Goal: Information Seeking & Learning: Learn about a topic

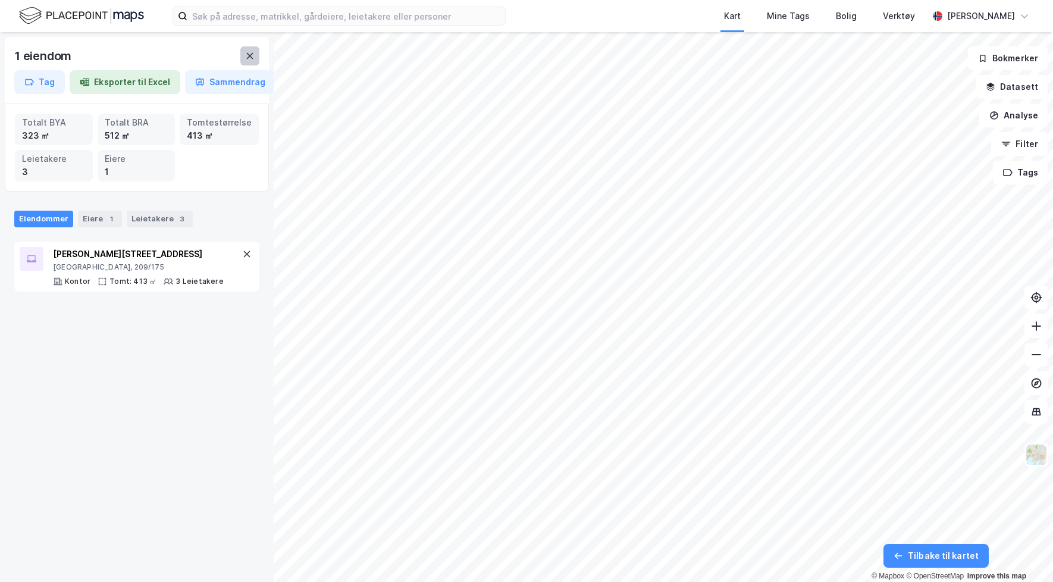
click at [250, 47] on button at bounding box center [249, 55] width 19 height 19
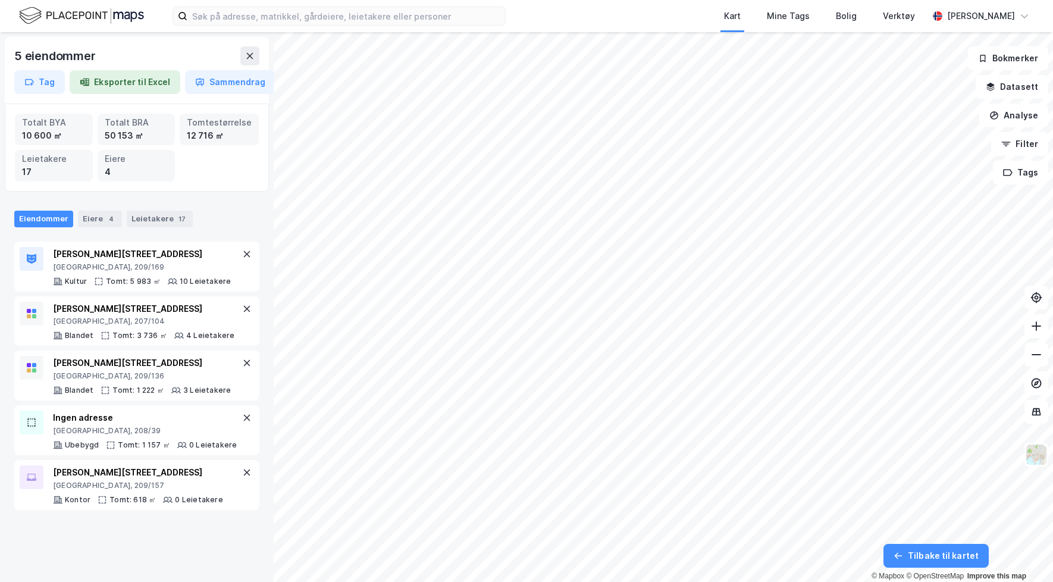
click at [193, 214] on div "Eiendommer Eiere 4 Leietakere 17" at bounding box center [136, 219] width 245 height 17
click at [211, 193] on div "5 eiendommer Tag Eksporter til Excel Sammendrag Totalt BYA 10 600 ㎡ Totalt BRA …" at bounding box center [137, 307] width 274 height 550
click at [47, 218] on div "Eiendommer" at bounding box center [43, 219] width 59 height 17
click at [82, 220] on div "Eiere 4" at bounding box center [100, 219] width 44 height 17
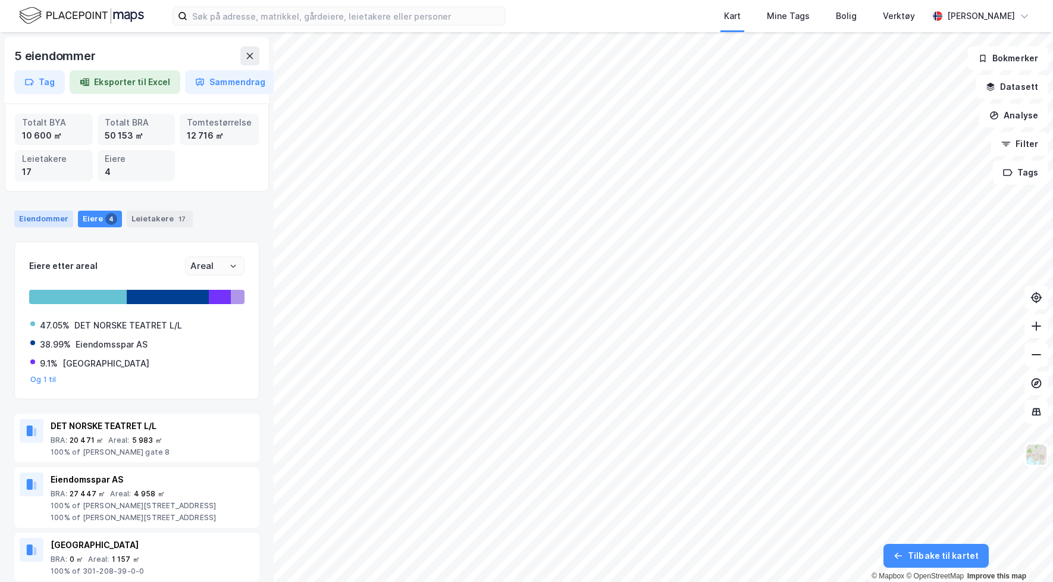
click at [44, 220] on div "Eiendommer" at bounding box center [43, 219] width 59 height 17
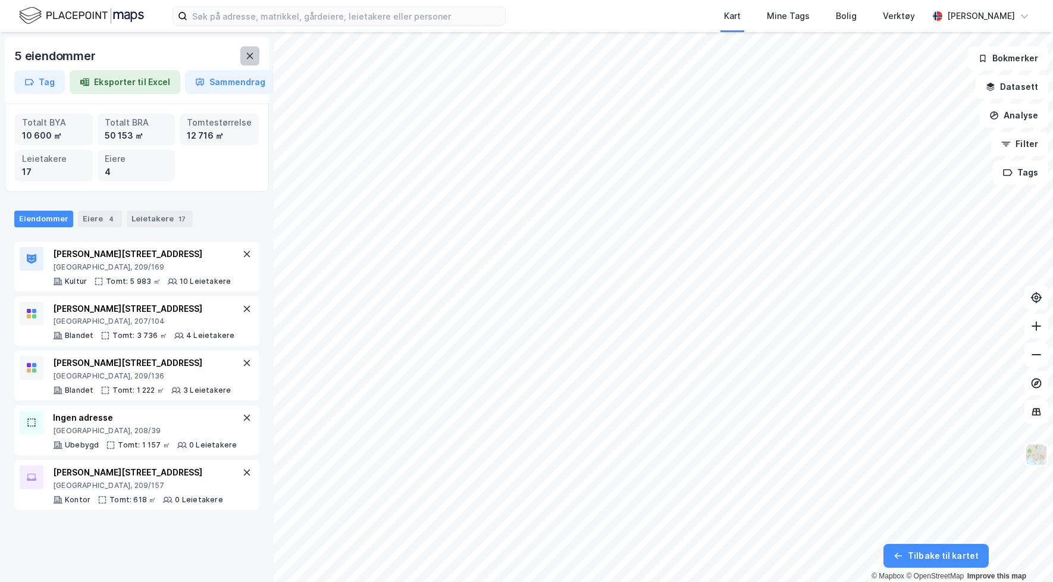
click at [251, 55] on icon at bounding box center [250, 56] width 7 height 6
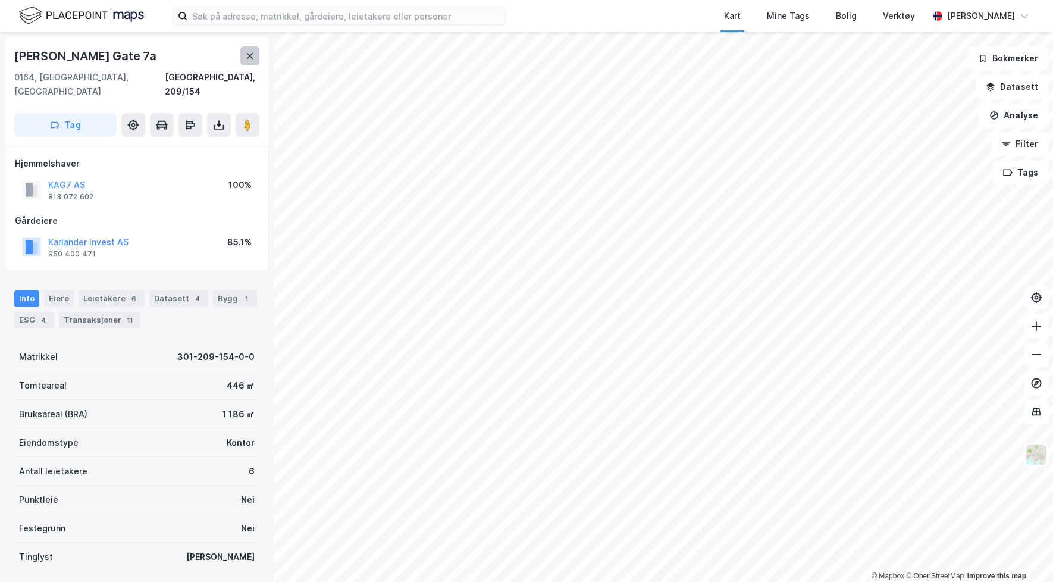
click at [249, 55] on icon at bounding box center [250, 56] width 7 height 6
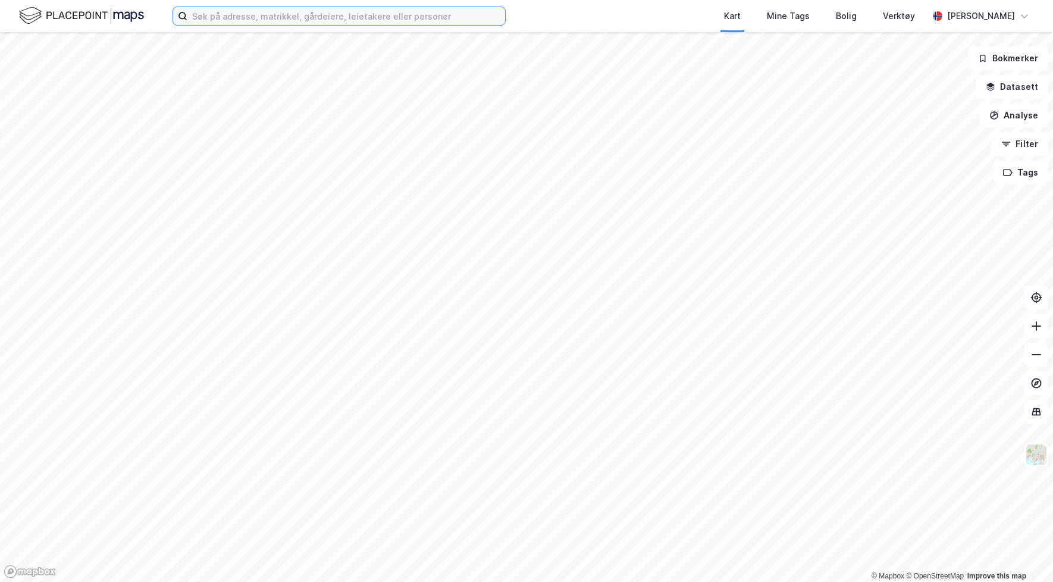
click at [246, 17] on input at bounding box center [346, 16] width 318 height 18
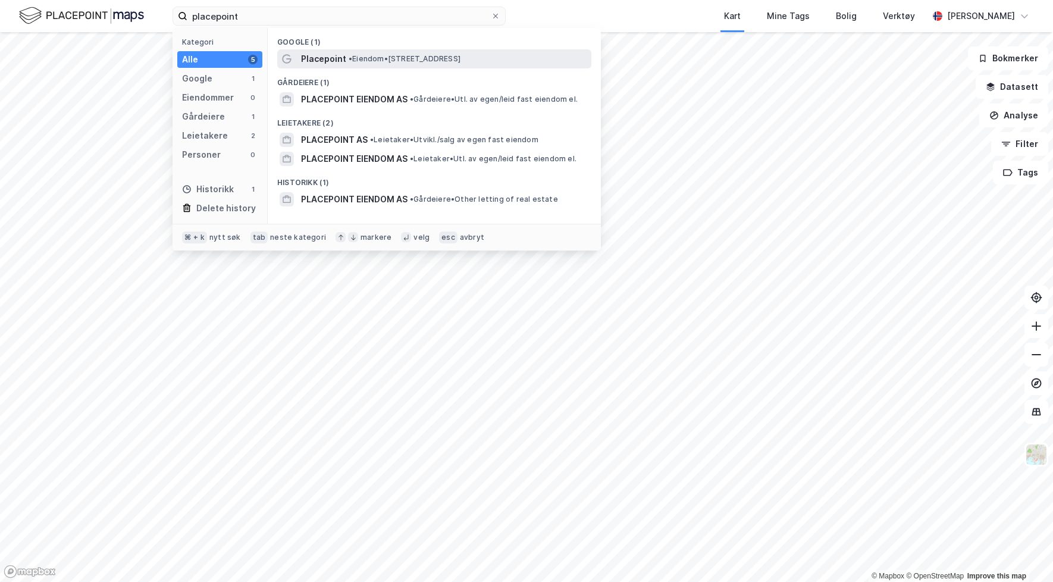
click at [332, 64] on span "Placepoint" at bounding box center [323, 59] width 45 height 14
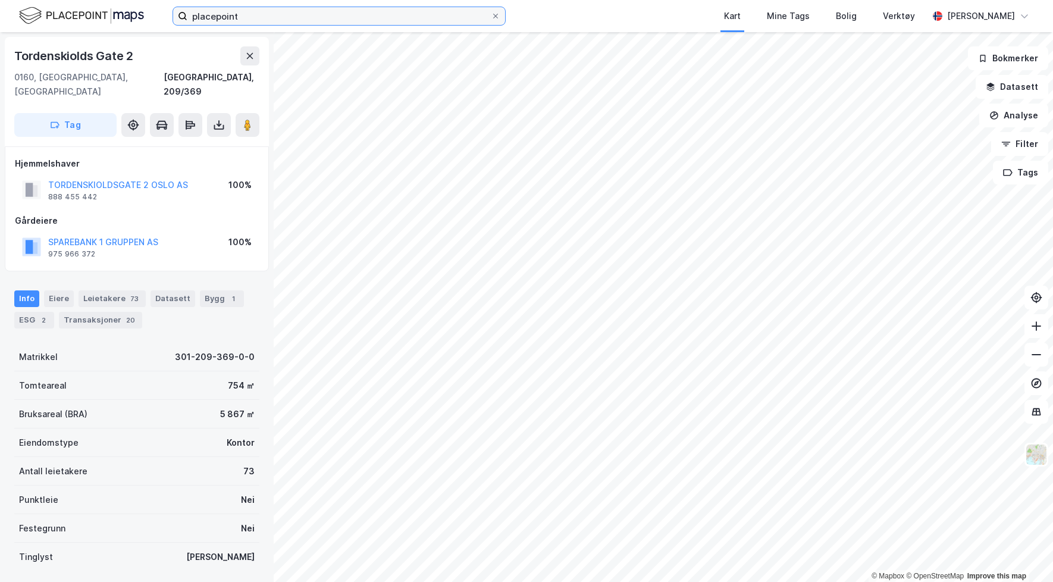
click at [324, 14] on input "placepoint" at bounding box center [338, 16] width 303 height 18
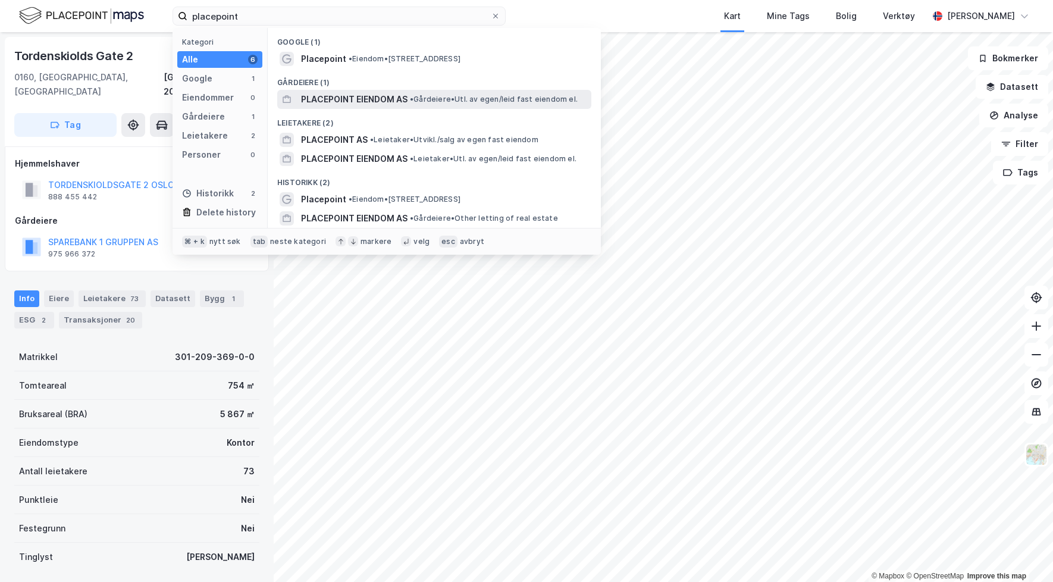
click at [328, 95] on span "PLACEPOINT EIENDOM AS" at bounding box center [354, 99] width 106 height 14
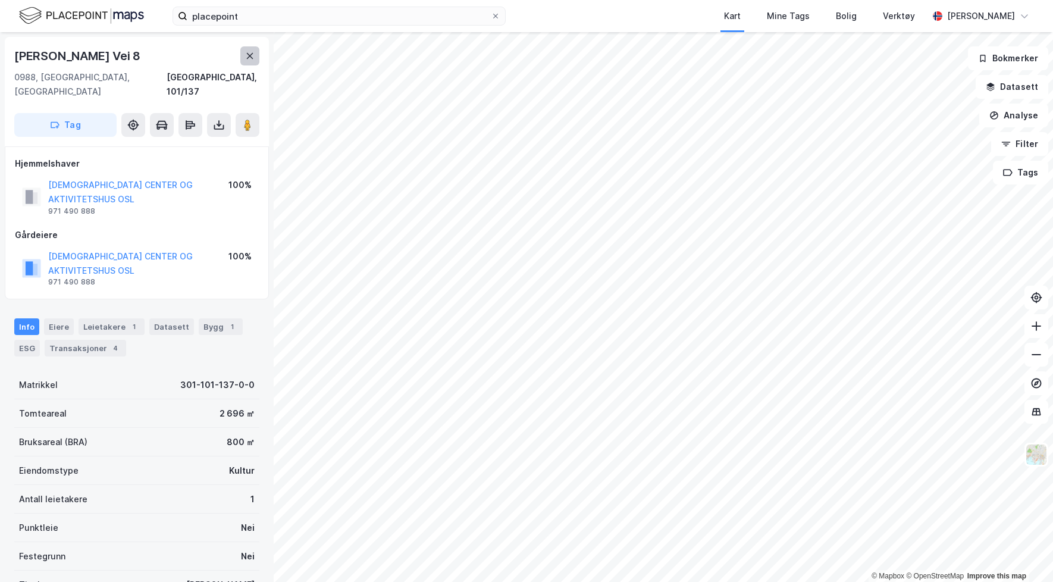
click at [252, 59] on icon at bounding box center [250, 56] width 10 height 10
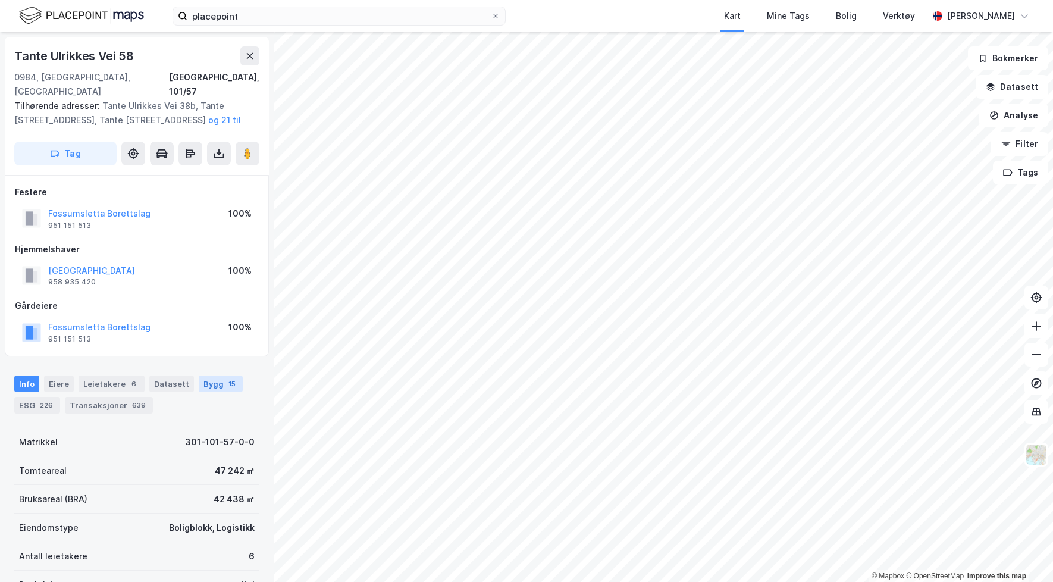
click at [226, 378] on div "15" at bounding box center [232, 384] width 12 height 12
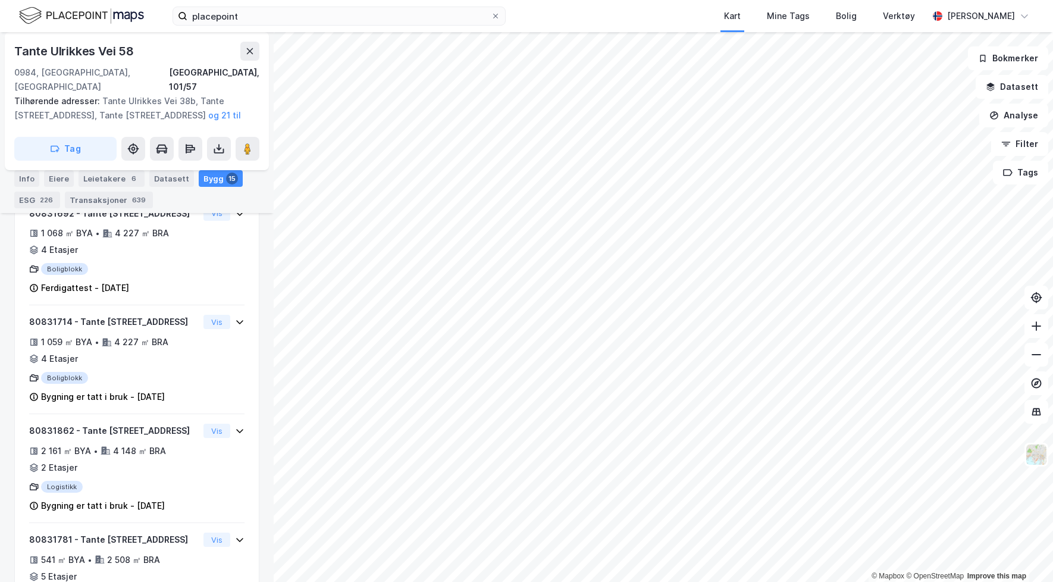
scroll to position [779, 0]
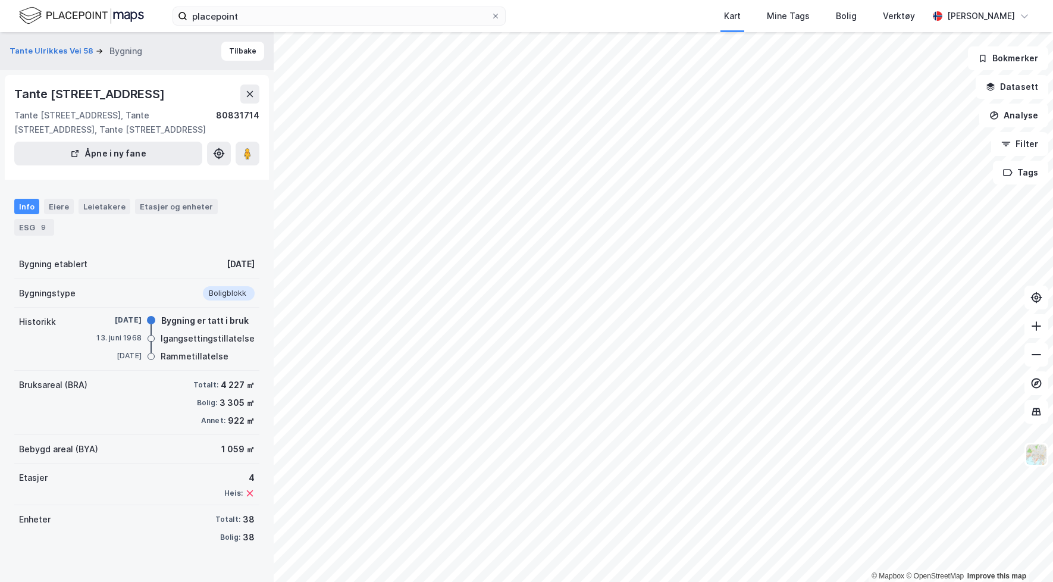
click at [33, 208] on div "Info" at bounding box center [26, 206] width 25 height 15
click at [60, 208] on div "Eiere" at bounding box center [59, 206] width 30 height 15
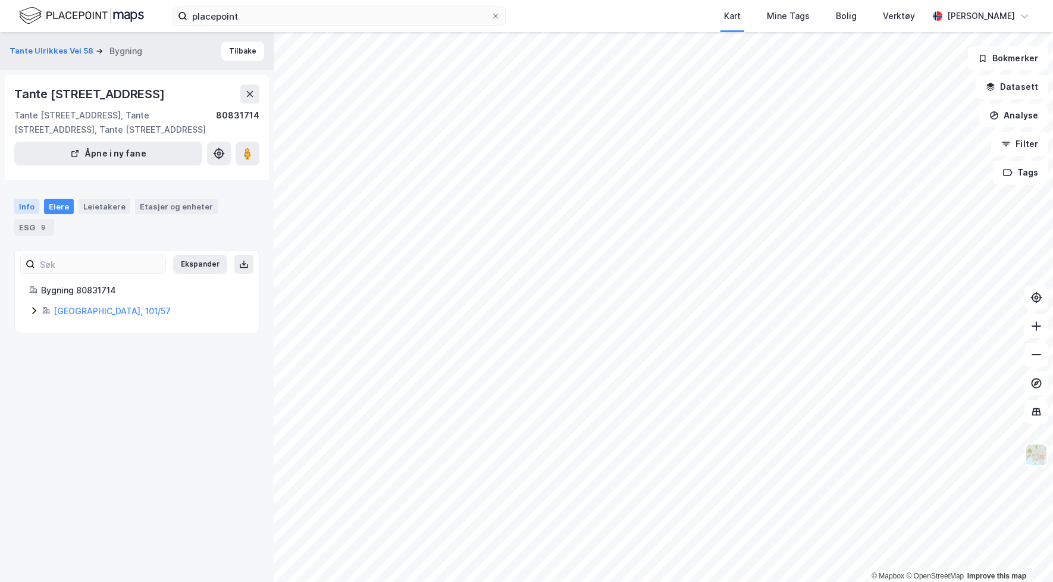
click at [29, 208] on div "Info" at bounding box center [26, 206] width 25 height 15
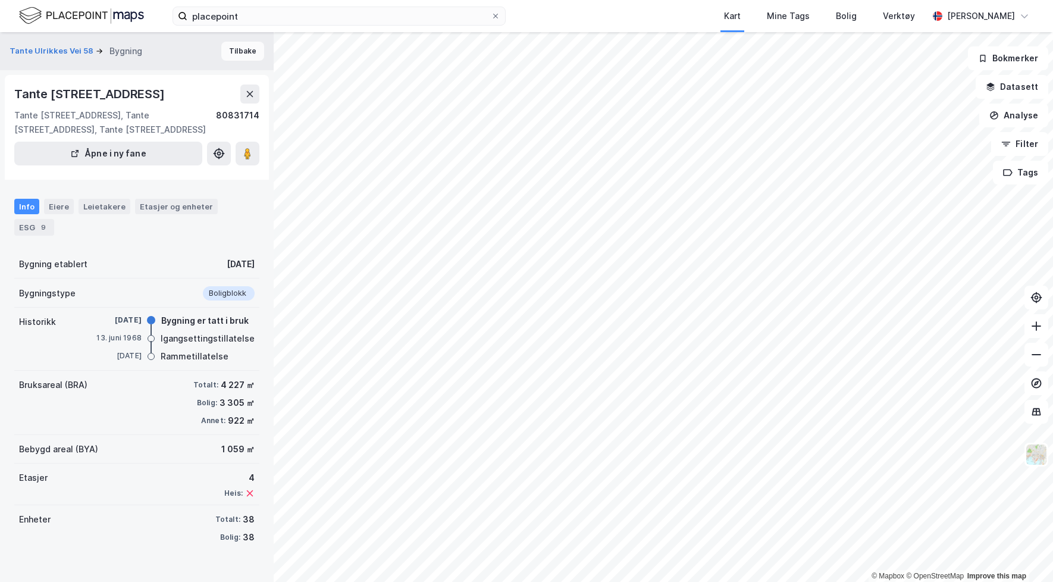
click at [240, 55] on button "Tilbake" at bounding box center [242, 51] width 43 height 19
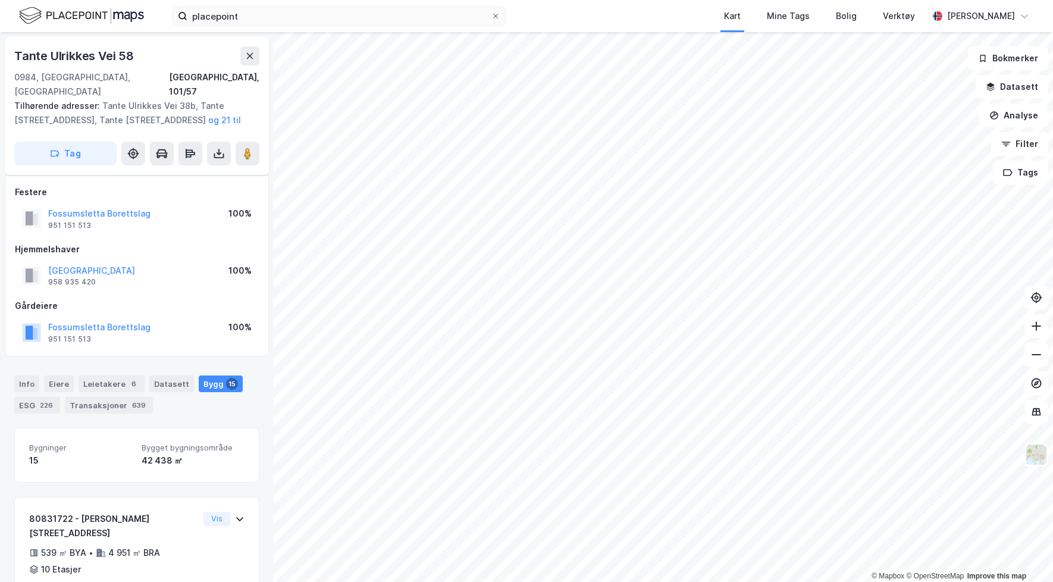
scroll to position [779, 0]
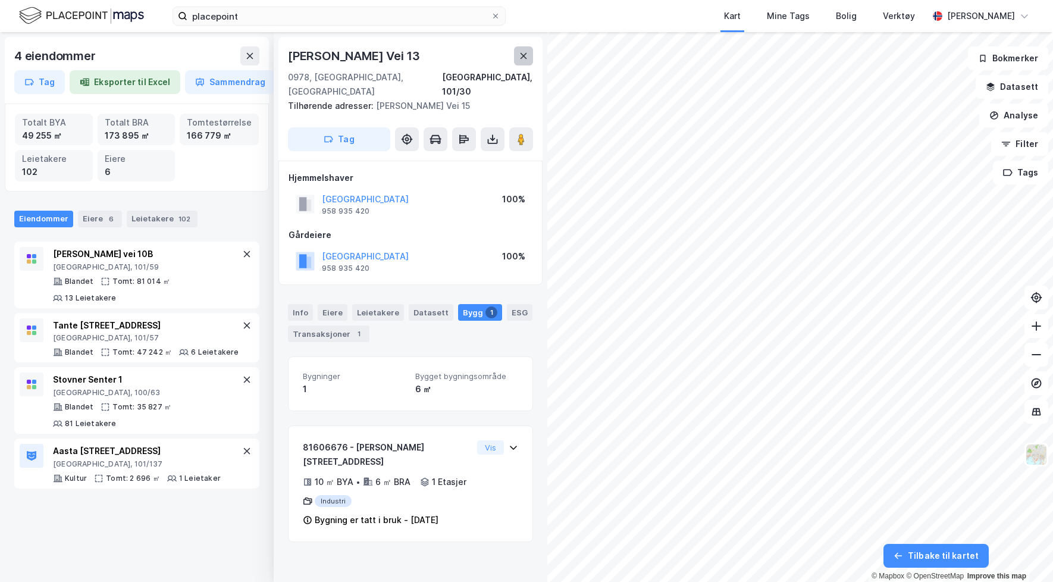
click at [522, 51] on icon at bounding box center [524, 56] width 10 height 10
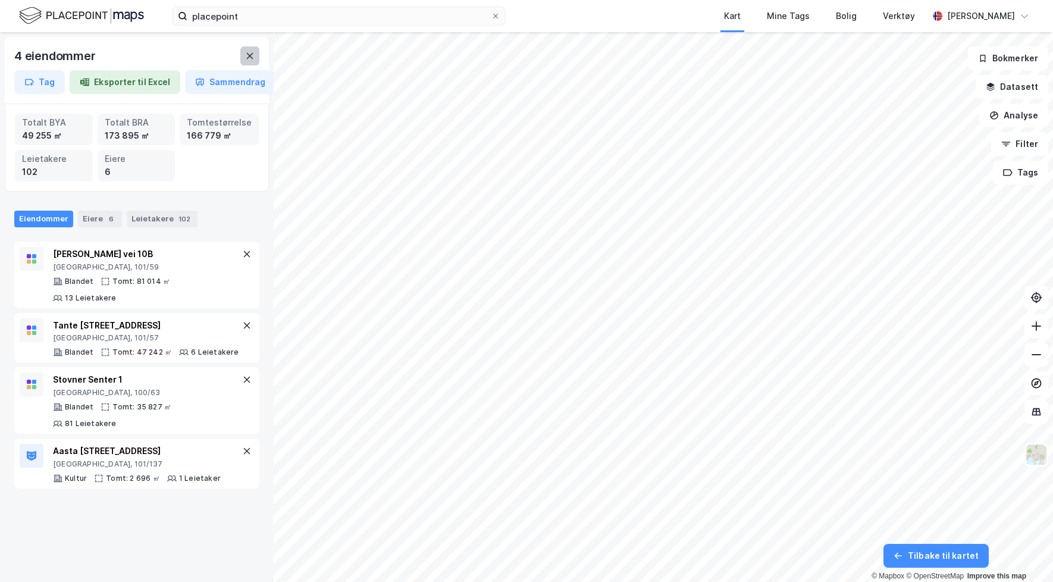
click at [242, 60] on button at bounding box center [249, 55] width 19 height 19
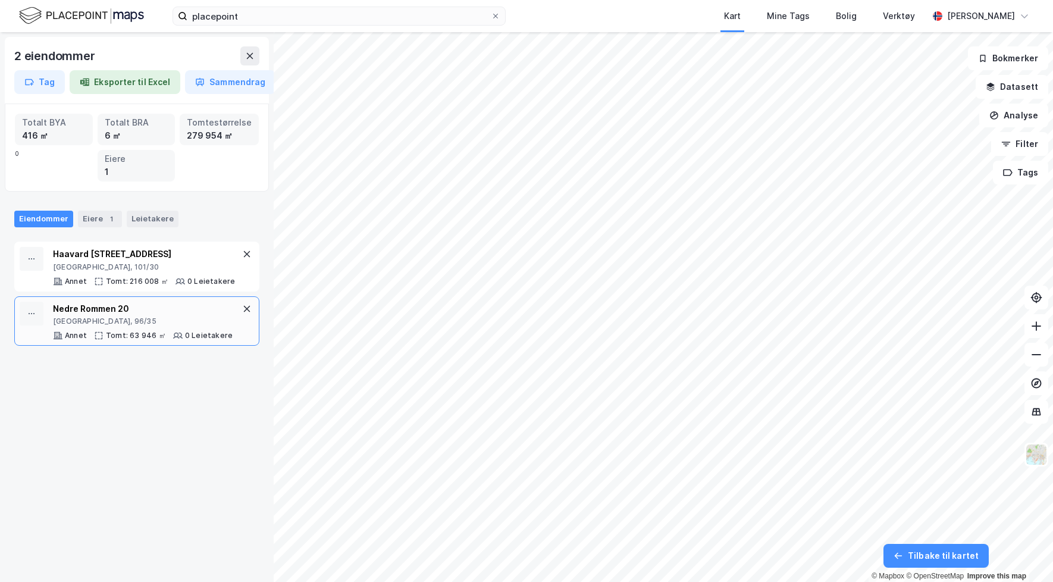
click at [187, 324] on div "Oslo, 96/35" at bounding box center [143, 322] width 180 height 10
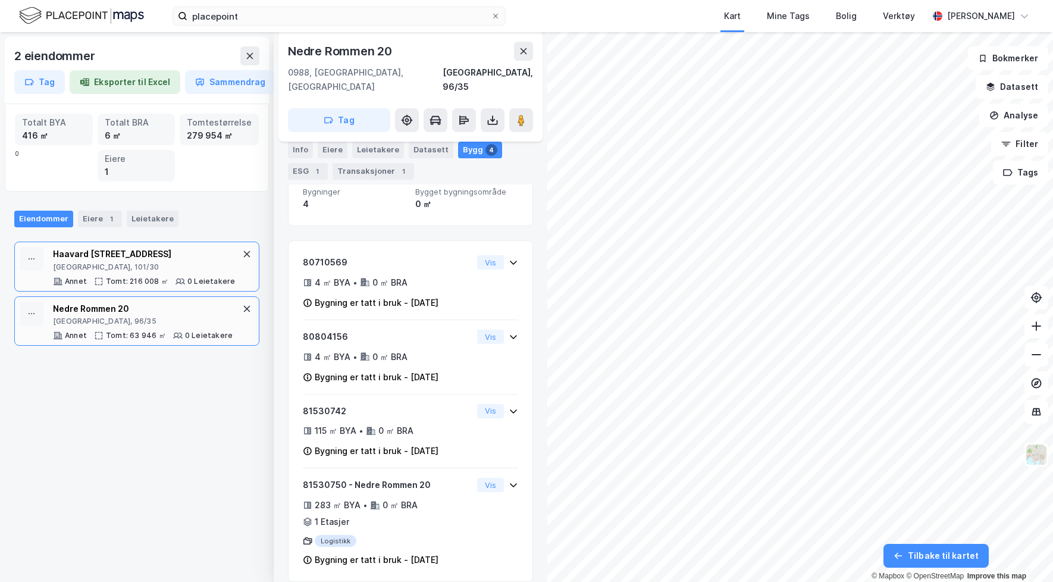
click at [156, 289] on div "Haavard Martinsens vei 13 Oslo, 101/30 Annet Tomt: 216 008 ㎡ 0 Leietakere" at bounding box center [136, 267] width 245 height 50
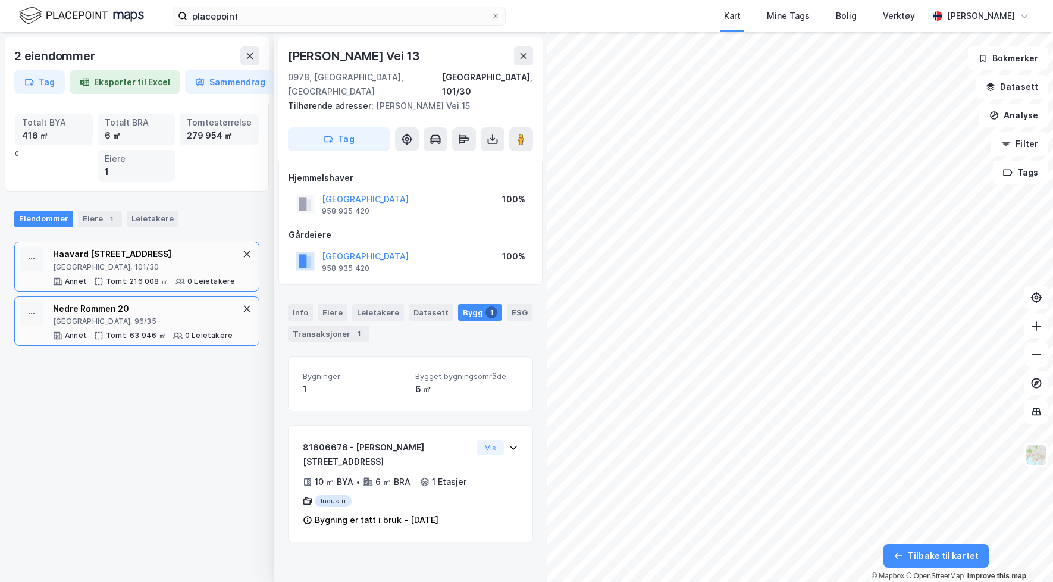
click at [155, 307] on div "Nedre Rommen 20" at bounding box center [143, 309] width 180 height 14
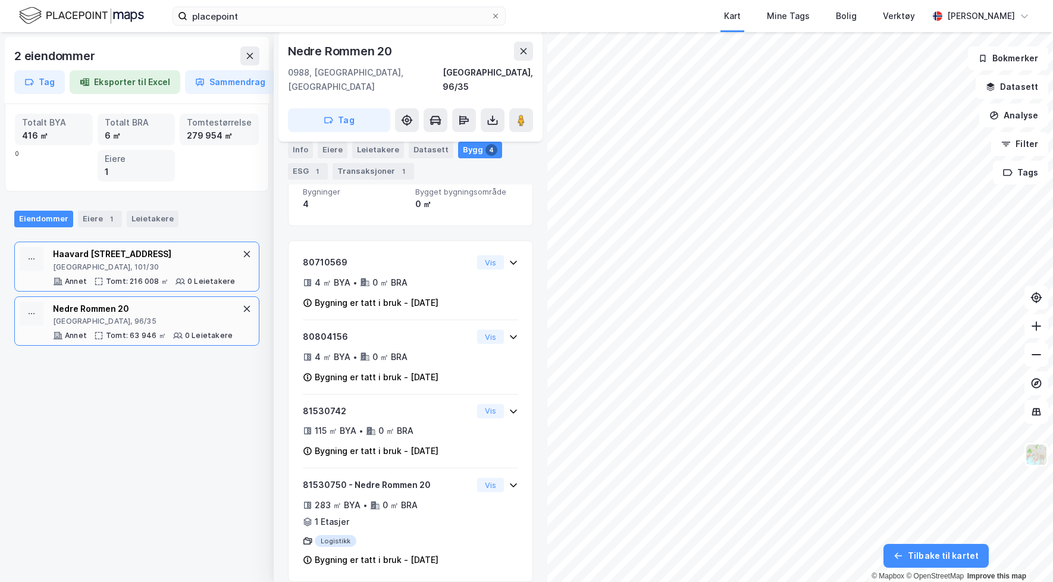
click at [155, 262] on div "Oslo, 101/30" at bounding box center [144, 267] width 182 height 10
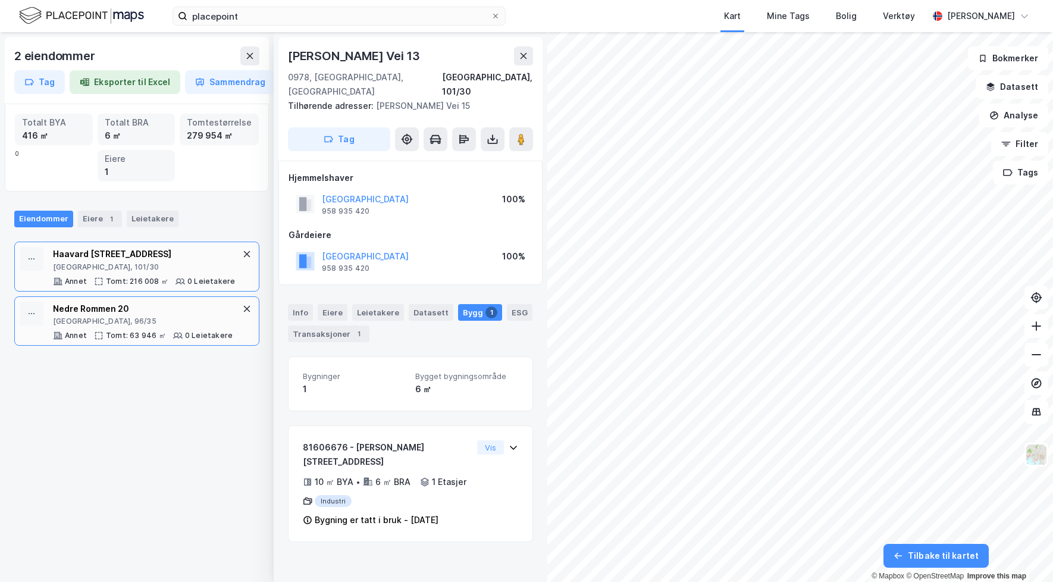
click at [153, 314] on div "Nedre Rommen 20" at bounding box center [143, 309] width 180 height 14
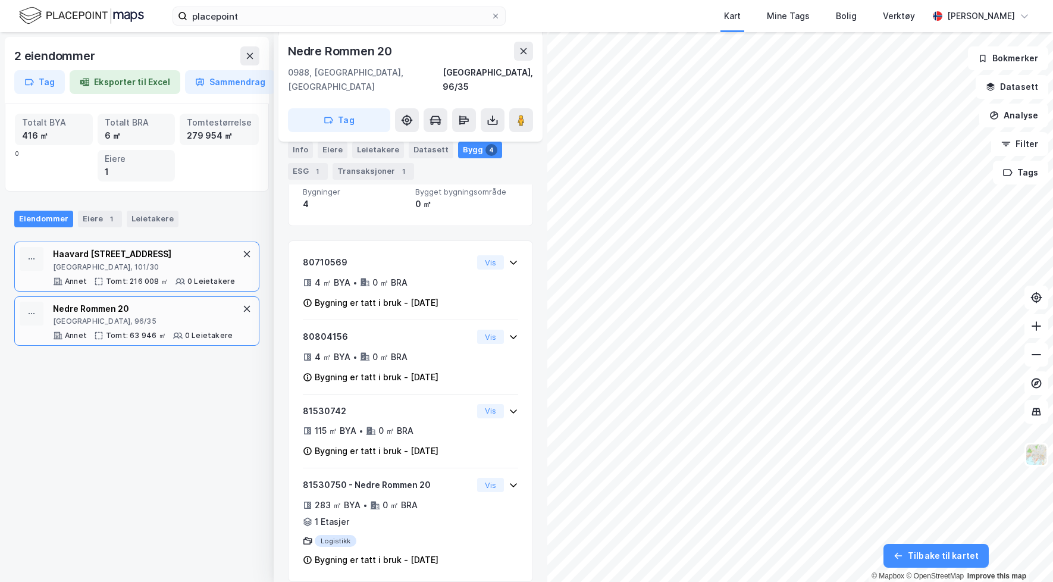
click at [152, 278] on div "Tomt: 216 008 ㎡" at bounding box center [137, 282] width 62 height 10
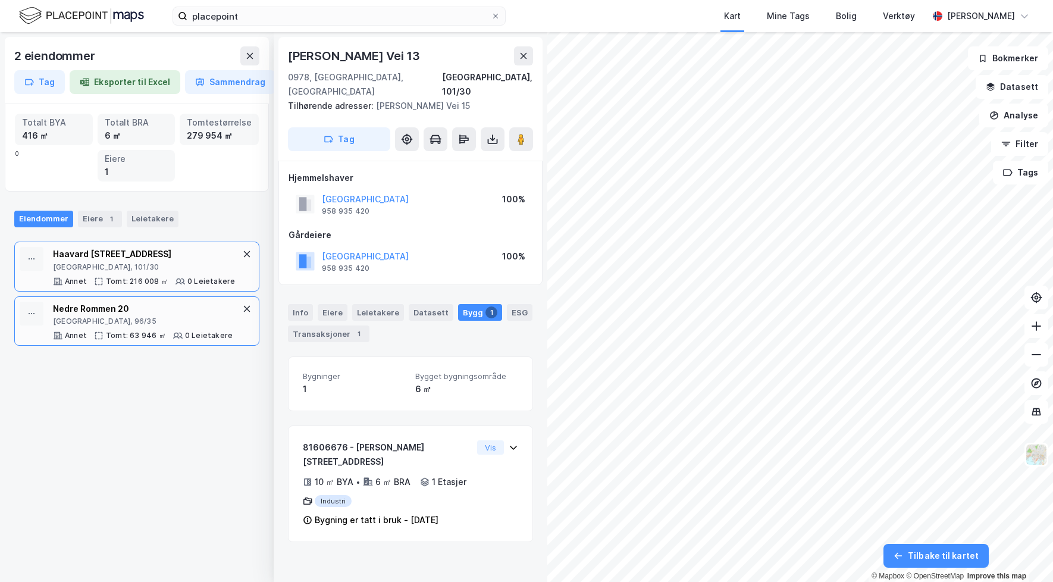
click at [148, 322] on div "Oslo, 96/35" at bounding box center [143, 322] width 180 height 10
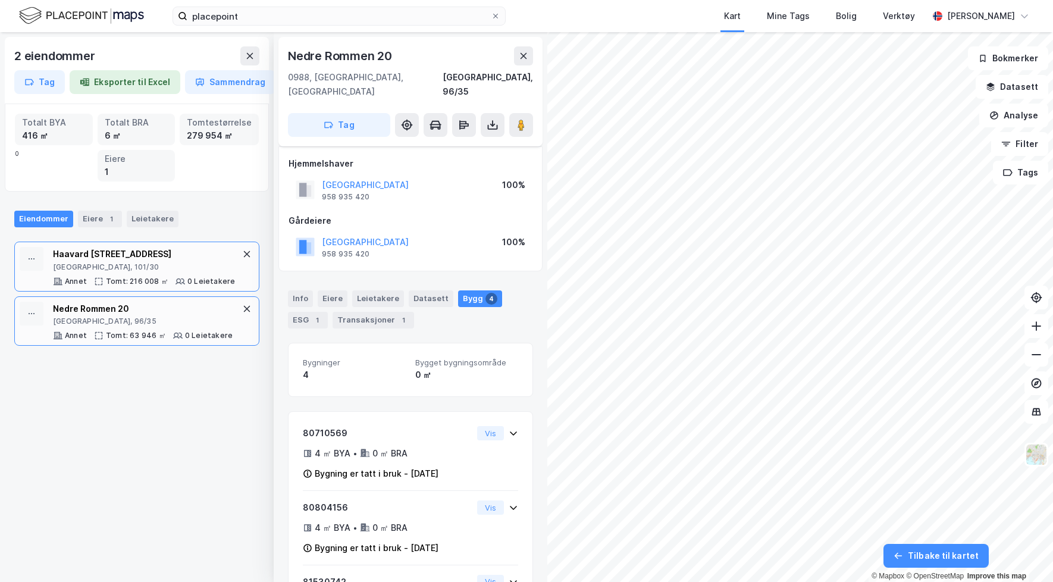
scroll to position [171, 0]
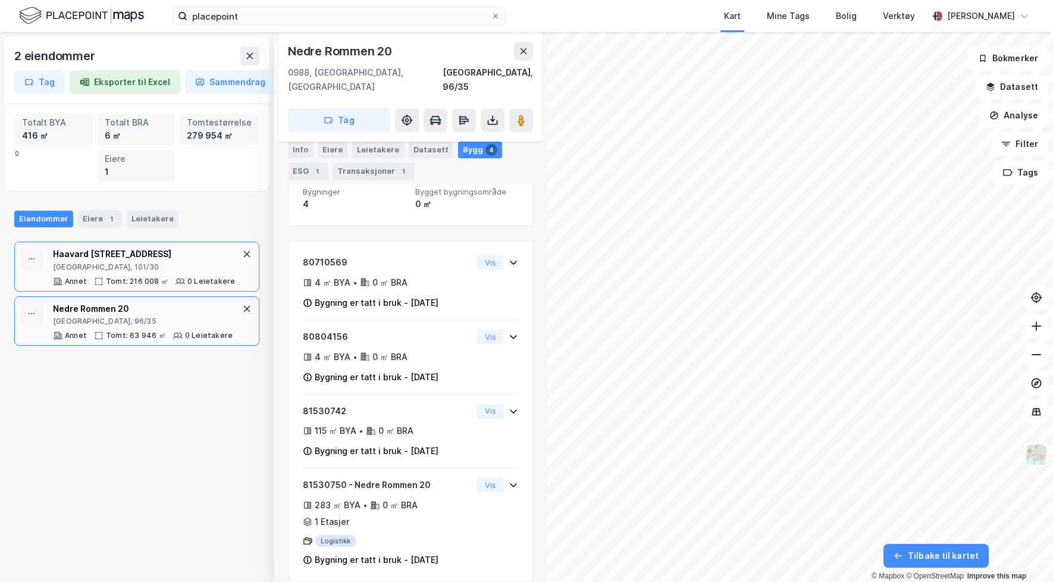
click at [143, 247] on div "Haavard Martinsens vei 13" at bounding box center [144, 254] width 182 height 14
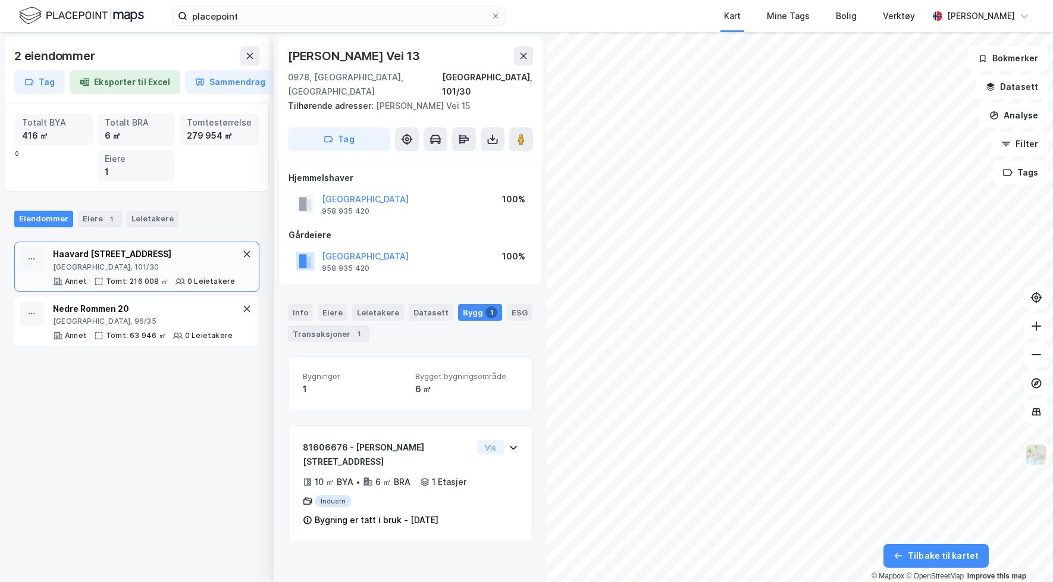
click at [146, 349] on div at bounding box center [136, 348] width 245 height 5
click at [146, 305] on div "Nedre Rommen 20" at bounding box center [143, 309] width 180 height 14
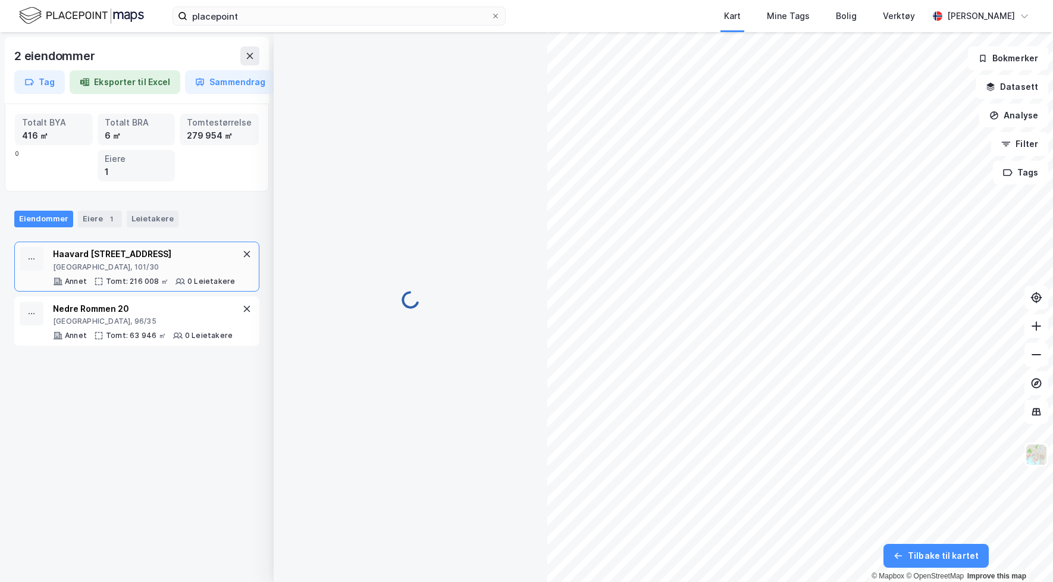
scroll to position [171, 0]
click at [146, 289] on div "Haavard Martinsens vei 13 Oslo, 101/30 Annet Tomt: 216 008 ㎡ 0 Leietakere" at bounding box center [136, 267] width 245 height 50
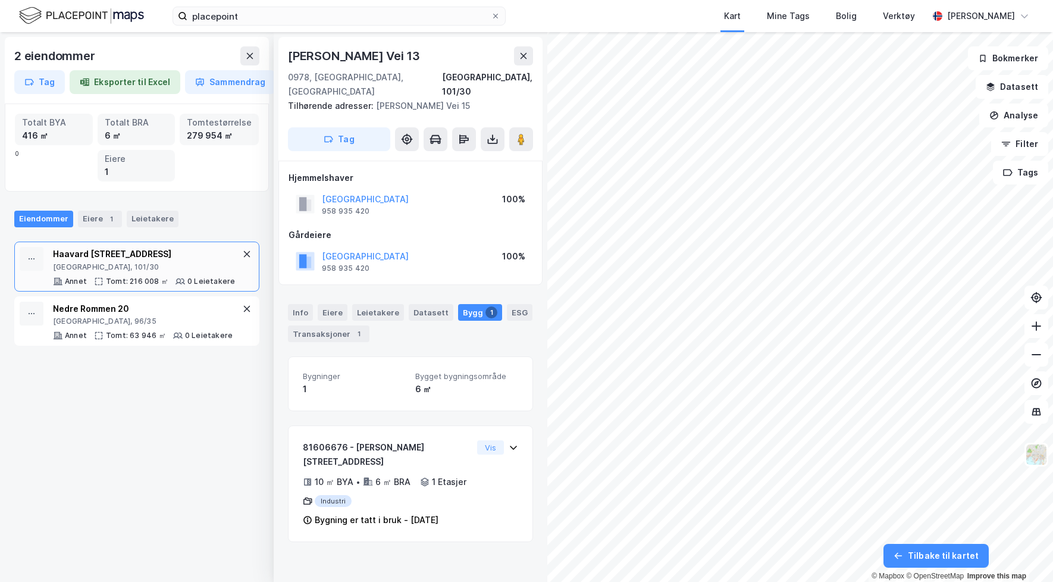
click at [491, 59] on div "Haavard Martinsens Vei 13" at bounding box center [410, 55] width 245 height 19
click at [240, 248] on button at bounding box center [247, 254] width 14 height 14
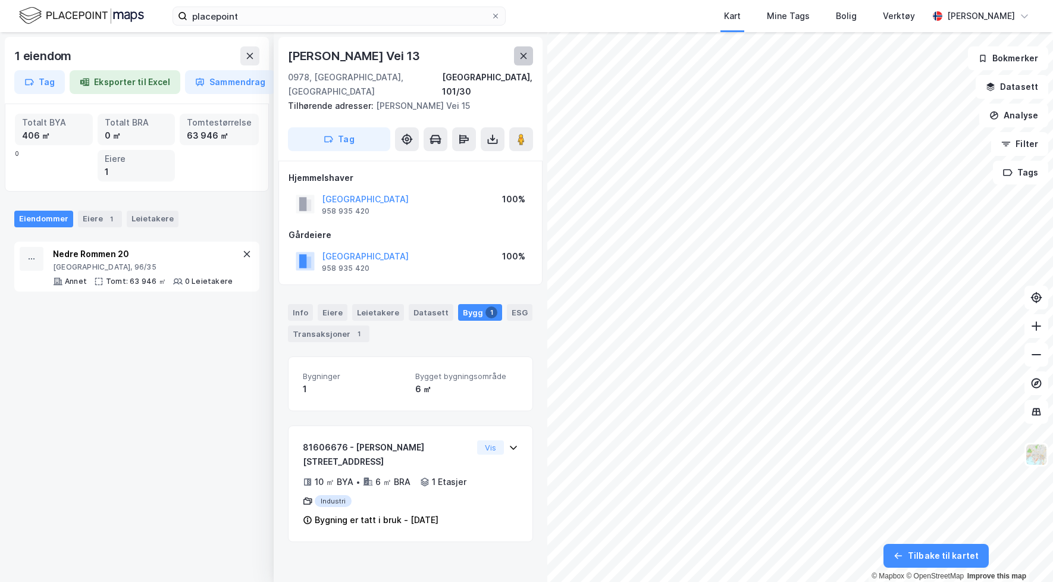
click at [523, 55] on icon at bounding box center [524, 56] width 10 height 10
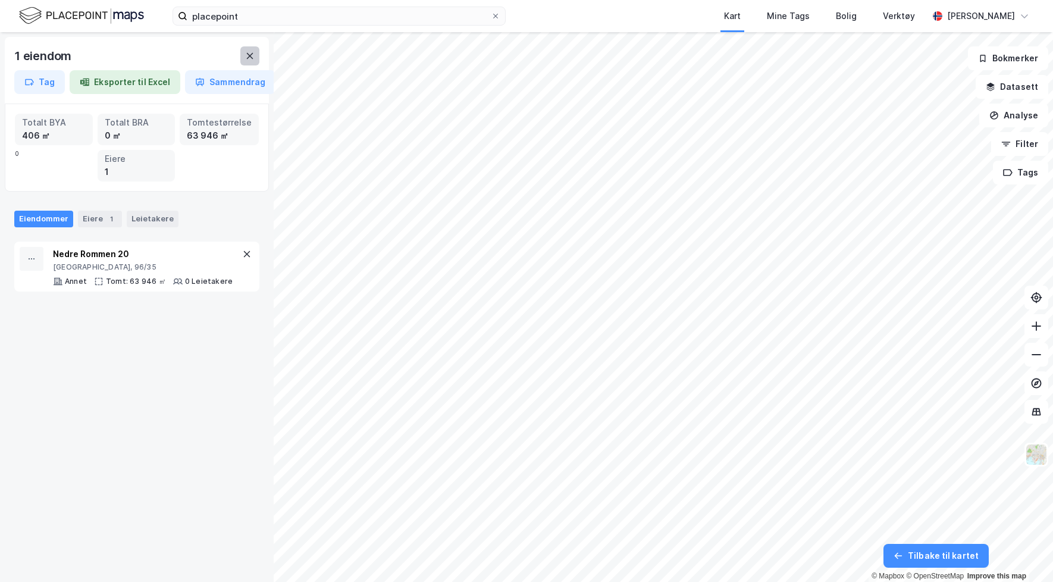
click at [252, 64] on button at bounding box center [249, 55] width 19 height 19
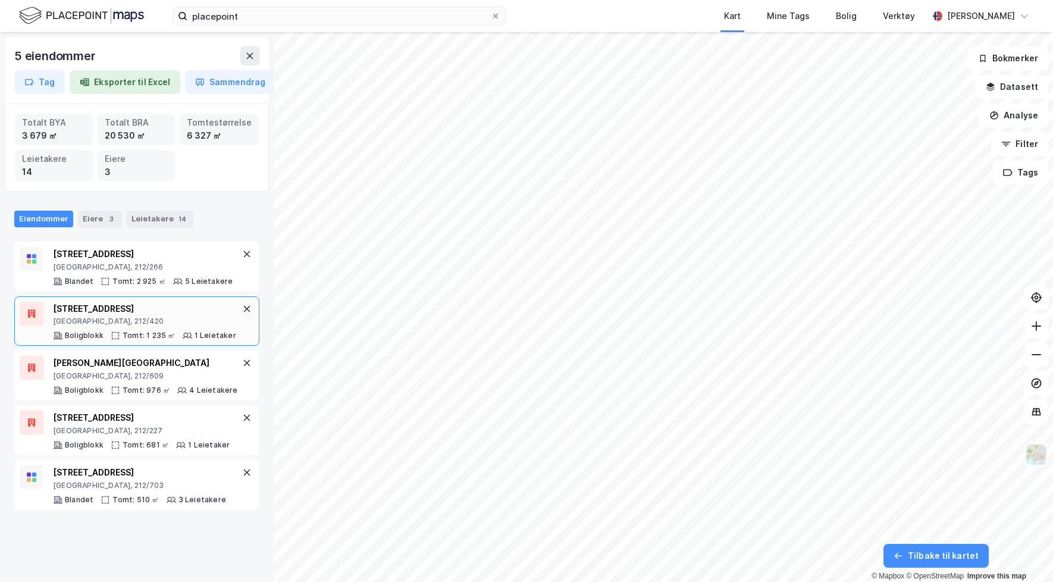
click at [198, 327] on div "Gyldenløves gate 24 Oslo, 212/420 Boligblokk Tomt: 1 235 ㎡ 1 Leietaker" at bounding box center [144, 321] width 183 height 39
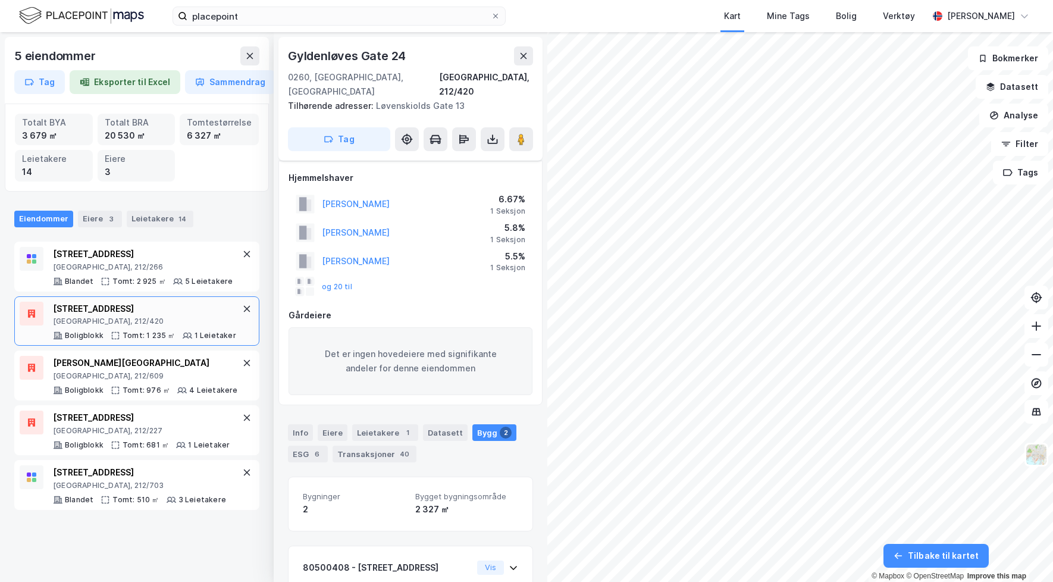
scroll to position [171, 0]
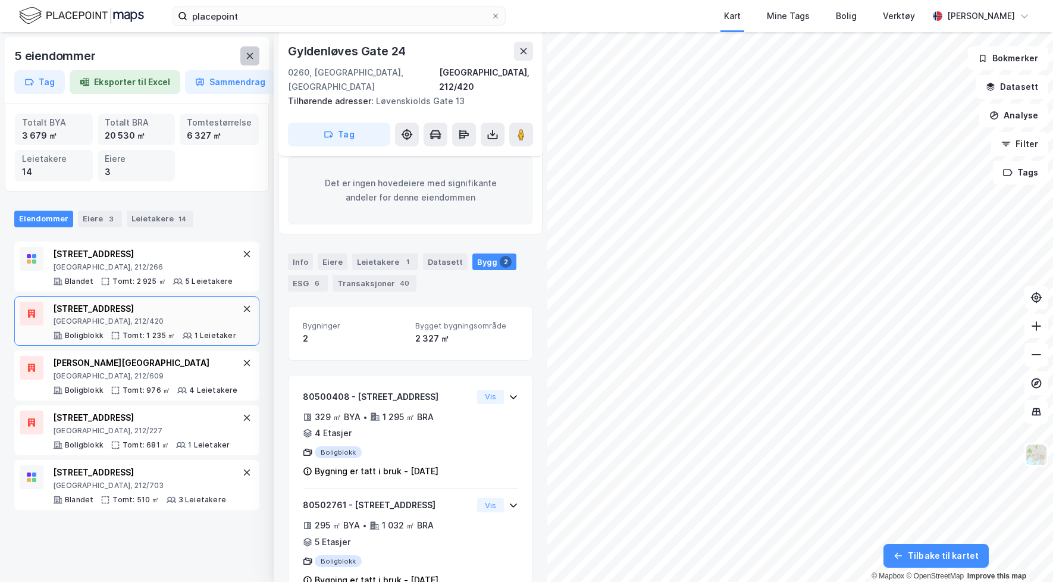
click at [247, 54] on icon at bounding box center [250, 56] width 7 height 6
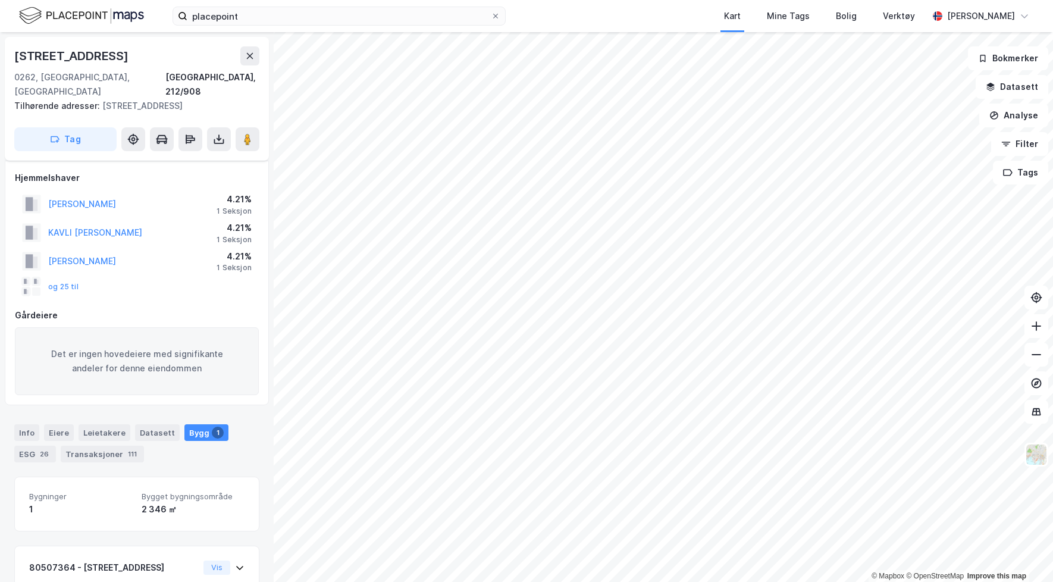
scroll to position [82, 0]
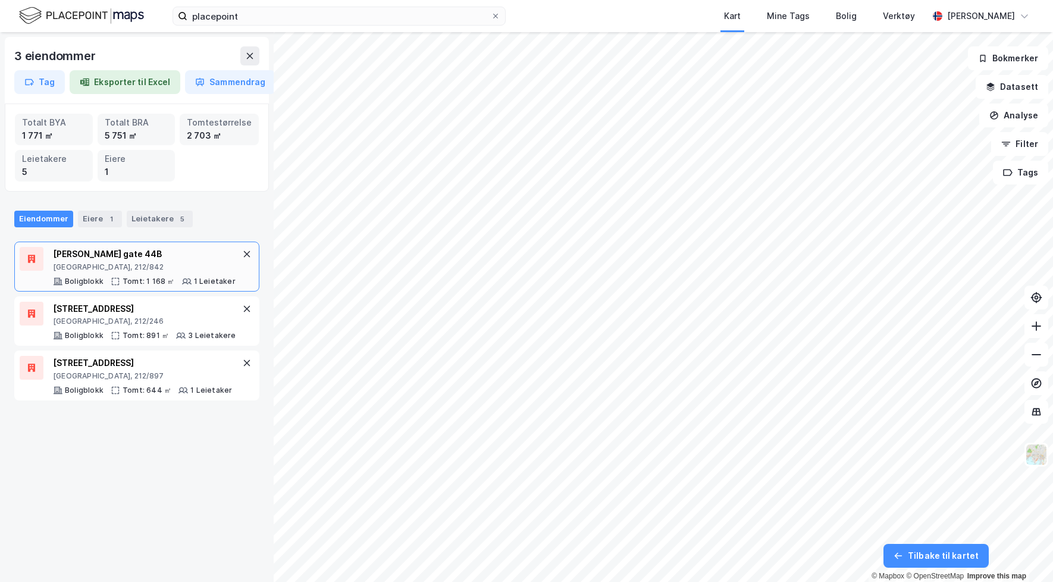
click at [75, 266] on div "Oslo, 212/842" at bounding box center [144, 267] width 183 height 10
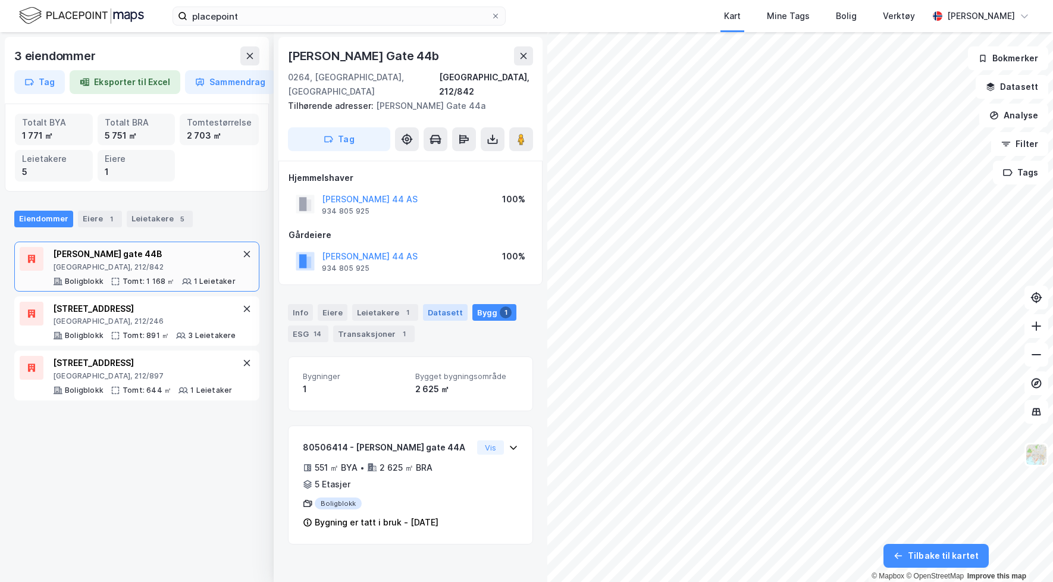
click at [441, 304] on div "Datasett" at bounding box center [445, 312] width 45 height 17
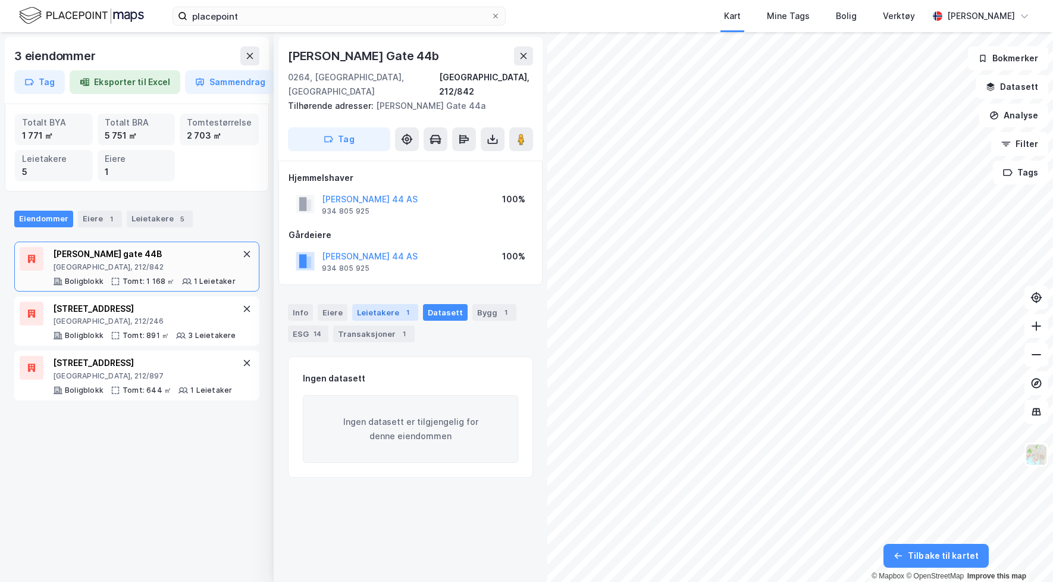
click at [402, 306] on div "1" at bounding box center [408, 312] width 12 height 12
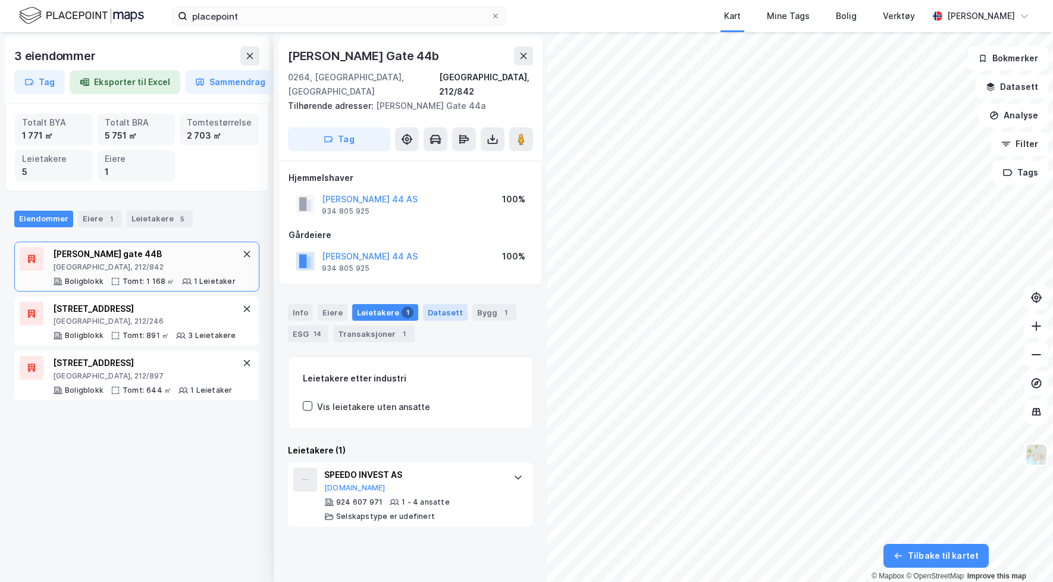
click at [433, 304] on div "Datasett" at bounding box center [445, 312] width 45 height 17
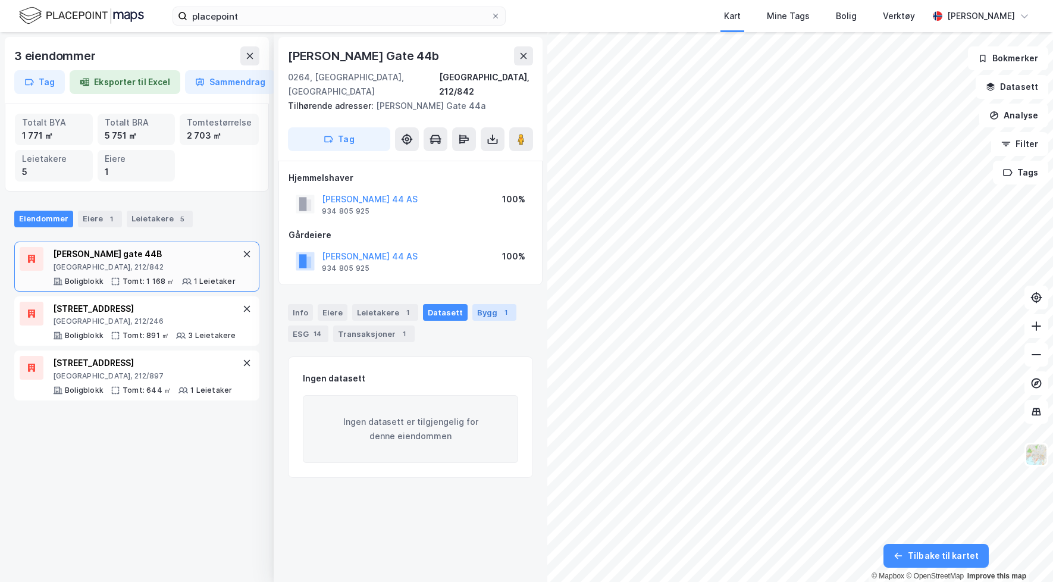
click at [472, 304] on div "Bygg 1" at bounding box center [494, 312] width 44 height 17
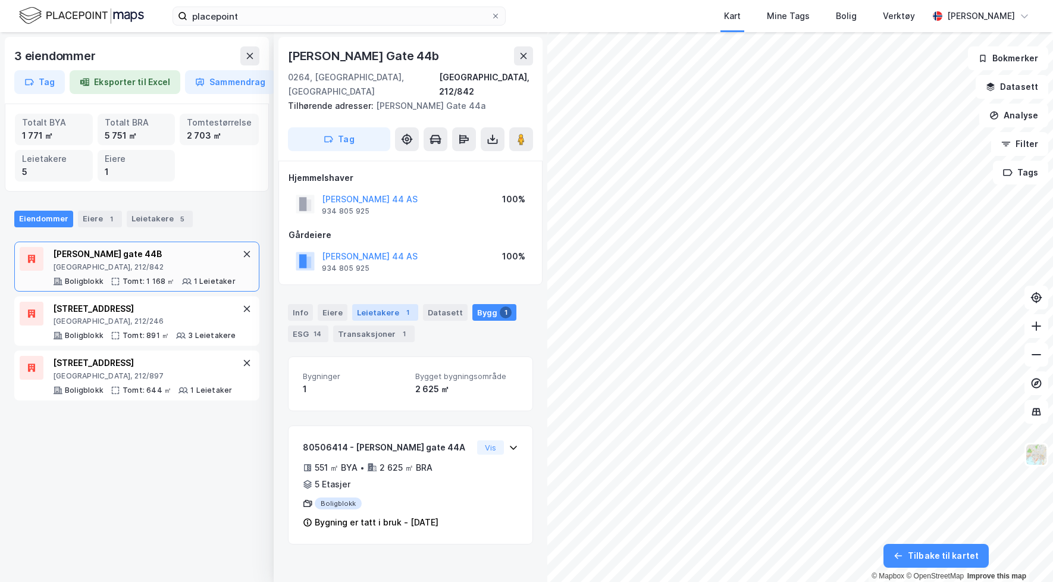
click at [411, 304] on div "Leietakere 1" at bounding box center [385, 312] width 66 height 17
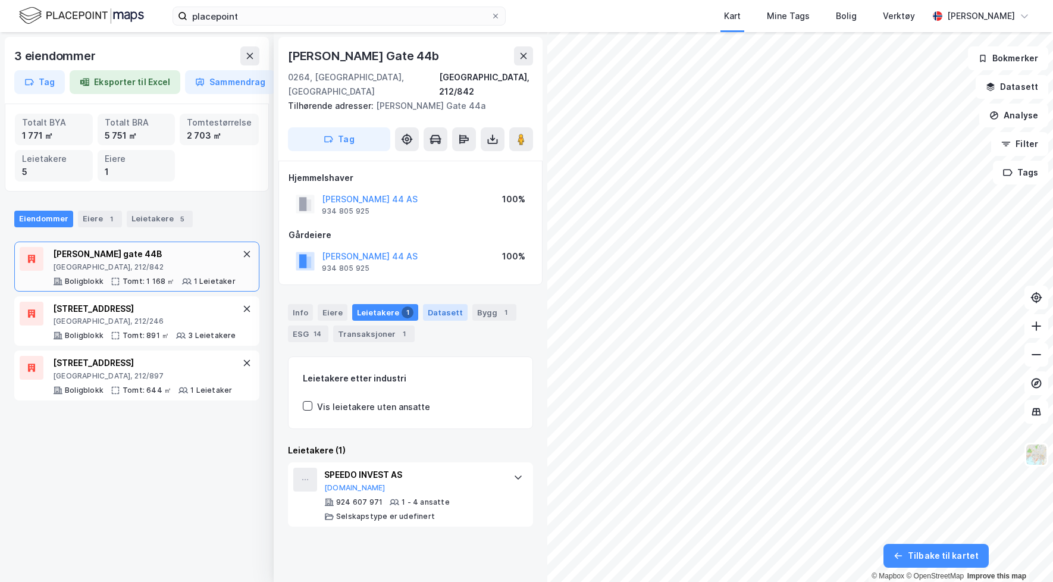
click at [437, 304] on div "Datasett" at bounding box center [445, 312] width 45 height 17
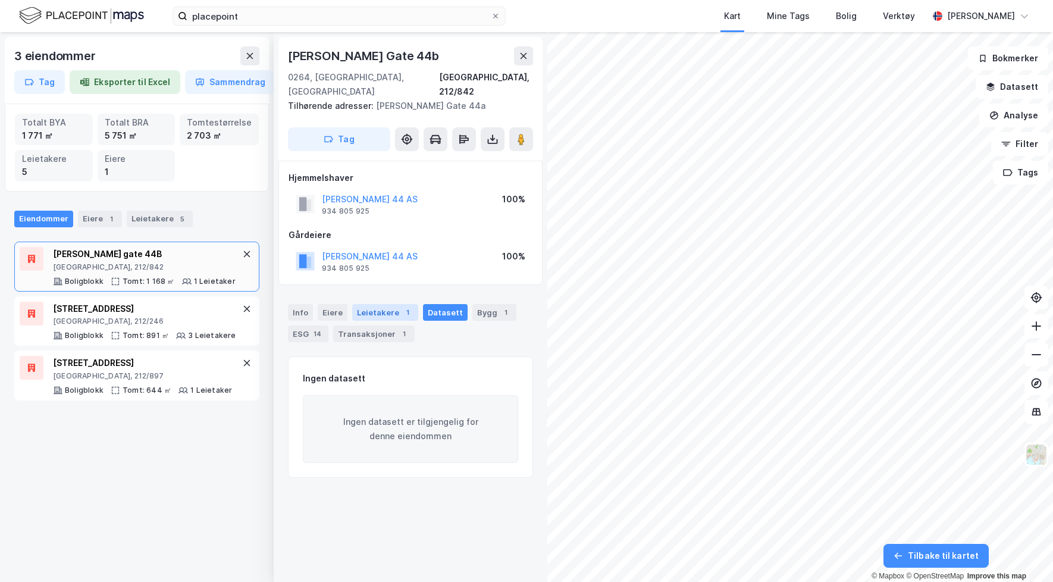
click at [403, 306] on div "1" at bounding box center [408, 312] width 12 height 12
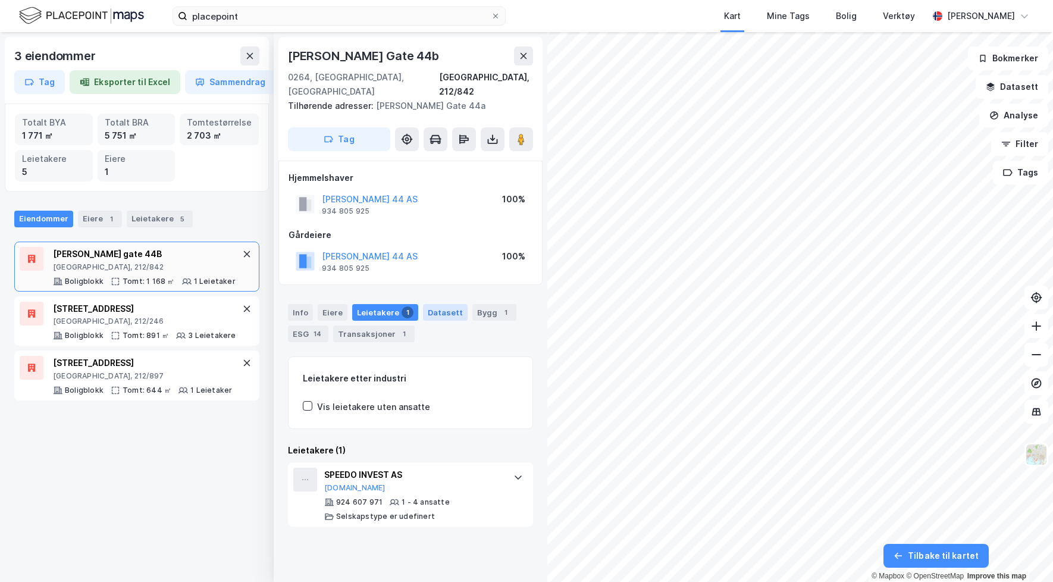
click at [441, 304] on div "Datasett" at bounding box center [445, 312] width 45 height 17
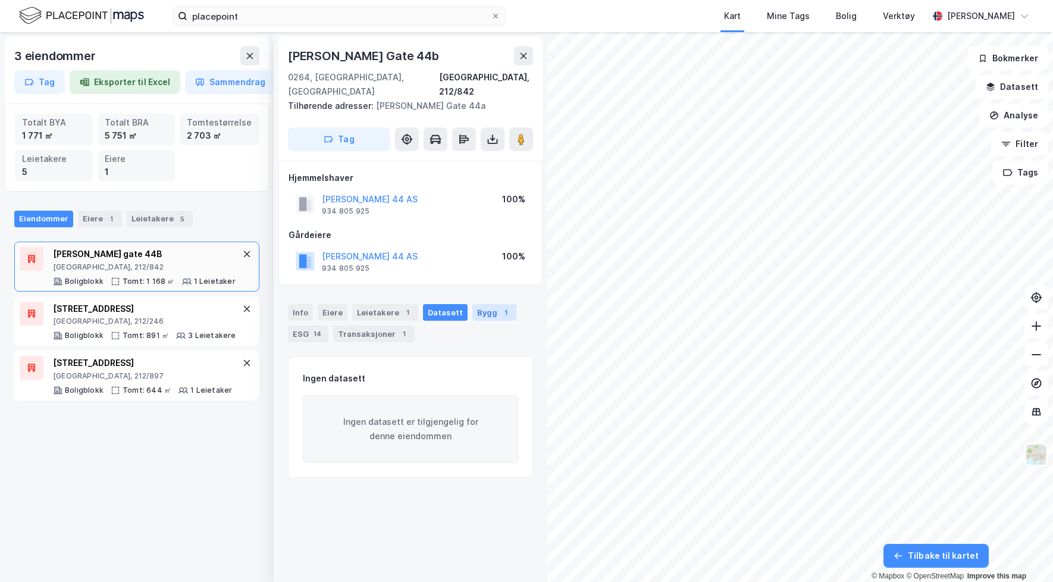
click at [472, 304] on div "Bygg 1" at bounding box center [494, 312] width 44 height 17
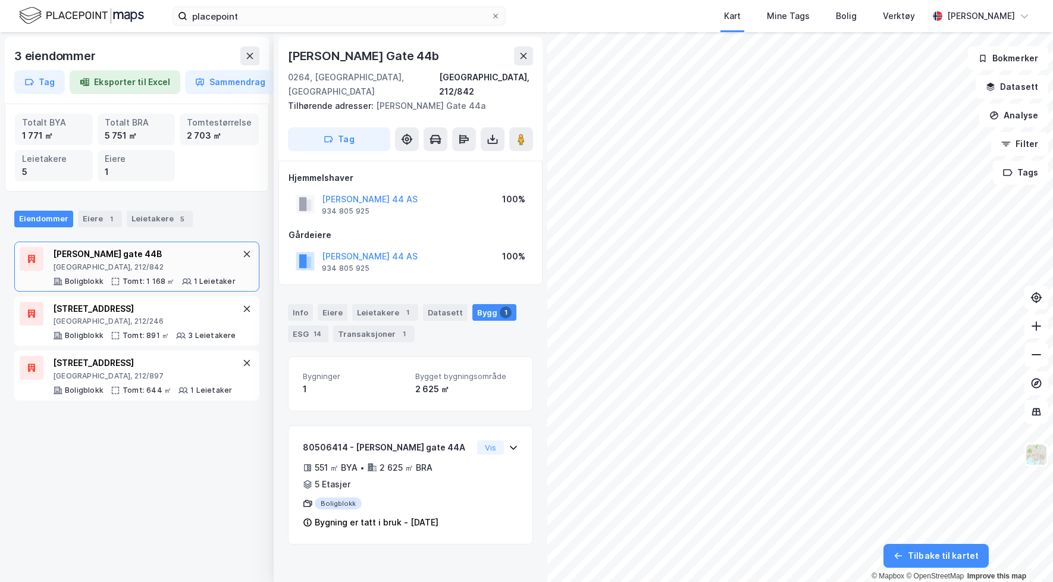
click at [372, 308] on div "Info Eiere Leietakere 1 Datasett Bygg 1 ESG 14 Transaksjoner 1" at bounding box center [410, 323] width 245 height 38
click at [352, 325] on div "Transaksjoner 1" at bounding box center [374, 333] width 82 height 17
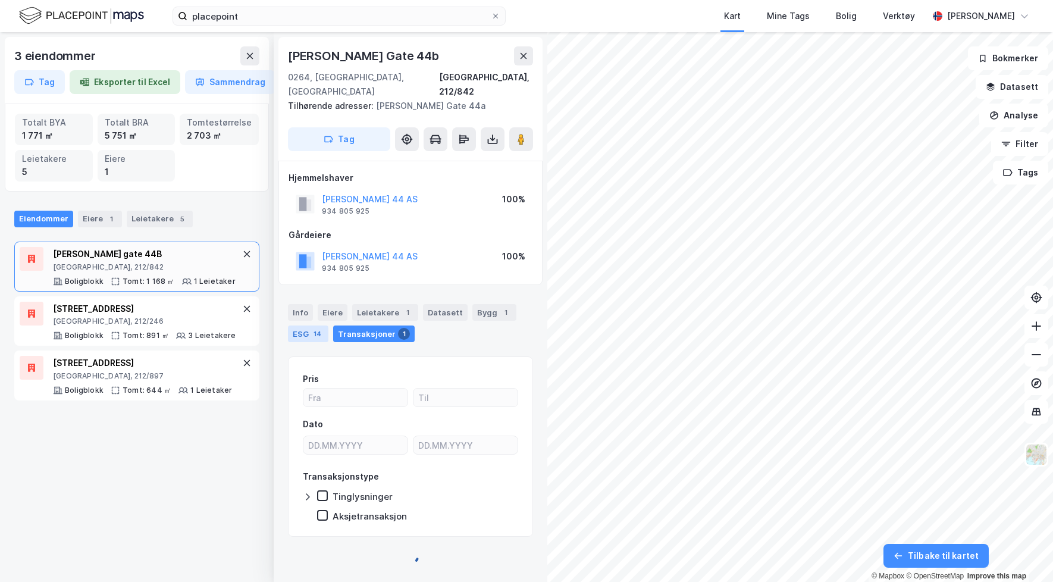
click at [294, 325] on div "ESG 14" at bounding box center [308, 333] width 40 height 17
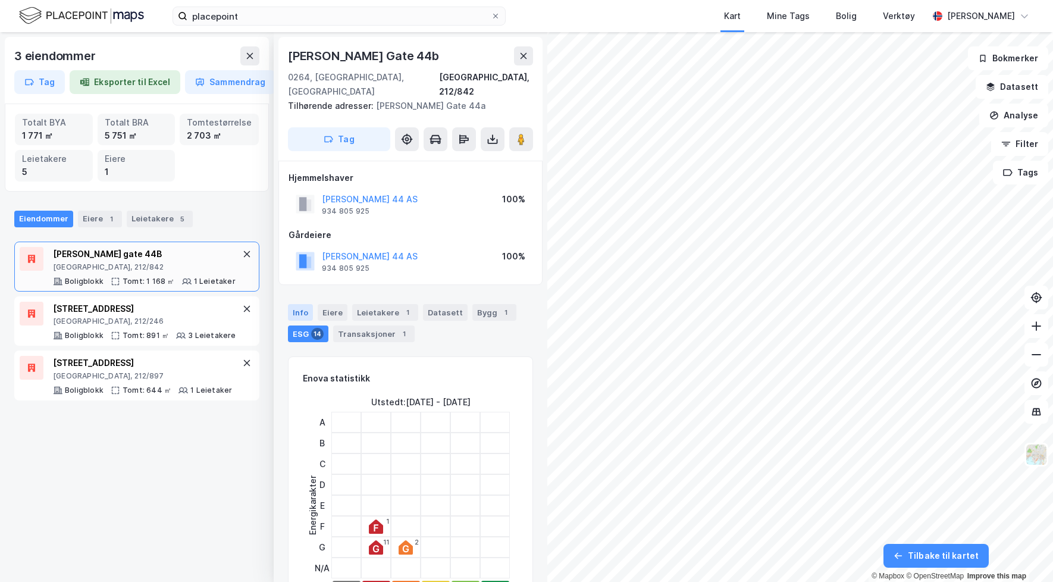
click at [294, 304] on div "Info" at bounding box center [300, 312] width 25 height 17
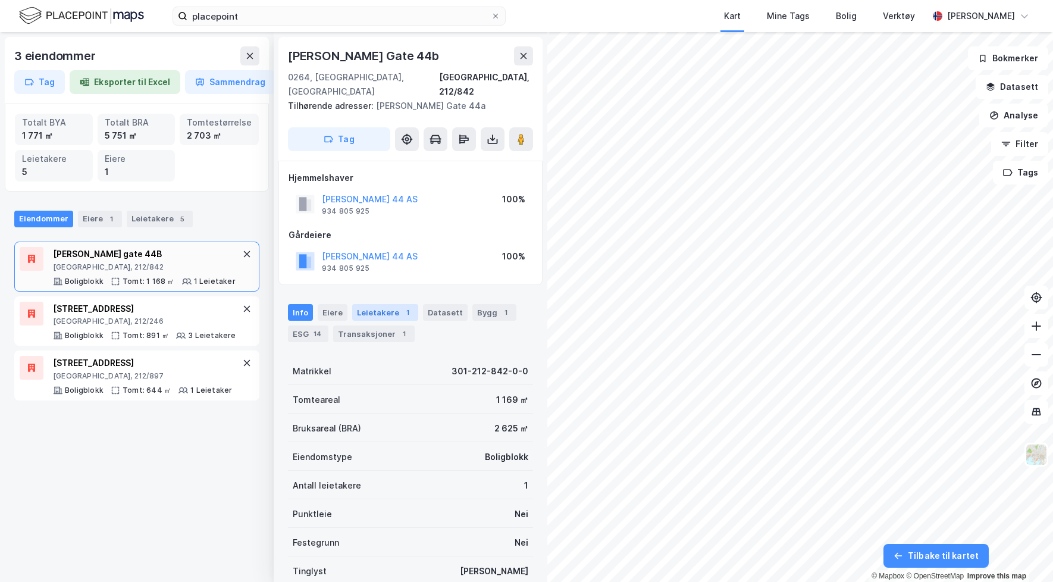
click at [360, 304] on div "Leietakere 1" at bounding box center [385, 312] width 66 height 17
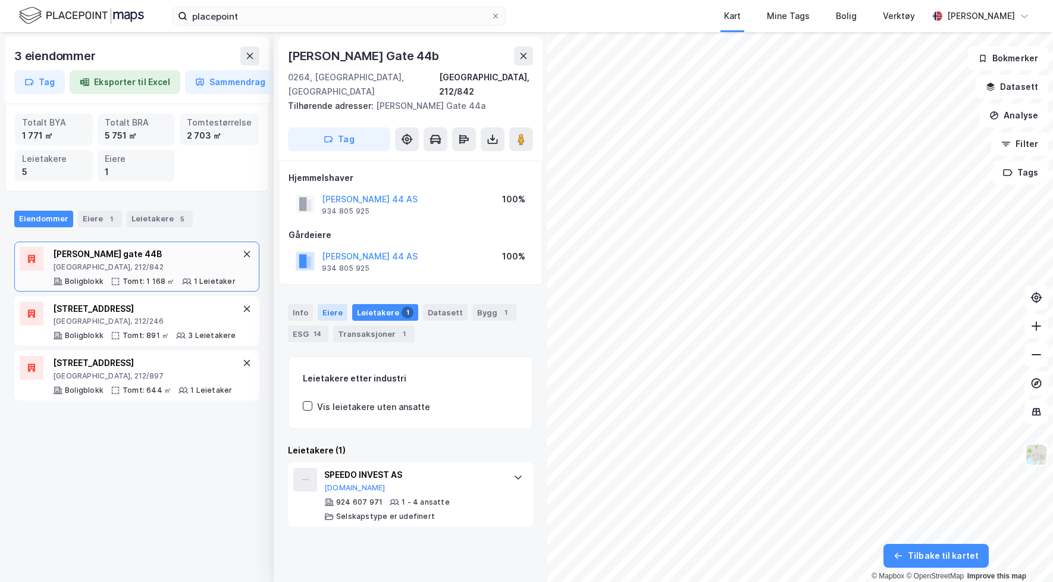
click at [328, 304] on div "Eiere" at bounding box center [333, 312] width 30 height 17
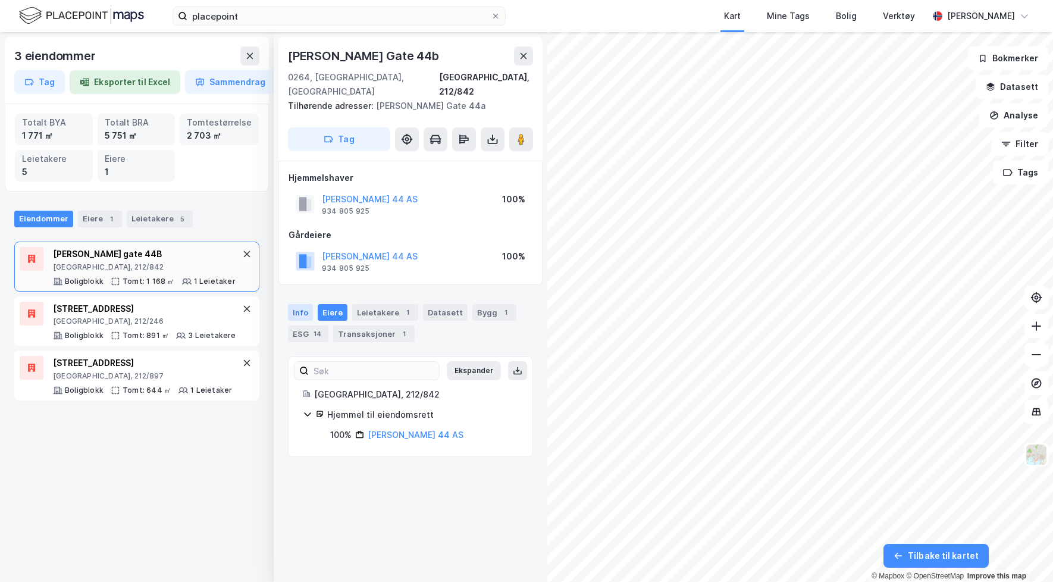
click at [311, 304] on div "Info" at bounding box center [300, 312] width 25 height 17
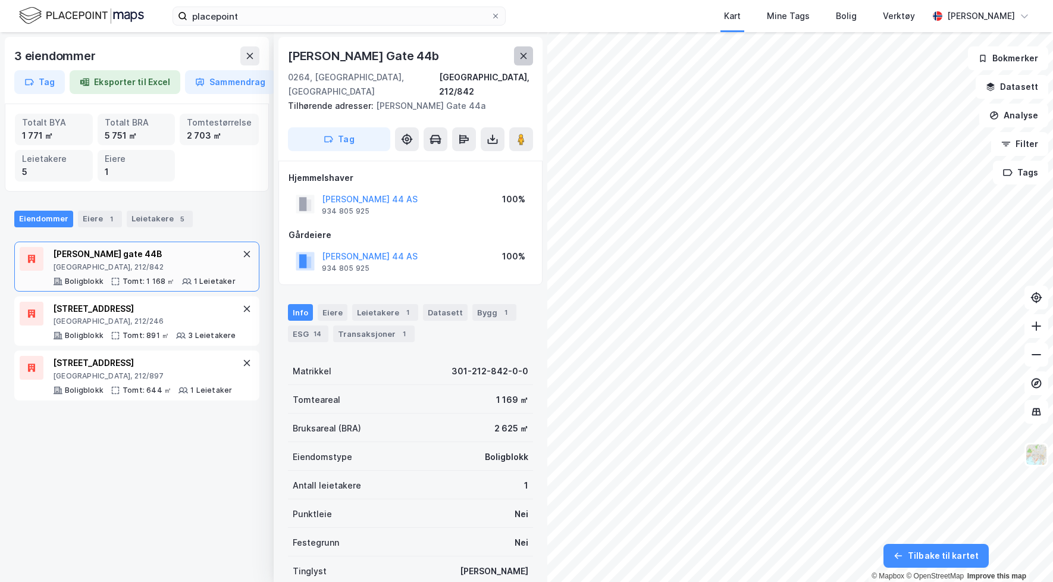
click at [518, 52] on button at bounding box center [523, 55] width 19 height 19
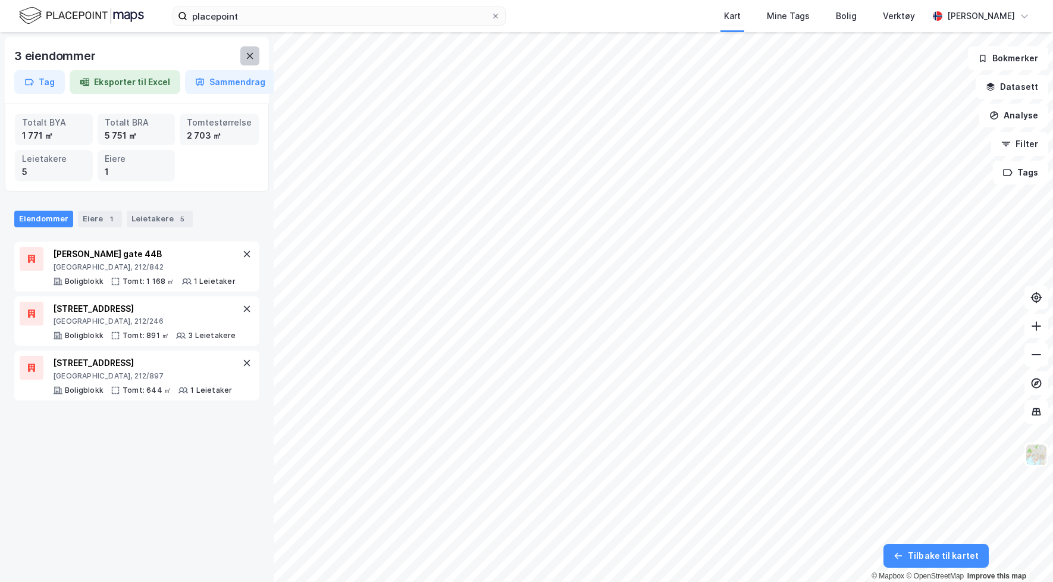
click at [250, 54] on icon at bounding box center [250, 56] width 7 height 6
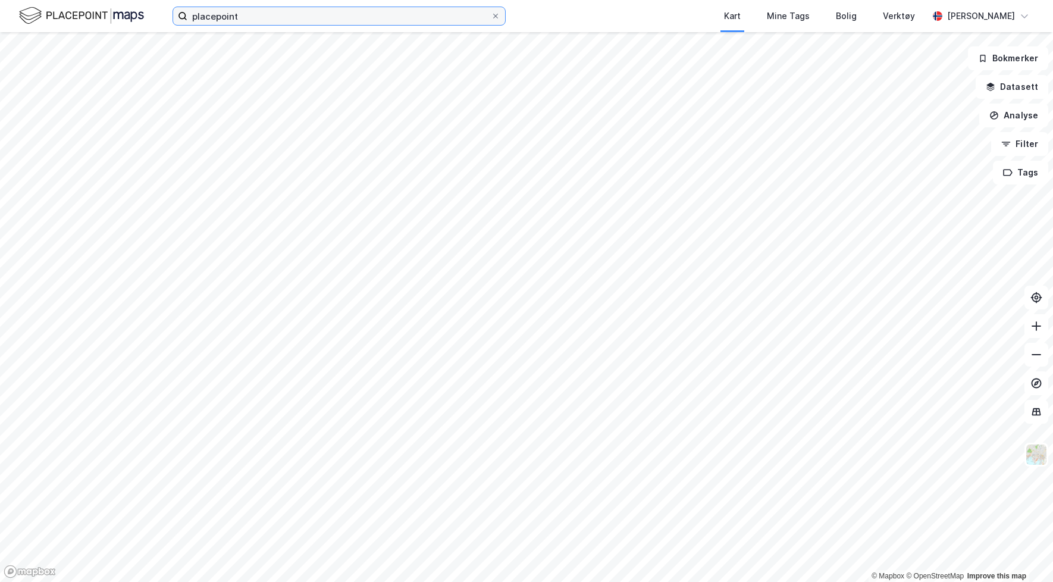
click at [409, 18] on input "placepoint" at bounding box center [338, 16] width 303 height 18
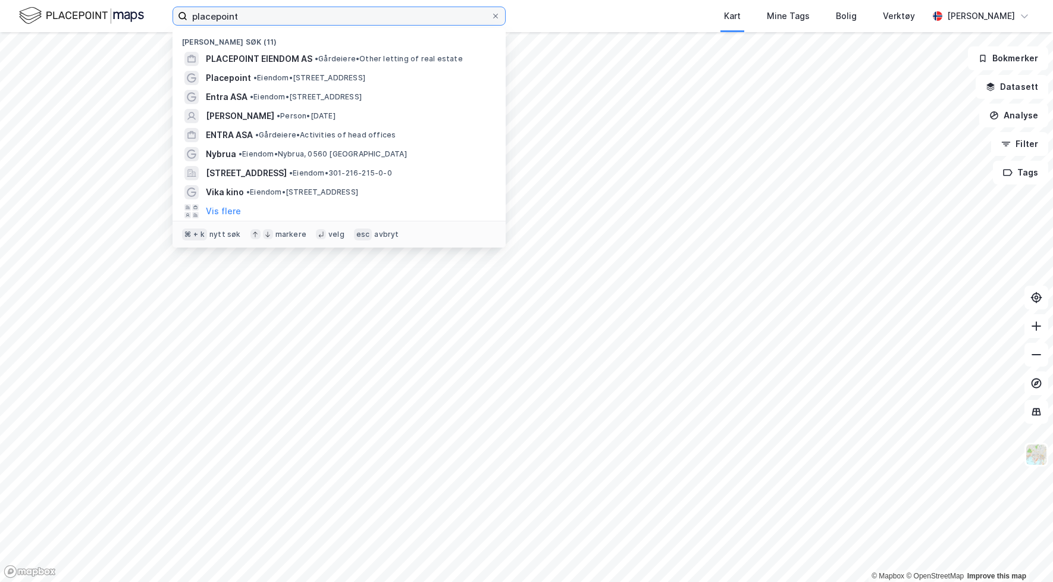
click at [409, 18] on input "placepoint" at bounding box center [338, 16] width 303 height 18
type input "placepoint"
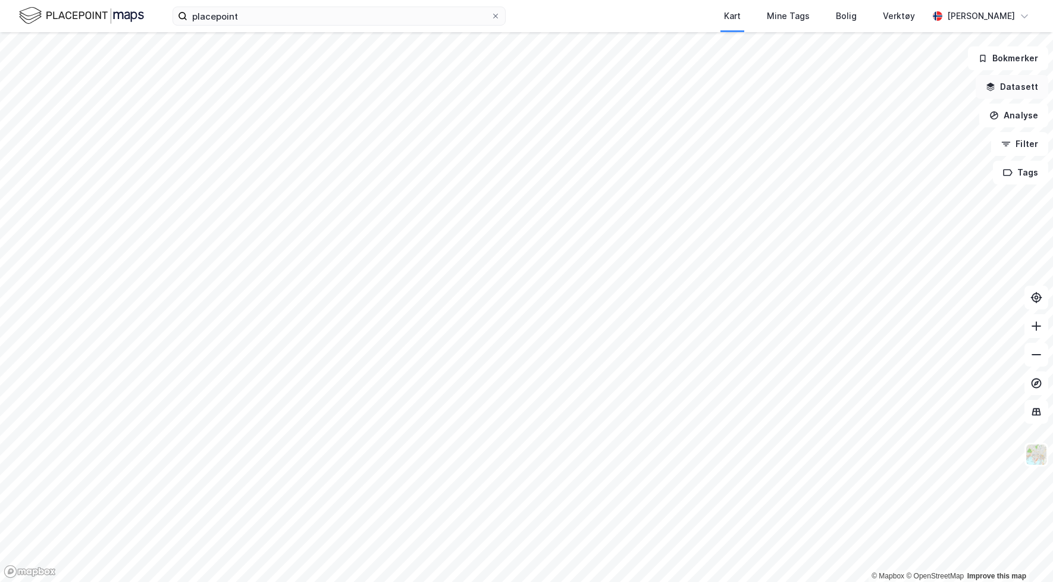
click at [1026, 88] on button "Datasett" at bounding box center [1012, 87] width 73 height 24
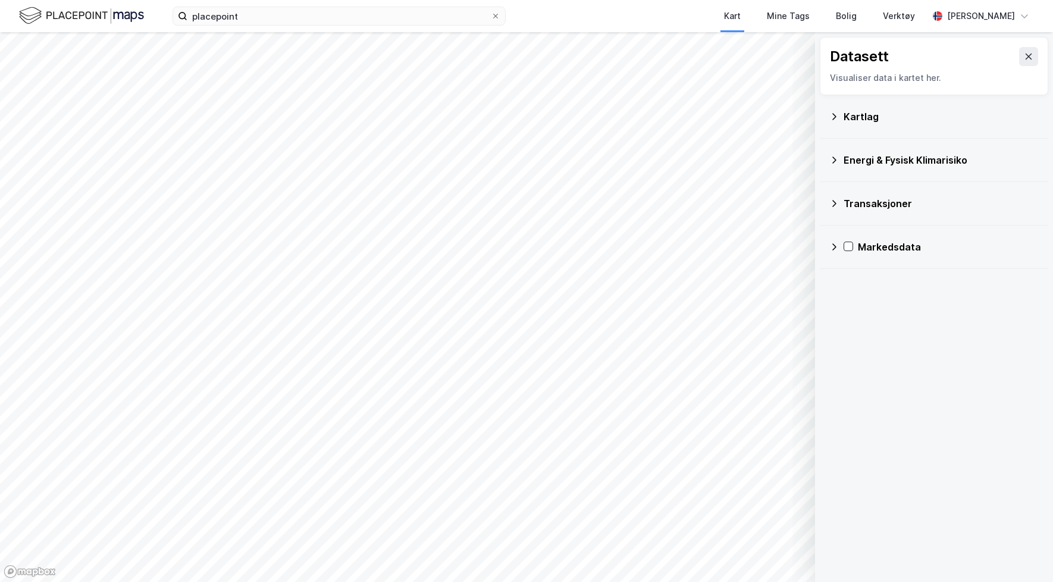
click at [876, 119] on div "Kartlag" at bounding box center [941, 116] width 195 height 14
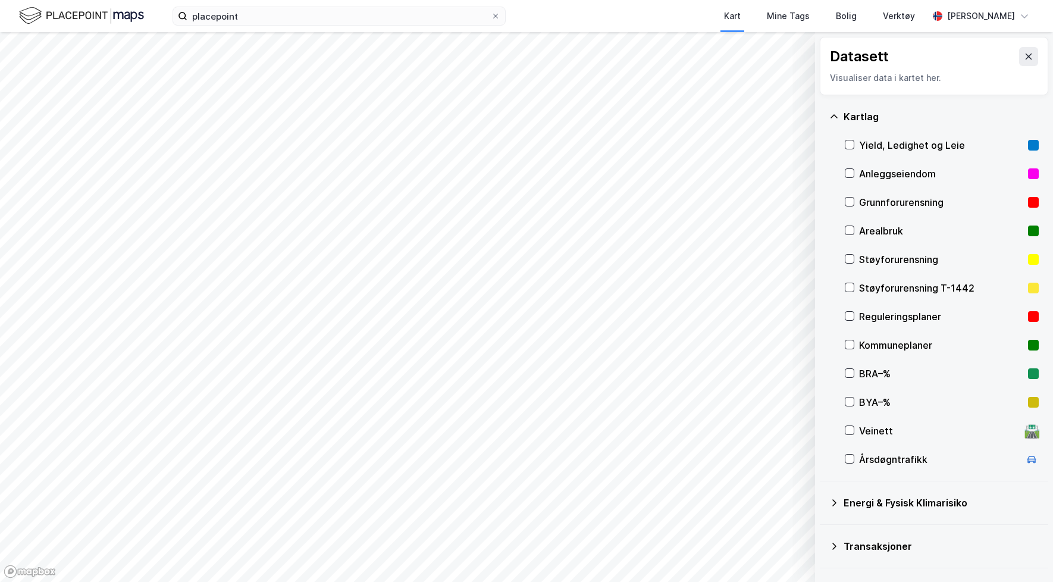
click at [886, 169] on div "Anleggseiendom" at bounding box center [941, 174] width 164 height 14
click at [1024, 53] on icon at bounding box center [1029, 57] width 10 height 10
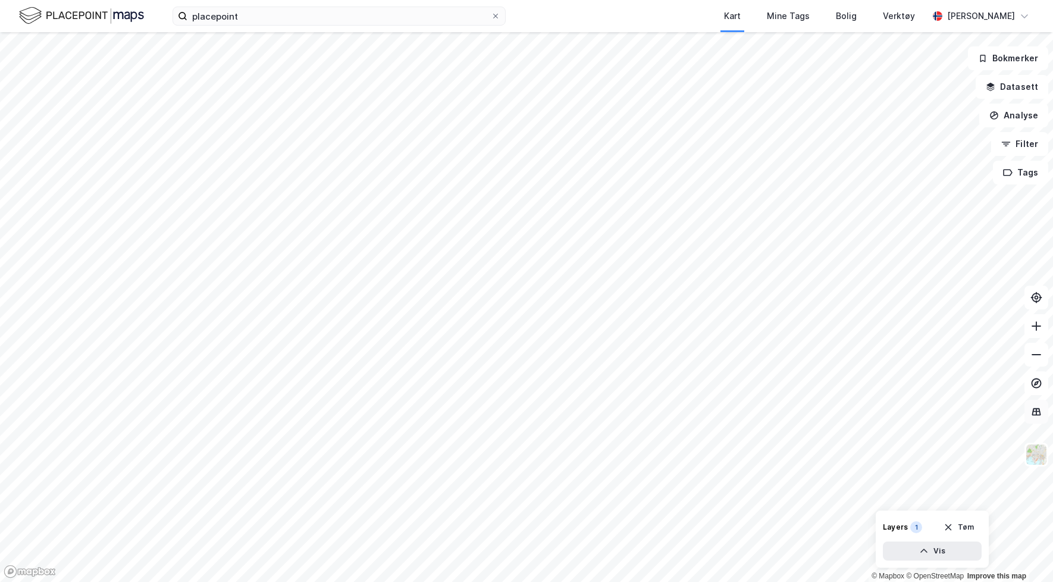
click at [1044, 414] on button at bounding box center [1036, 412] width 24 height 24
click at [1042, 413] on icon at bounding box center [1036, 412] width 12 height 12
click at [1038, 455] on img at bounding box center [1036, 454] width 23 height 23
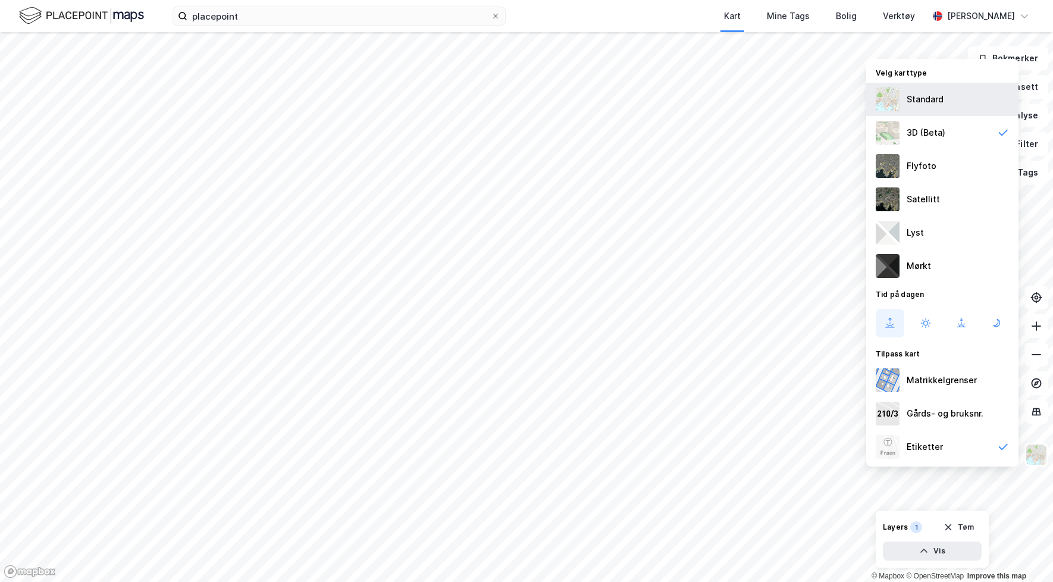
click at [939, 115] on div "Standard" at bounding box center [942, 99] width 152 height 33
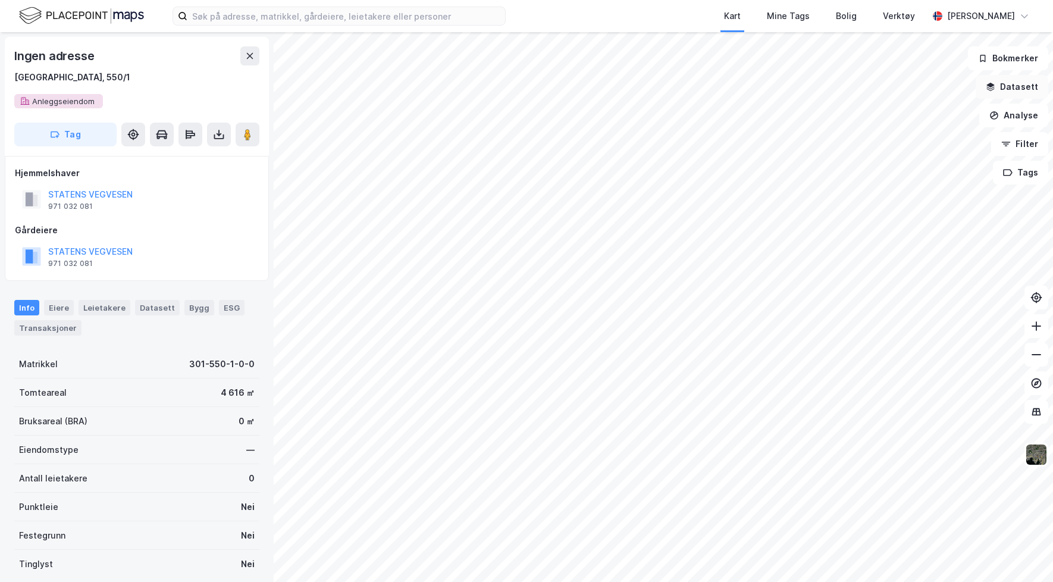
click at [1012, 89] on button "Datasett" at bounding box center [1012, 87] width 73 height 24
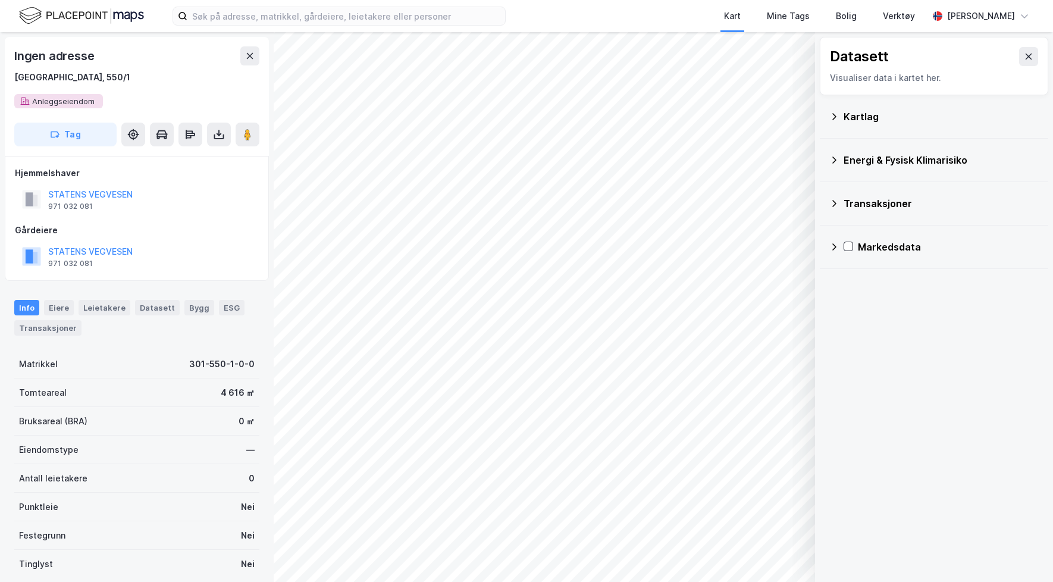
click at [889, 187] on div "Transaksjoner" at bounding box center [934, 203] width 228 height 43
click at [889, 205] on div "Transaksjoner" at bounding box center [941, 203] width 195 height 14
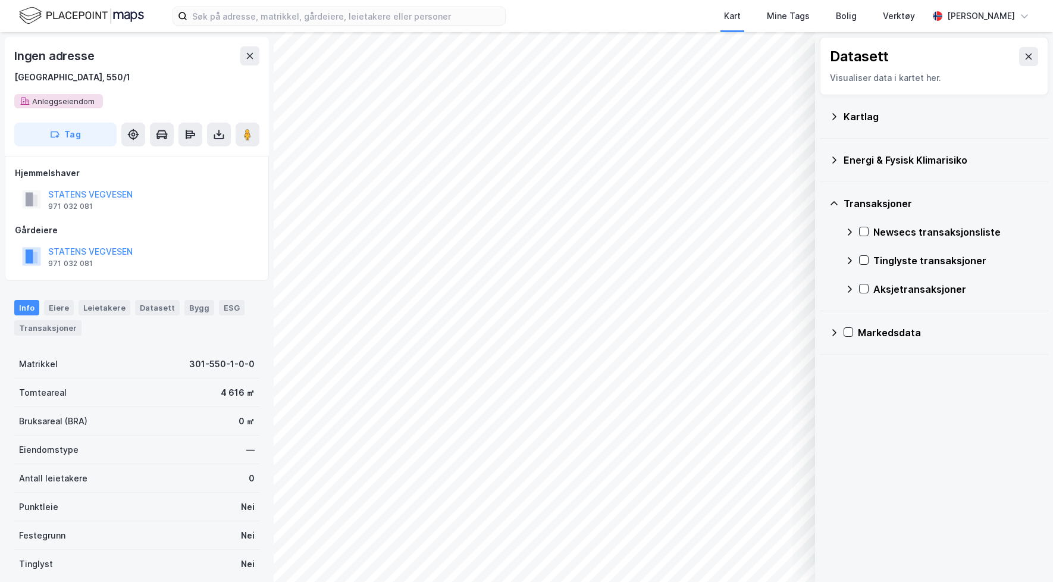
click at [894, 239] on div "Newsecs transaksjonsliste" at bounding box center [955, 232] width 165 height 14
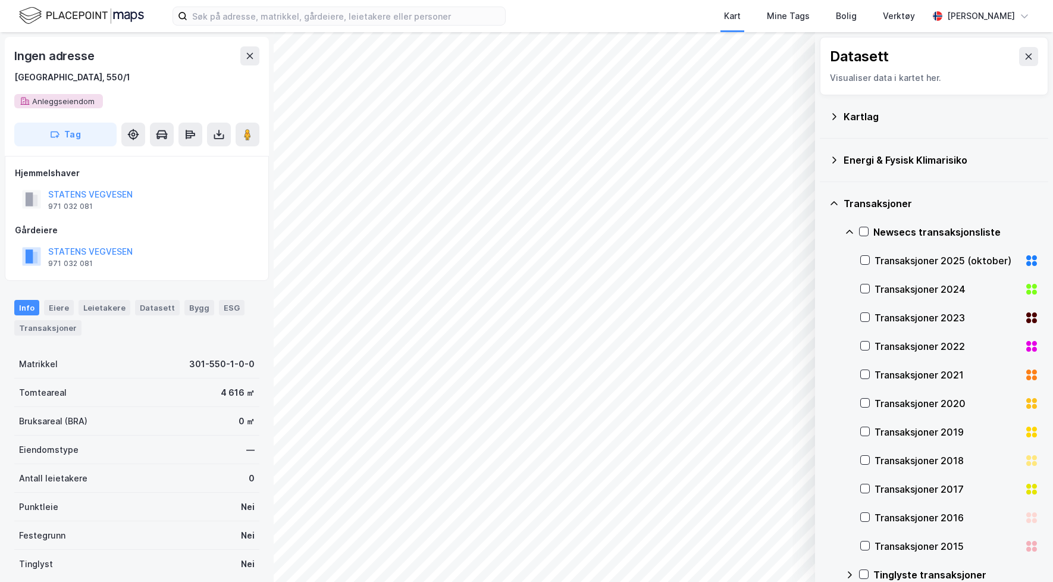
click at [909, 261] on div "Transaksjoner 2025 (oktober)" at bounding box center [947, 260] width 145 height 14
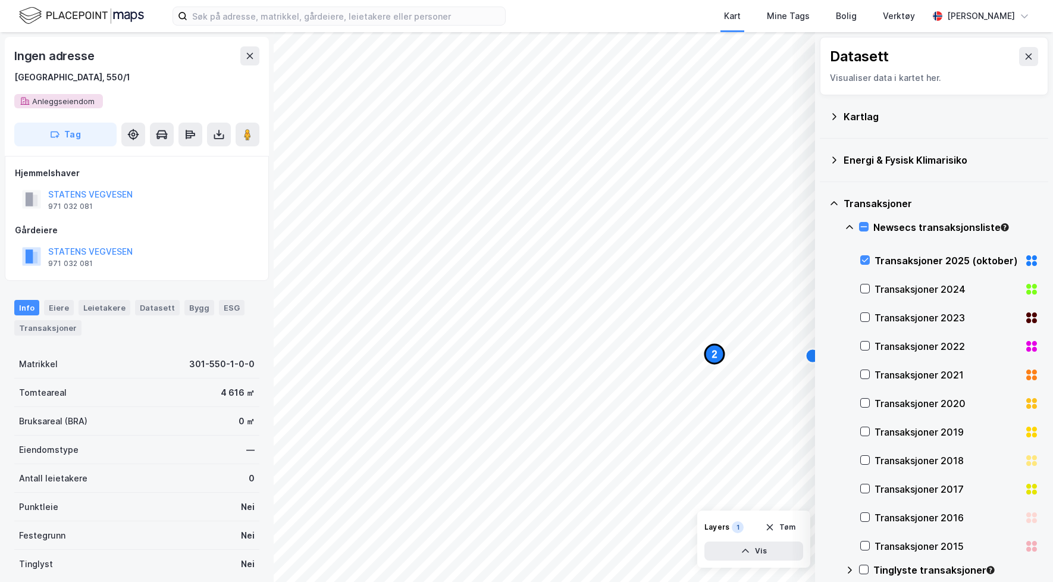
click at [717, 356] on icon "Map marker" at bounding box center [714, 353] width 19 height 19
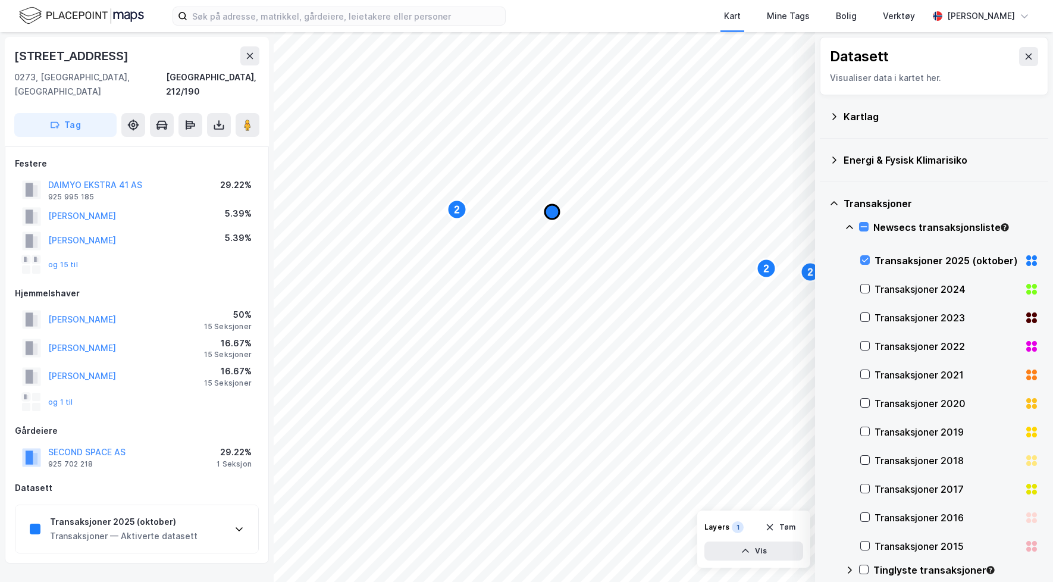
click at [548, 215] on icon "Map marker" at bounding box center [552, 212] width 14 height 14
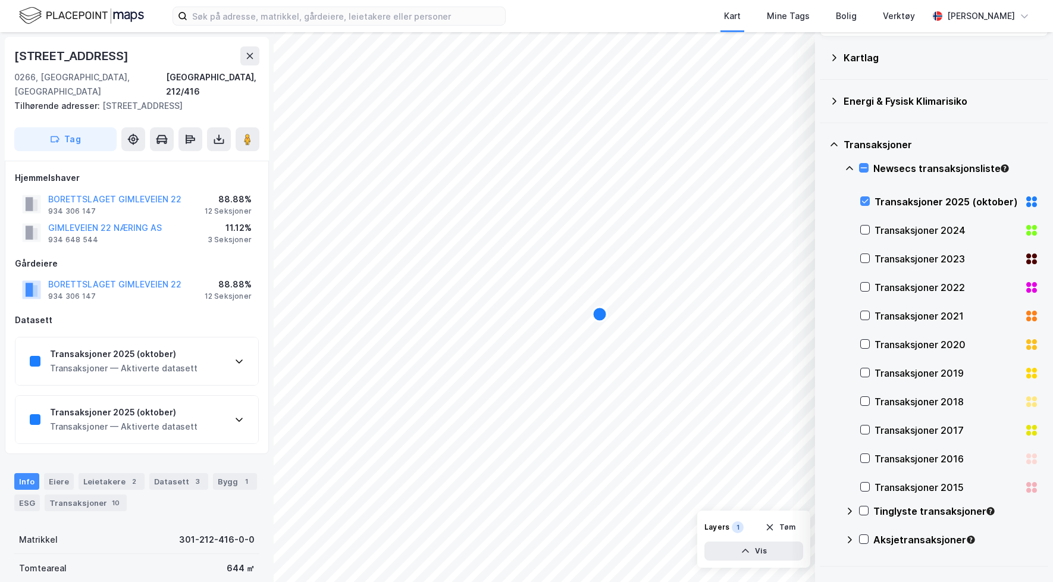
scroll to position [92, 0]
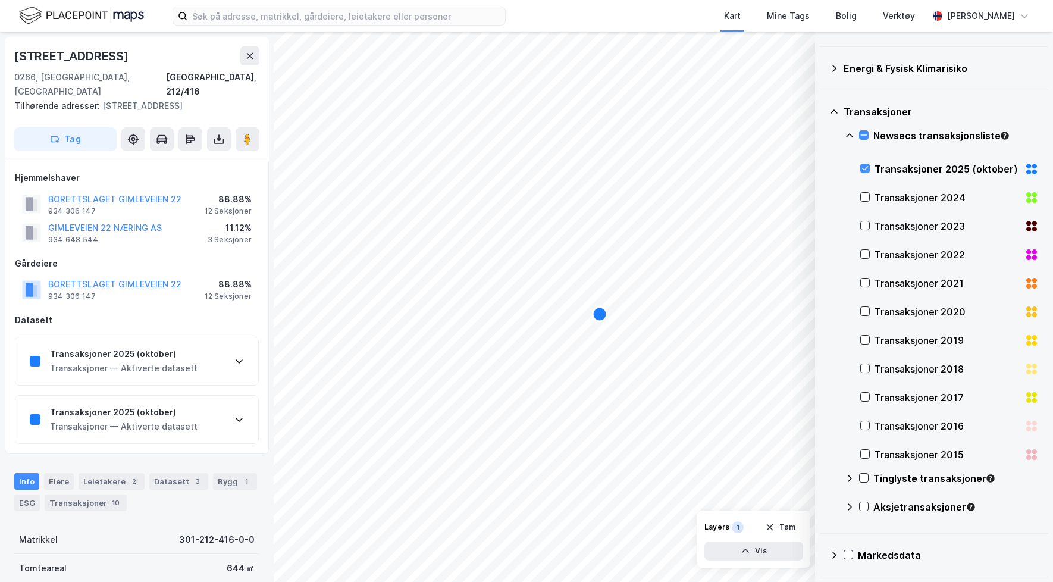
click at [835, 552] on icon at bounding box center [834, 555] width 10 height 10
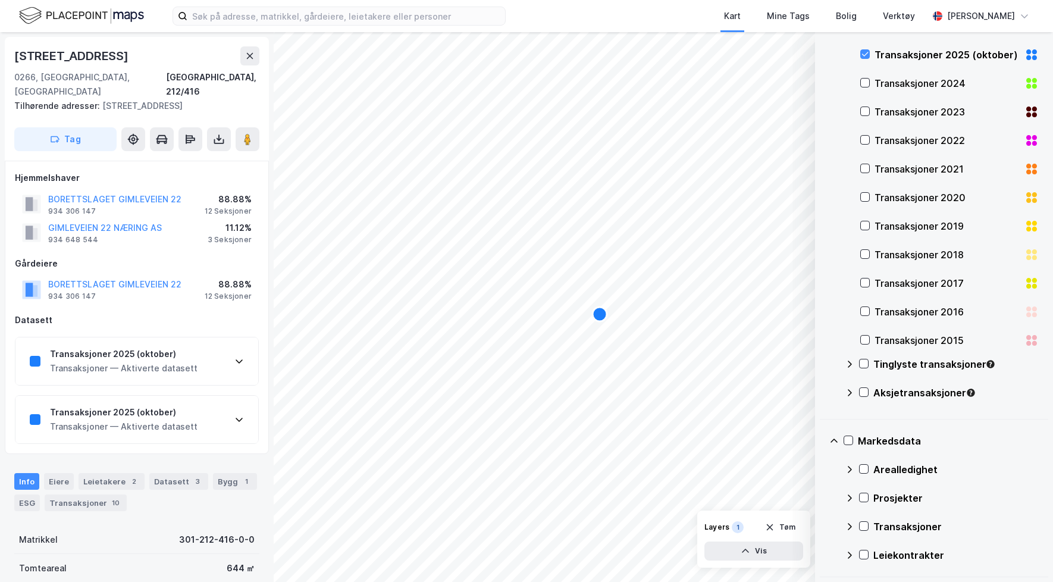
click at [859, 475] on div "Arealledighet" at bounding box center [942, 469] width 194 height 29
click at [866, 497] on icon at bounding box center [865, 498] width 7 height 4
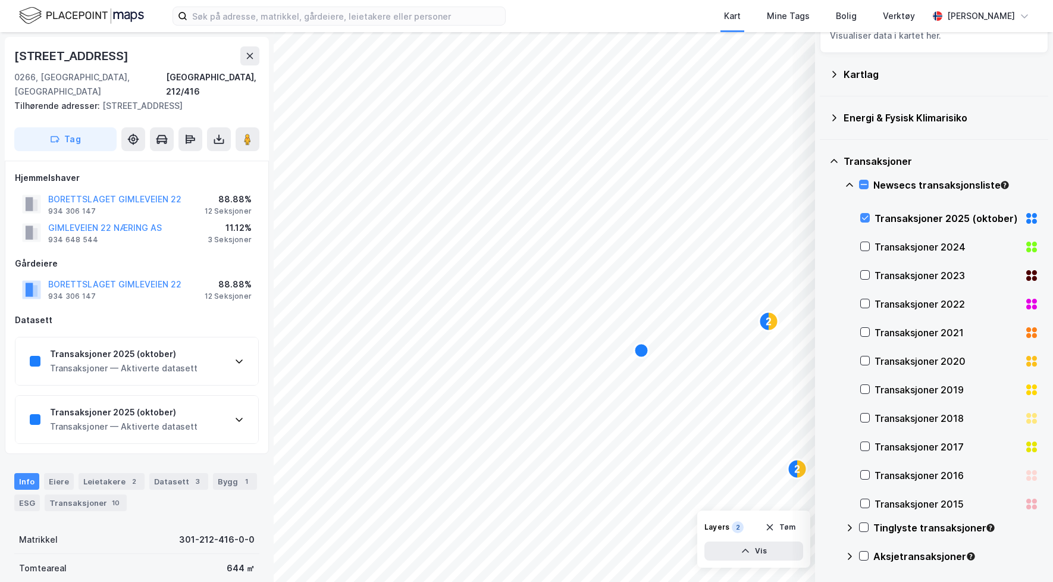
scroll to position [0, 0]
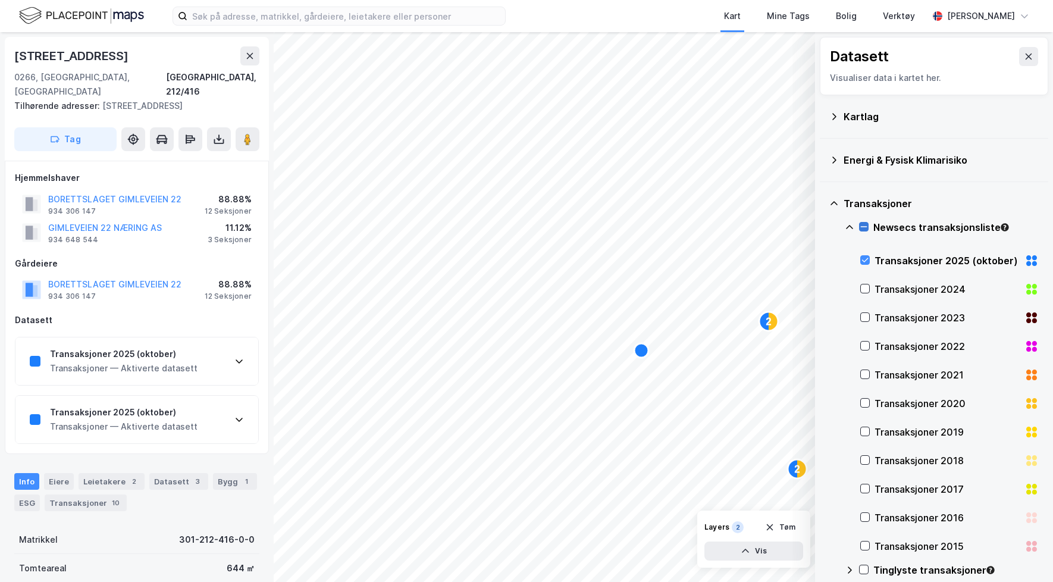
click at [861, 228] on icon at bounding box center [864, 227] width 8 height 8
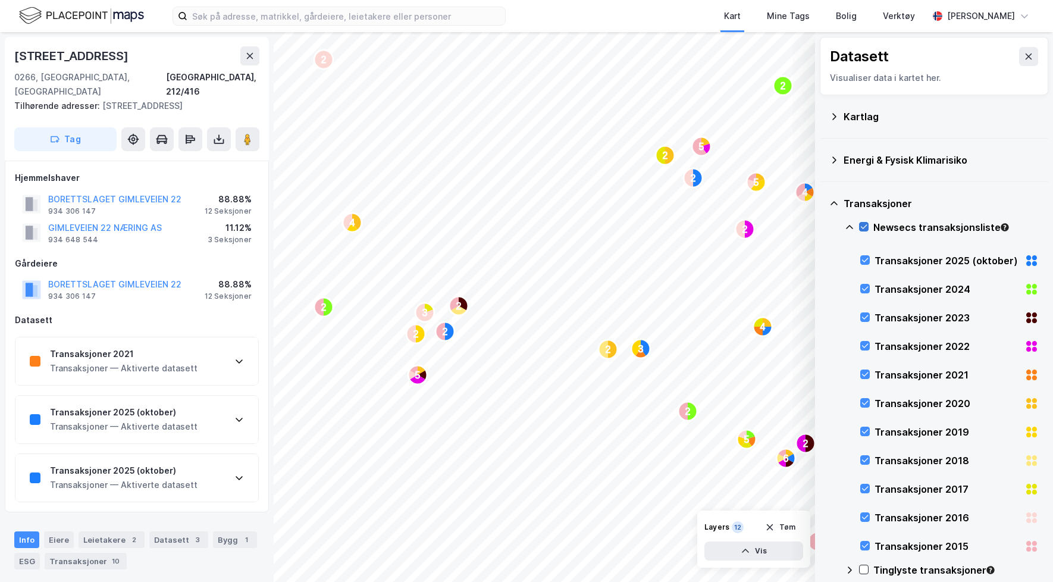
click at [861, 228] on icon at bounding box center [864, 227] width 7 height 4
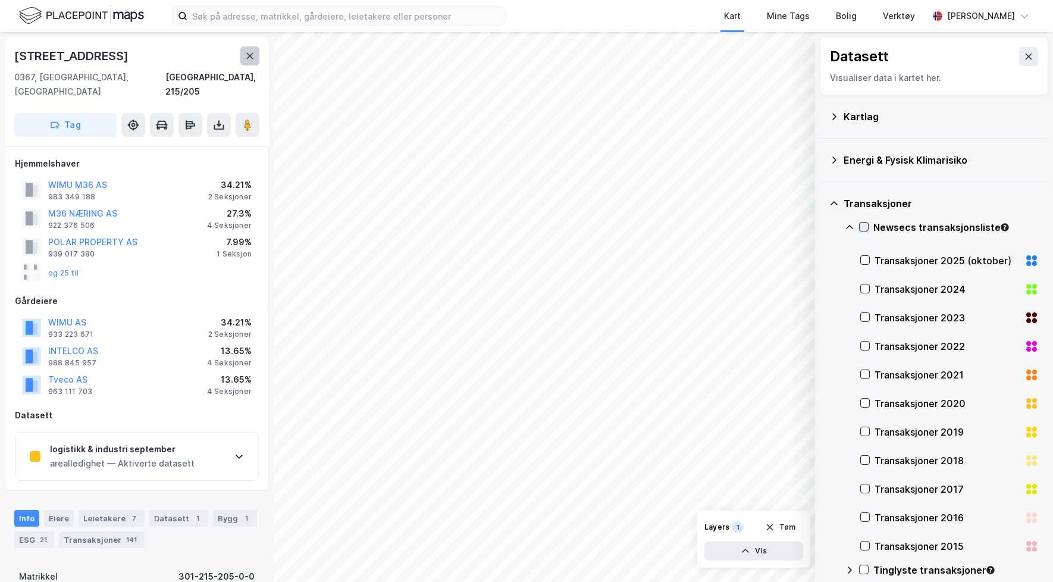
click at [252, 63] on button at bounding box center [249, 55] width 19 height 19
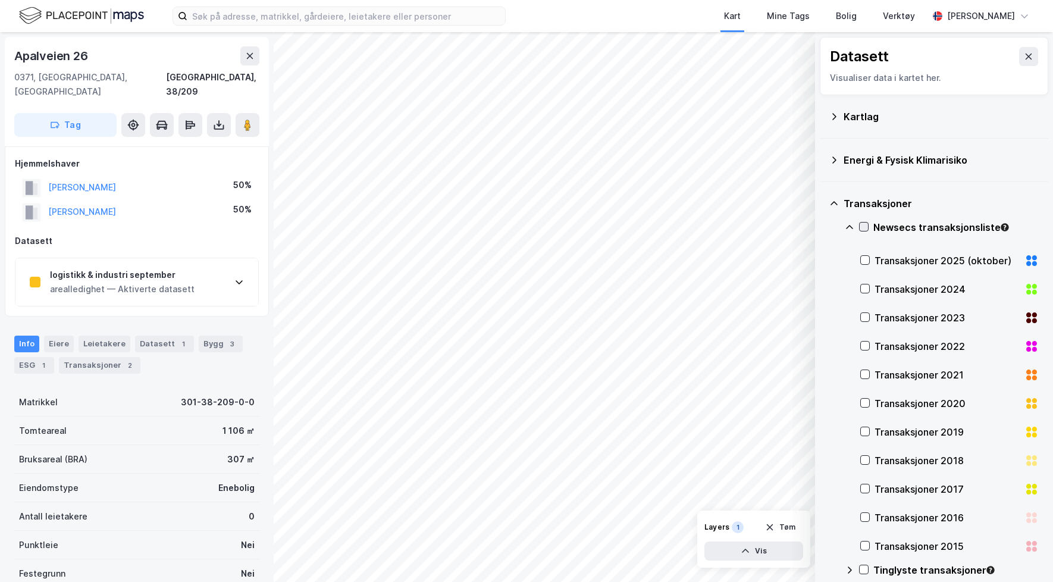
click at [241, 277] on icon at bounding box center [239, 282] width 10 height 10
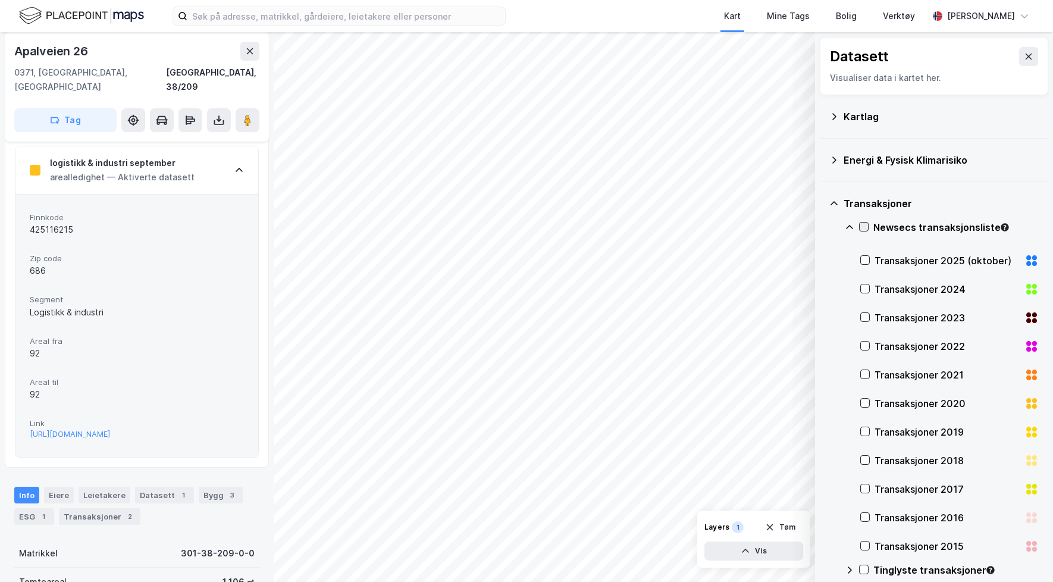
scroll to position [40, 0]
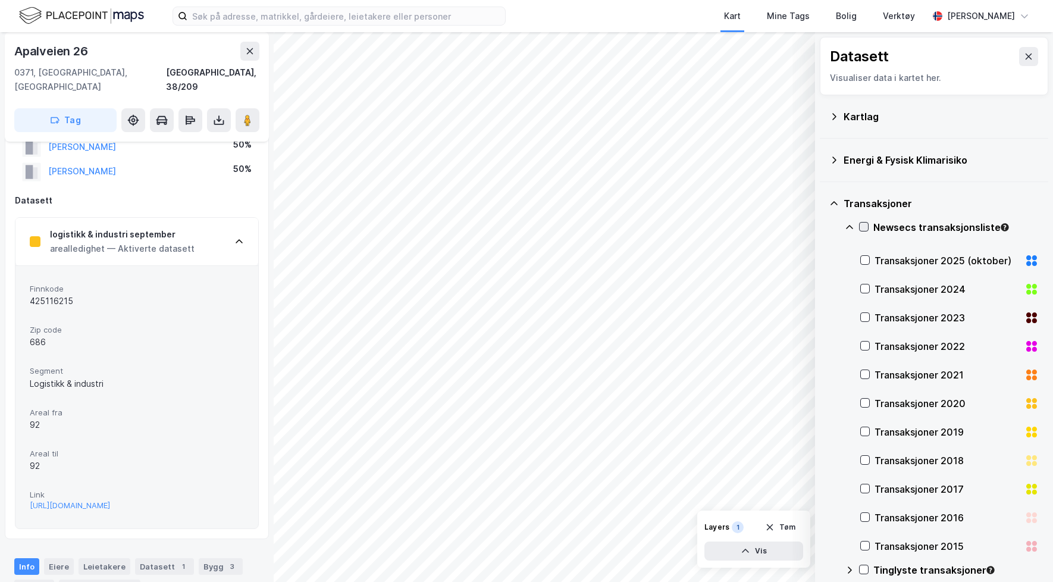
click at [239, 237] on icon at bounding box center [239, 242] width 10 height 10
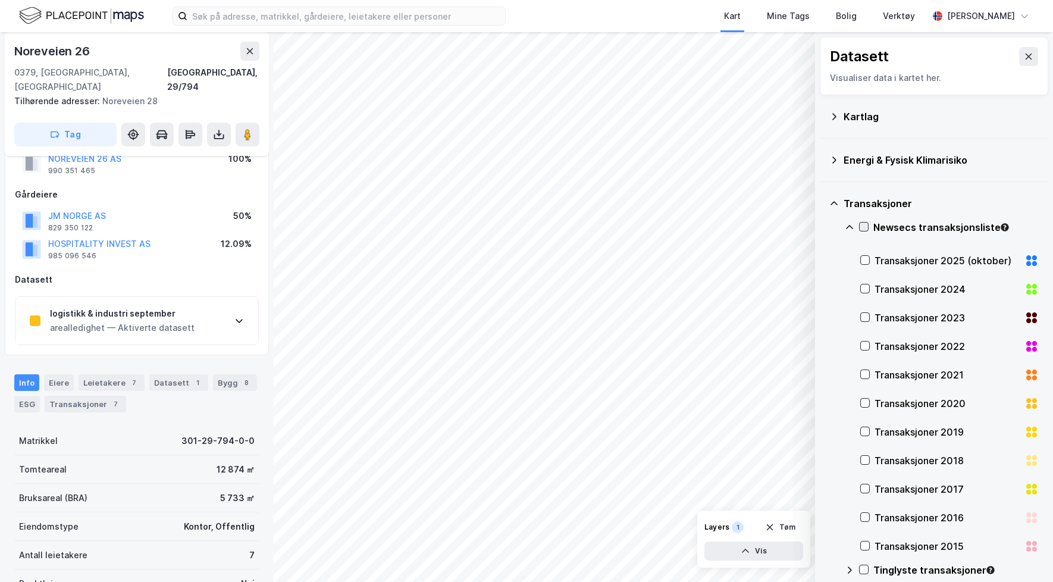
scroll to position [292, 0]
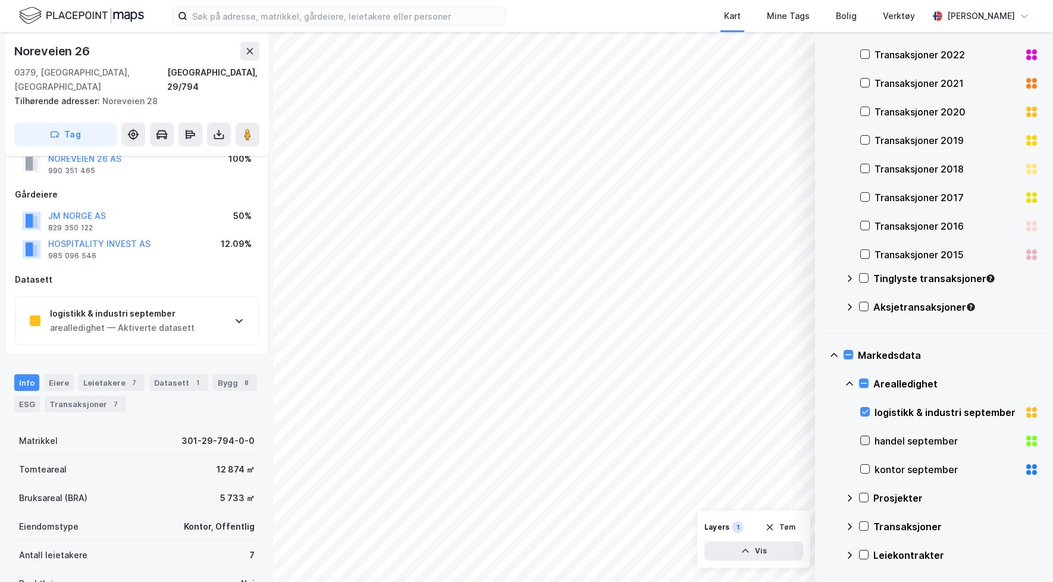
click at [866, 438] on icon at bounding box center [865, 440] width 8 height 8
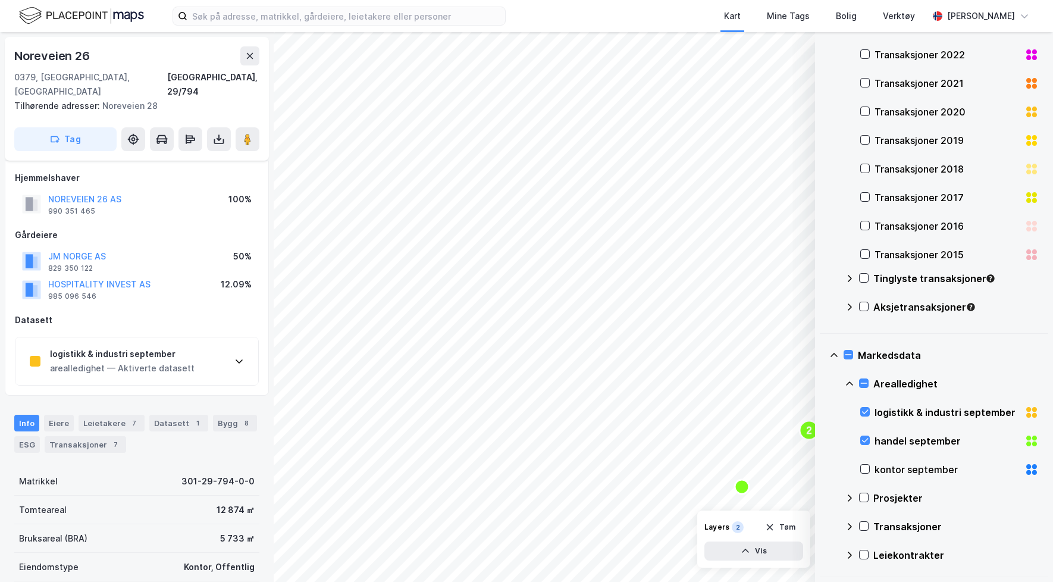
click at [839, 500] on div "Markedsdata Arealledighet logistikk & industri september handel september konto…" at bounding box center [934, 455] width 228 height 243
click at [849, 500] on icon at bounding box center [850, 497] width 4 height 7
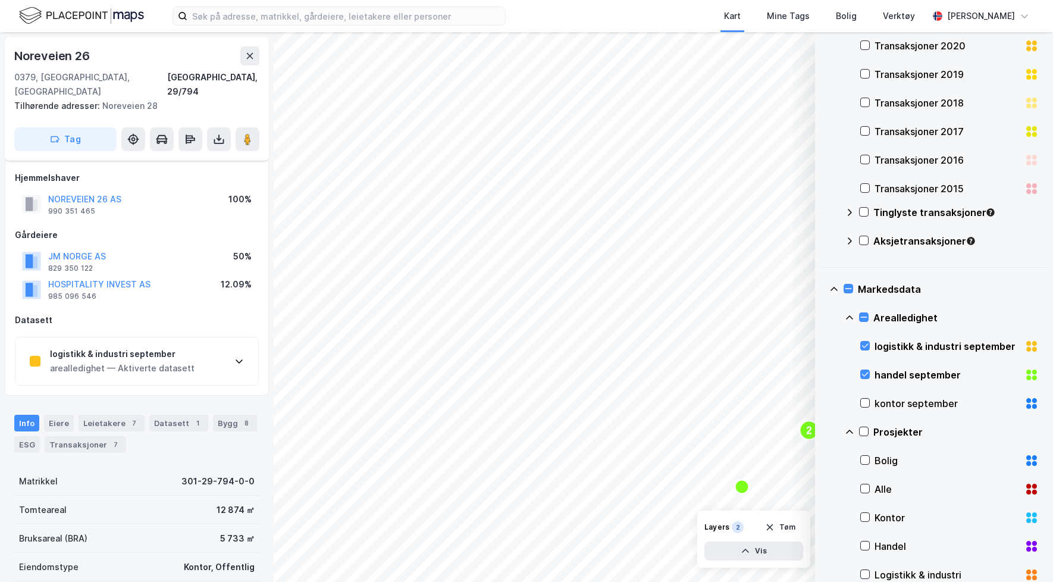
scroll to position [375, 0]
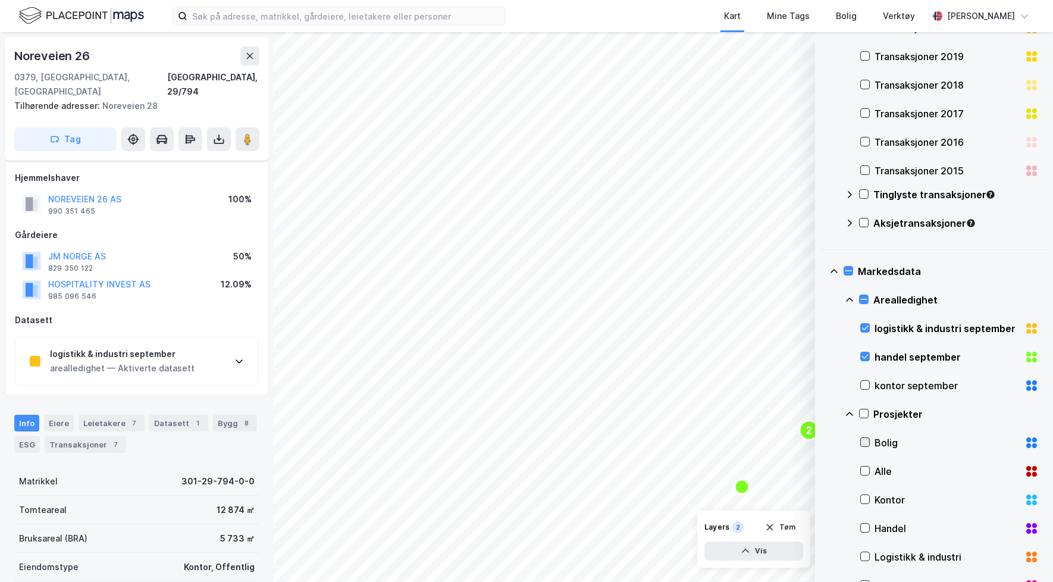
click at [865, 446] on icon at bounding box center [865, 442] width 8 height 8
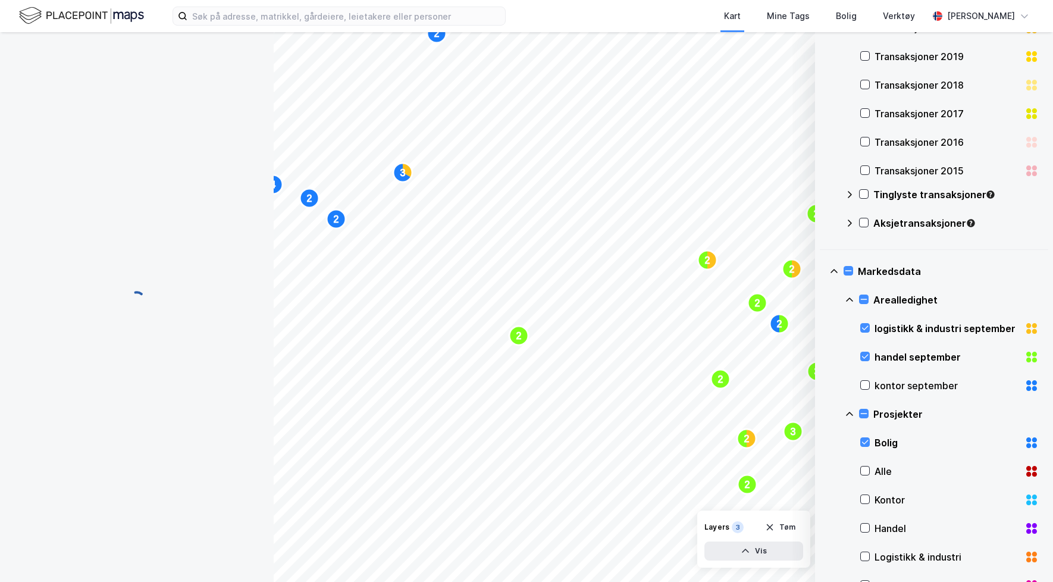
scroll to position [40, 0]
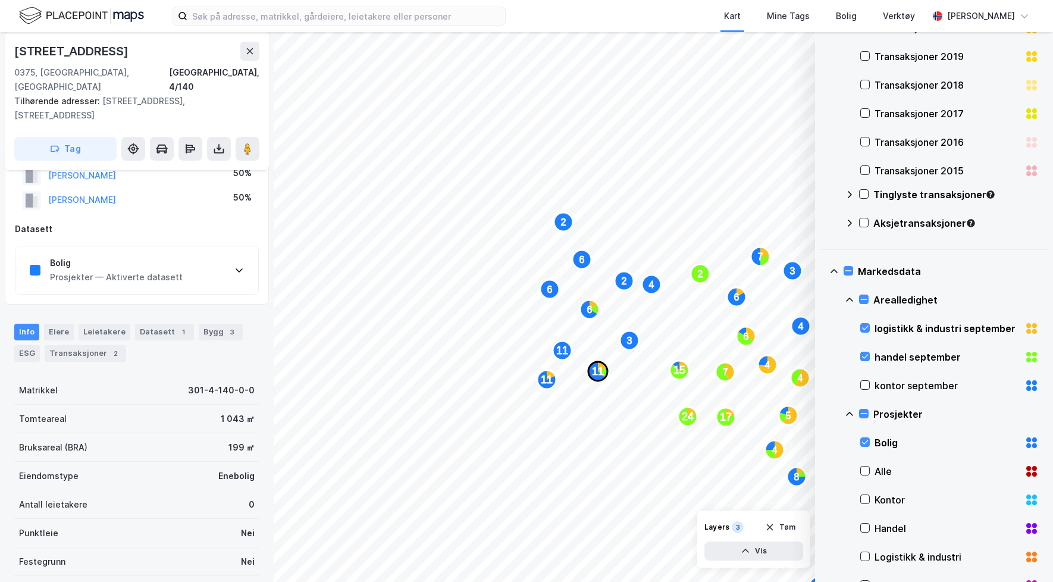
click at [599, 369] on text "11" at bounding box center [598, 371] width 12 height 12
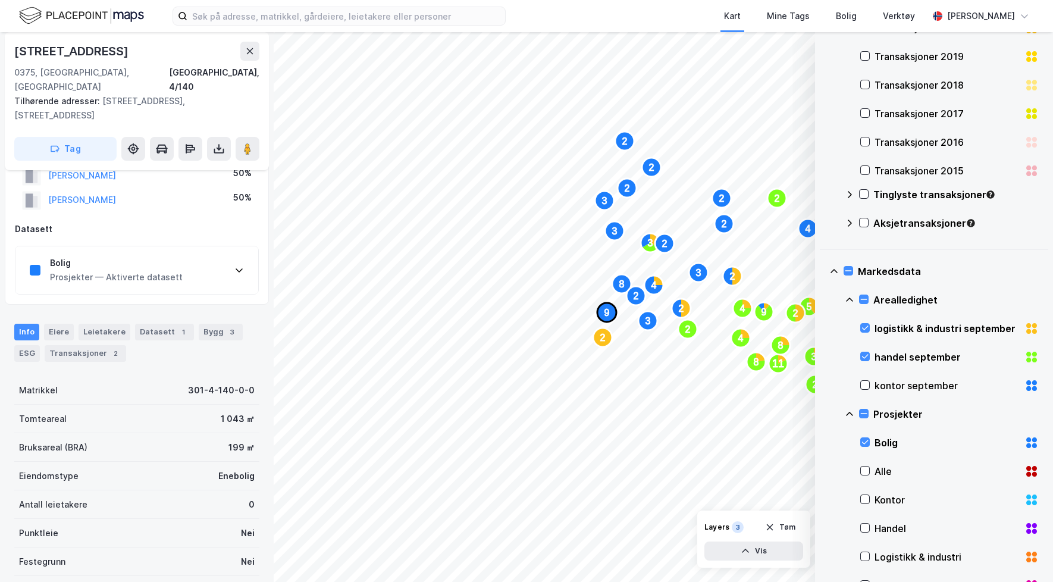
click at [599, 315] on icon "Map marker" at bounding box center [606, 312] width 19 height 19
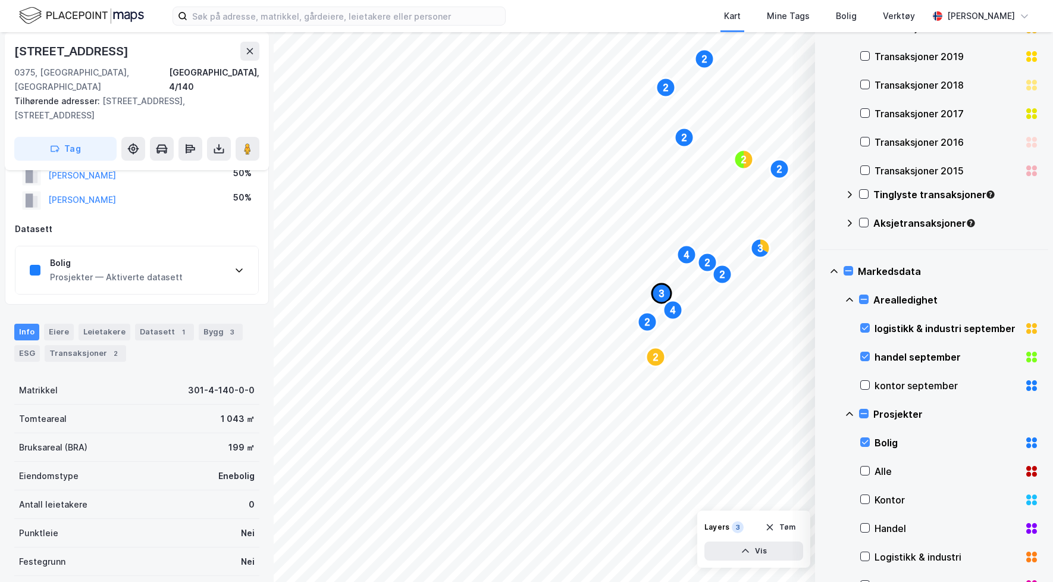
click at [660, 299] on icon "Map marker" at bounding box center [661, 293] width 19 height 19
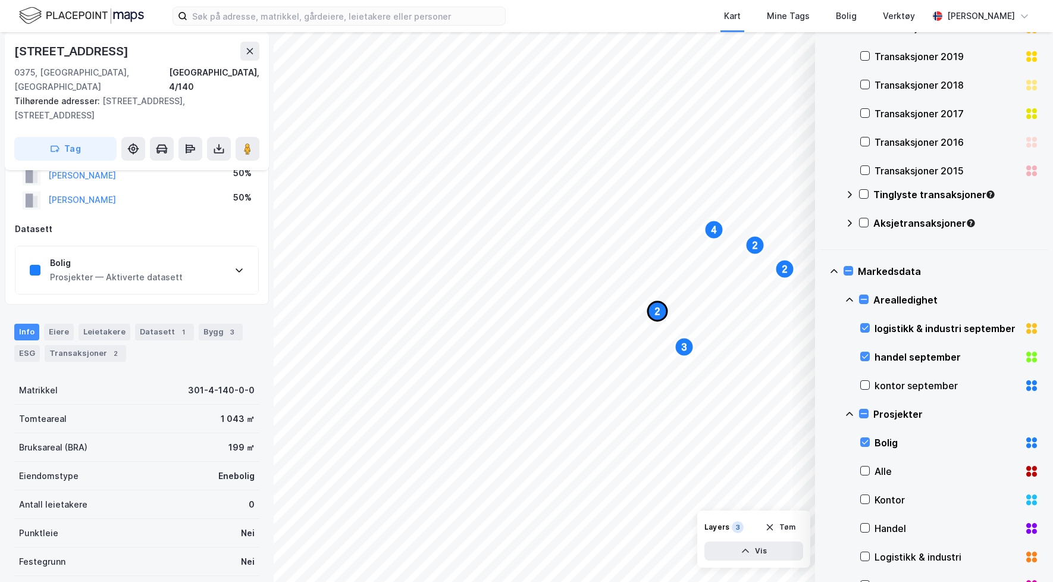
scroll to position [40, 0]
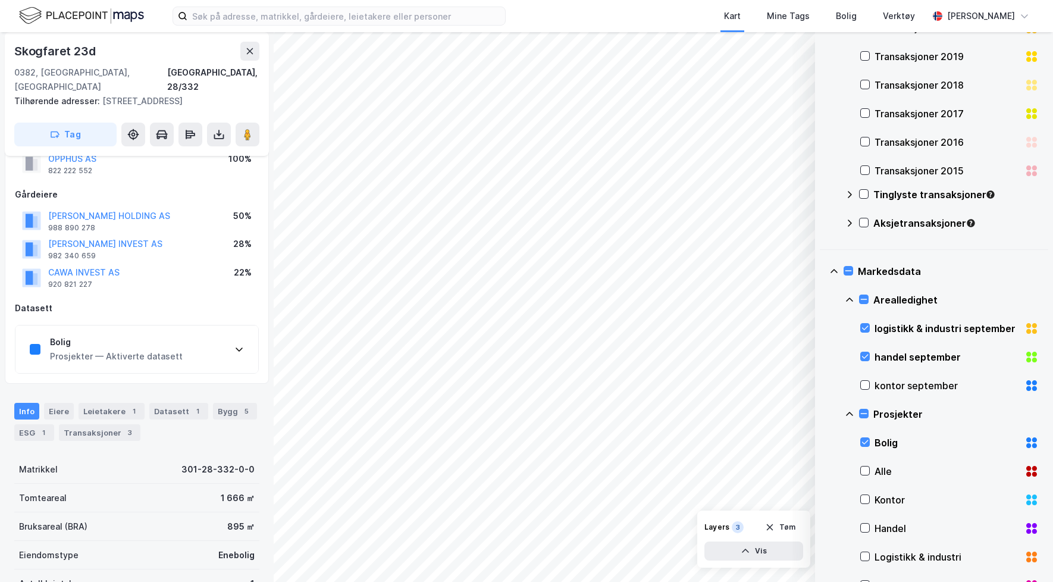
scroll to position [40, 0]
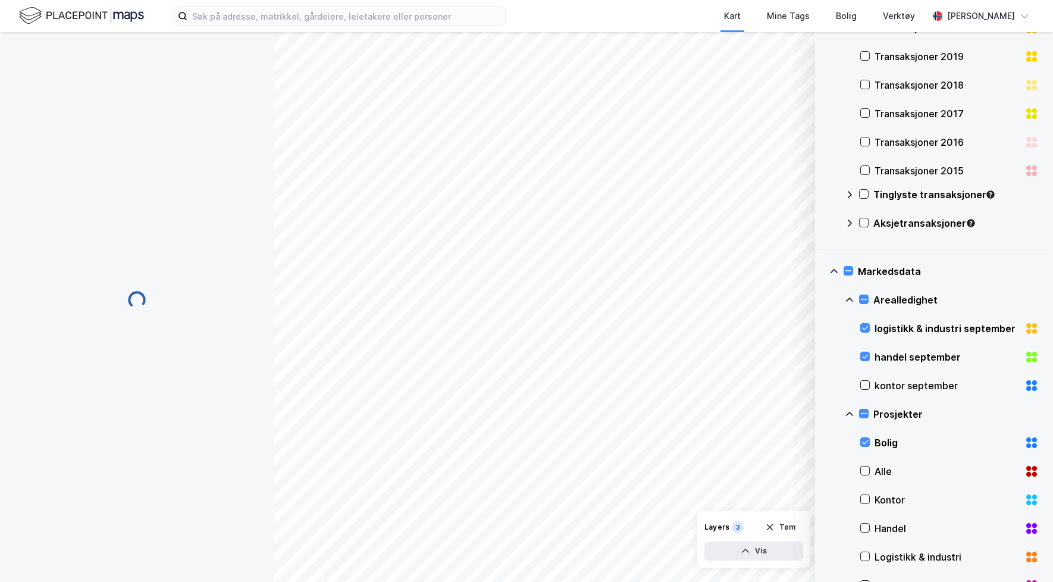
scroll to position [40, 0]
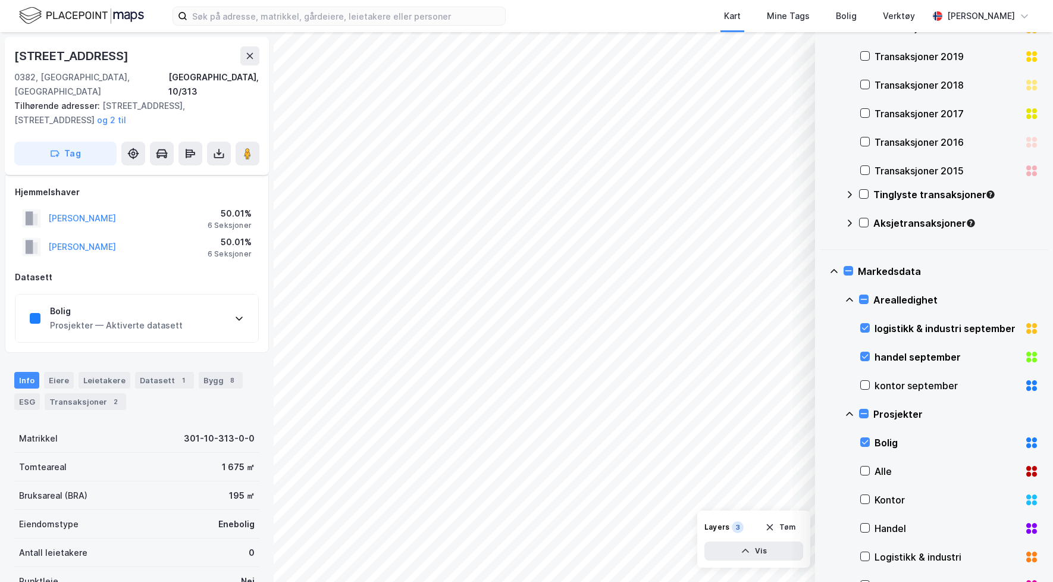
scroll to position [40, 0]
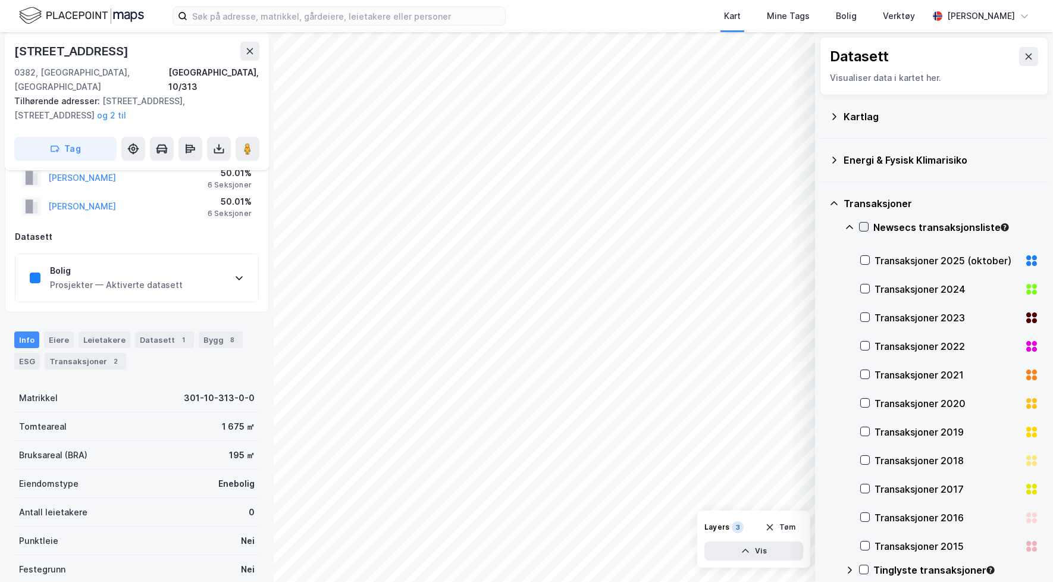
click at [849, 114] on div "Kartlag" at bounding box center [941, 116] width 195 height 14
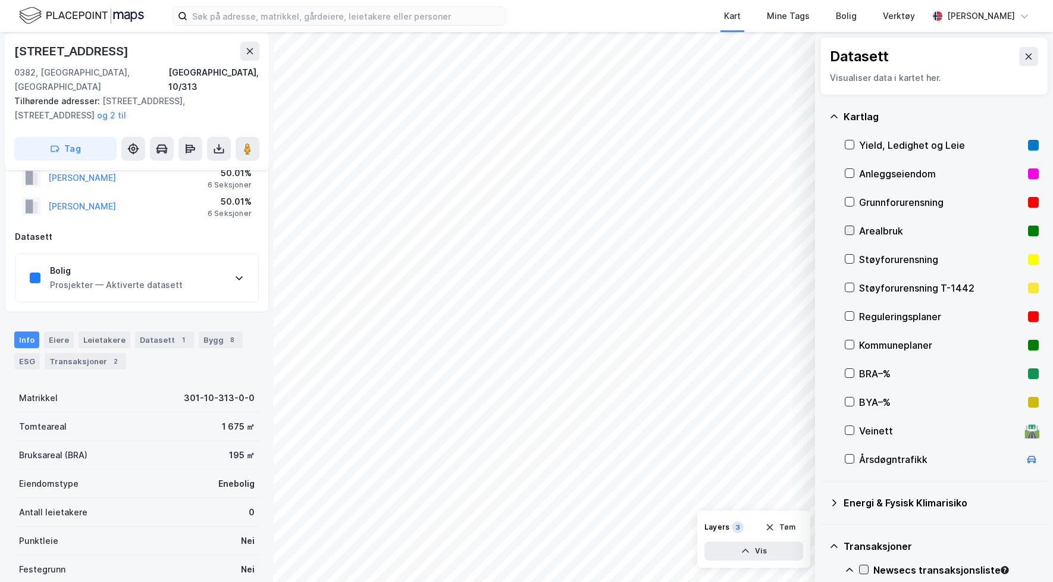
click at [848, 230] on icon at bounding box center [849, 230] width 8 height 8
click at [851, 371] on icon at bounding box center [850, 373] width 7 height 4
click at [848, 369] on icon at bounding box center [849, 373] width 8 height 8
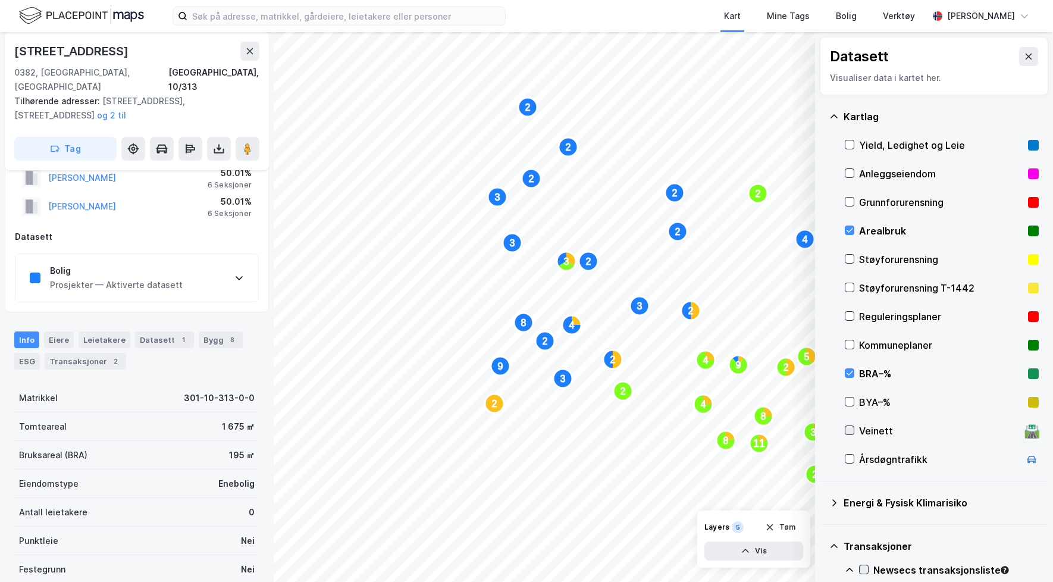
click at [850, 431] on icon at bounding box center [850, 430] width 7 height 4
click at [763, 555] on button "Vis" at bounding box center [753, 550] width 99 height 19
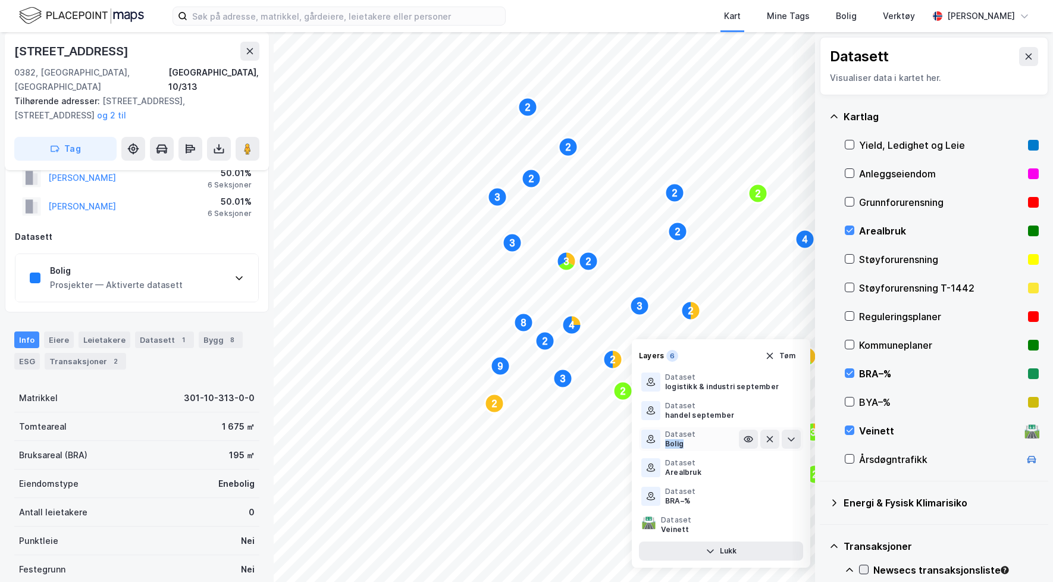
drag, startPoint x: 711, startPoint y: 434, endPoint x: 711, endPoint y: 458, distance: 23.2
click at [711, 458] on div "Dataset logistikk & industri september Dataset handel september Dataset Bolig D…" at bounding box center [721, 453] width 164 height 167
click at [797, 440] on button at bounding box center [791, 439] width 19 height 19
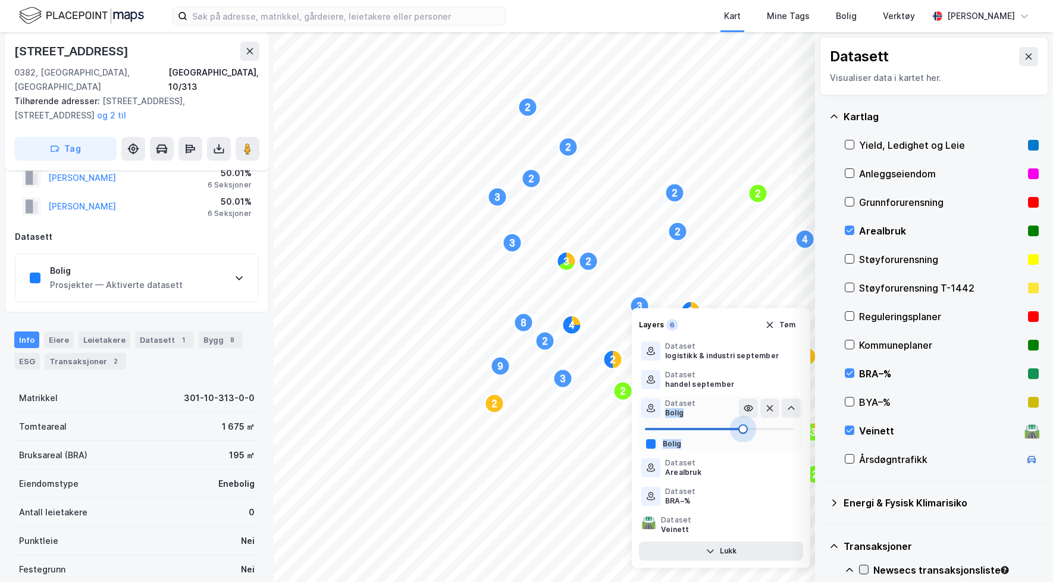
drag, startPoint x: 793, startPoint y: 428, endPoint x: 741, endPoint y: 428, distance: 51.8
click at [741, 428] on span at bounding box center [743, 429] width 10 height 10
type input "100"
drag, startPoint x: 741, startPoint y: 428, endPoint x: 797, endPoint y: 428, distance: 55.9
click at [797, 428] on span at bounding box center [794, 429] width 10 height 10
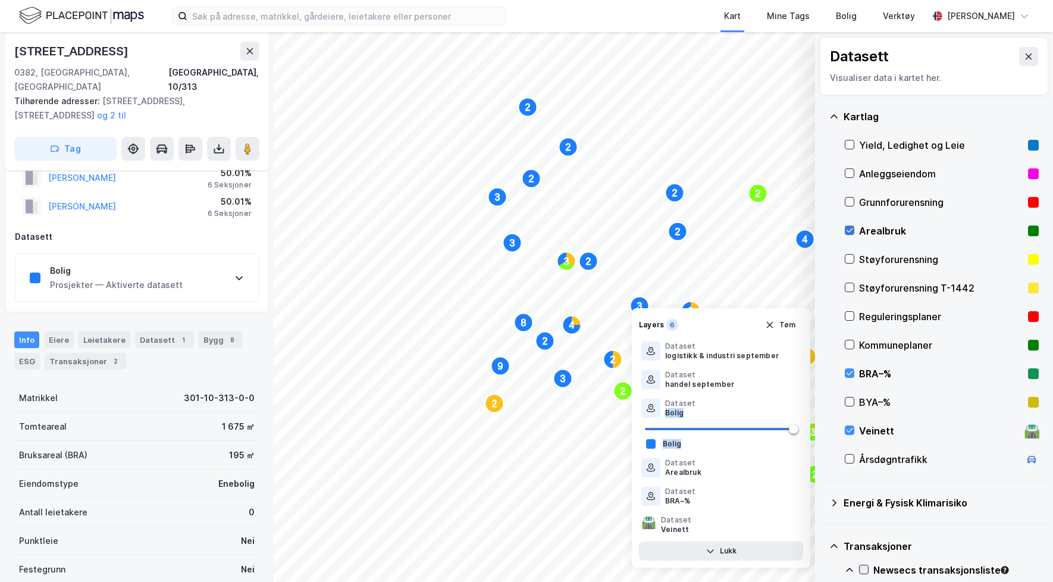
click at [850, 230] on icon at bounding box center [850, 230] width 7 height 4
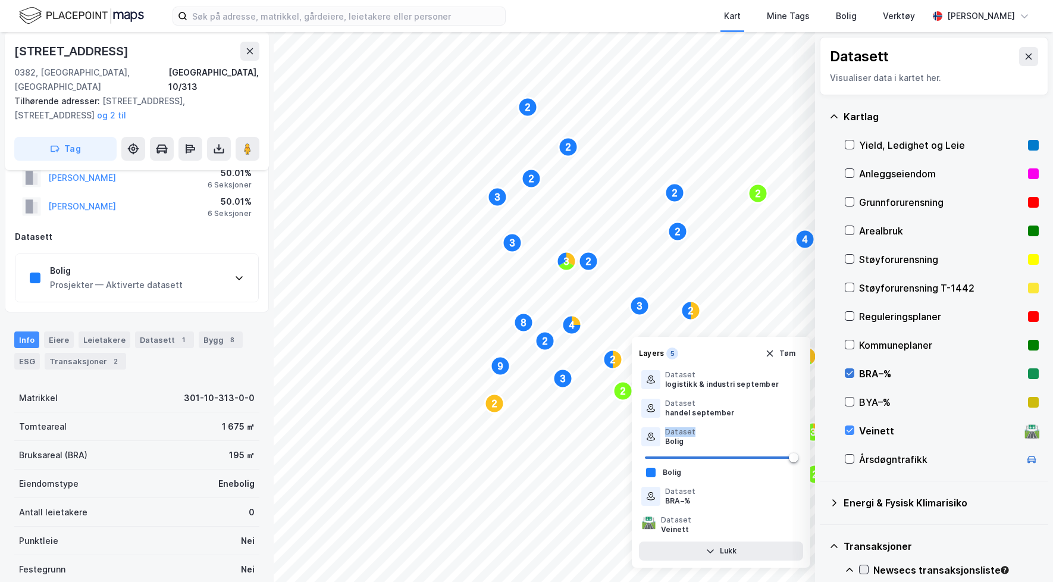
click at [852, 374] on icon at bounding box center [849, 373] width 8 height 8
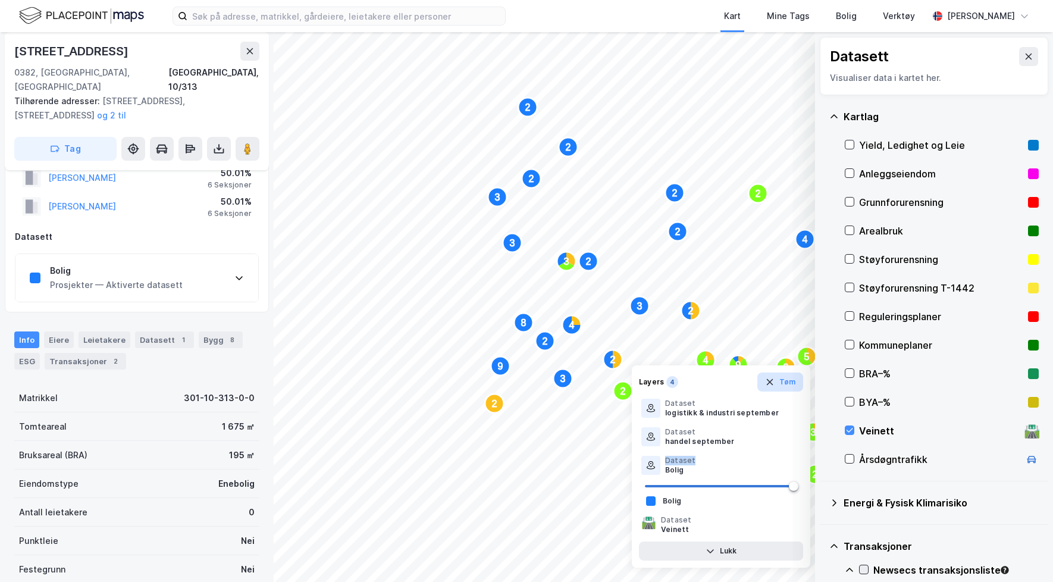
click at [784, 385] on button "Tøm" at bounding box center [780, 381] width 46 height 19
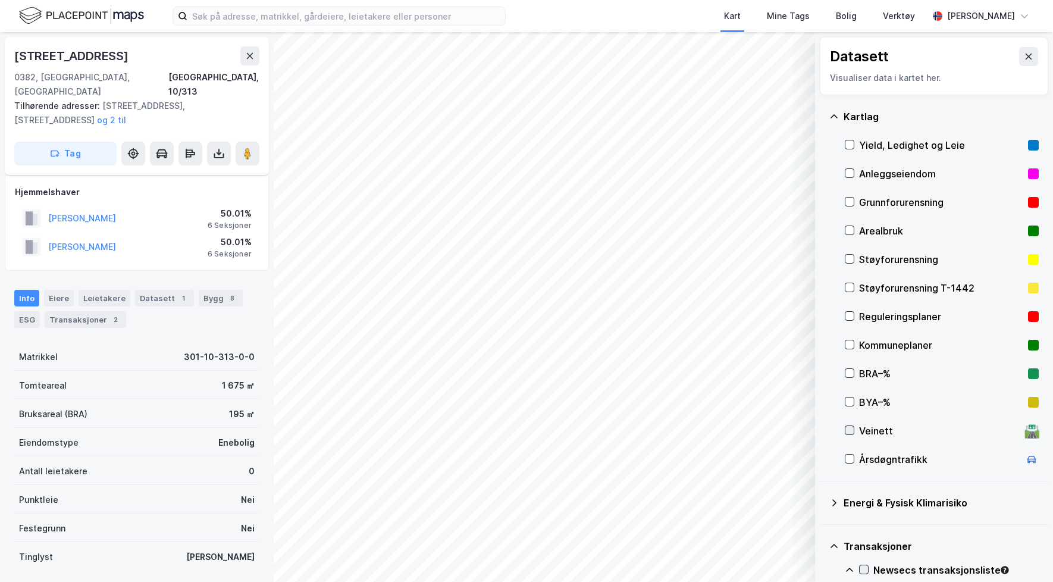
click at [848, 430] on icon at bounding box center [849, 430] width 8 height 8
click at [848, 456] on icon at bounding box center [849, 459] width 8 height 8
click at [848, 435] on div at bounding box center [850, 430] width 10 height 10
click at [847, 345] on icon at bounding box center [849, 344] width 8 height 8
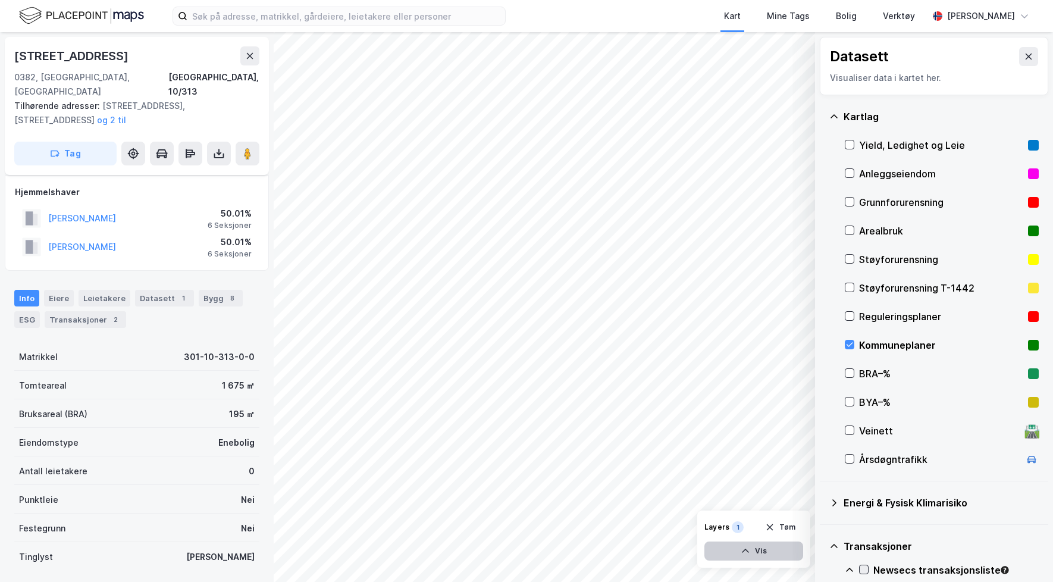
click at [767, 549] on button "Vis" at bounding box center [753, 550] width 99 height 19
click at [708, 524] on div "Dataset" at bounding box center [695, 520] width 60 height 10
click at [751, 526] on icon at bounding box center [748, 524] width 8 height 5
click at [751, 526] on icon at bounding box center [749, 525] width 10 height 10
click at [787, 529] on icon at bounding box center [792, 525] width 10 height 10
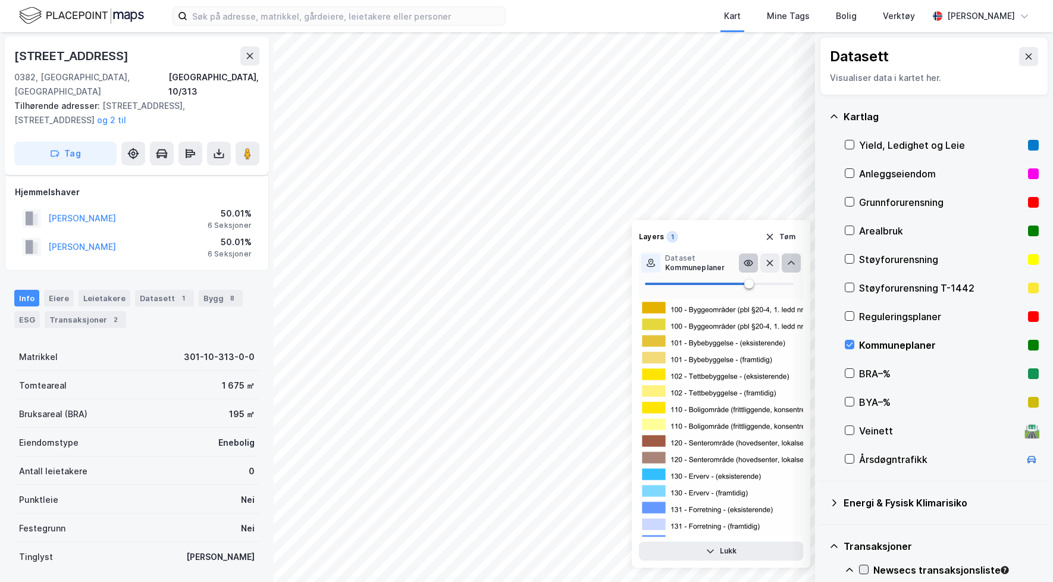
click at [793, 267] on button at bounding box center [791, 262] width 19 height 19
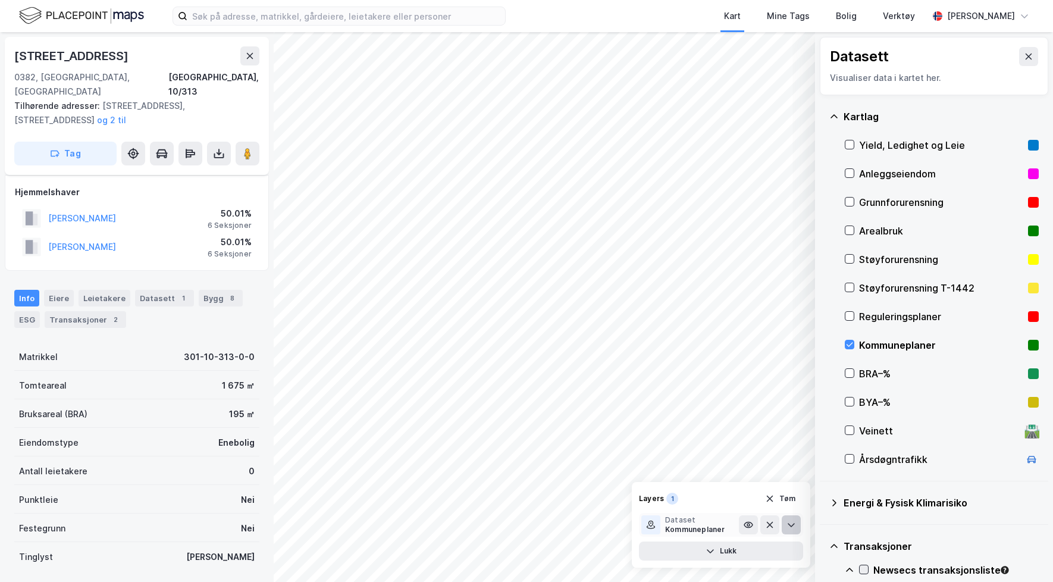
click at [795, 527] on icon at bounding box center [792, 525] width 10 height 10
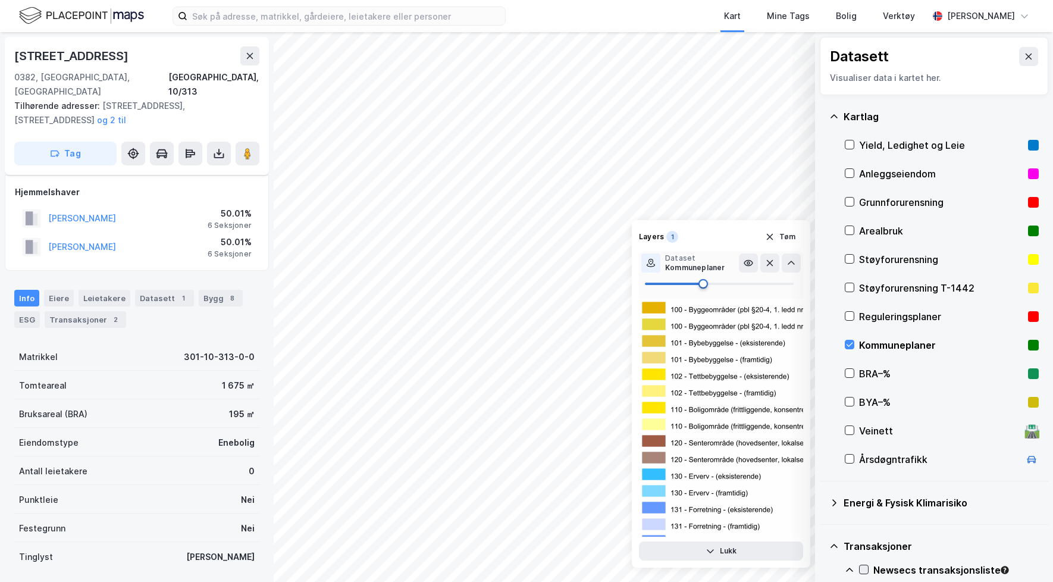
type input "100"
drag, startPoint x: 748, startPoint y: 286, endPoint x: 844, endPoint y: 299, distance: 96.7
click at [844, 299] on div "Datasett Visualiser data i kartet her. [PERSON_NAME], Ledighet og Leie Anleggse…" at bounding box center [526, 307] width 1053 height 550
click at [752, 551] on button "Lukk" at bounding box center [721, 550] width 164 height 19
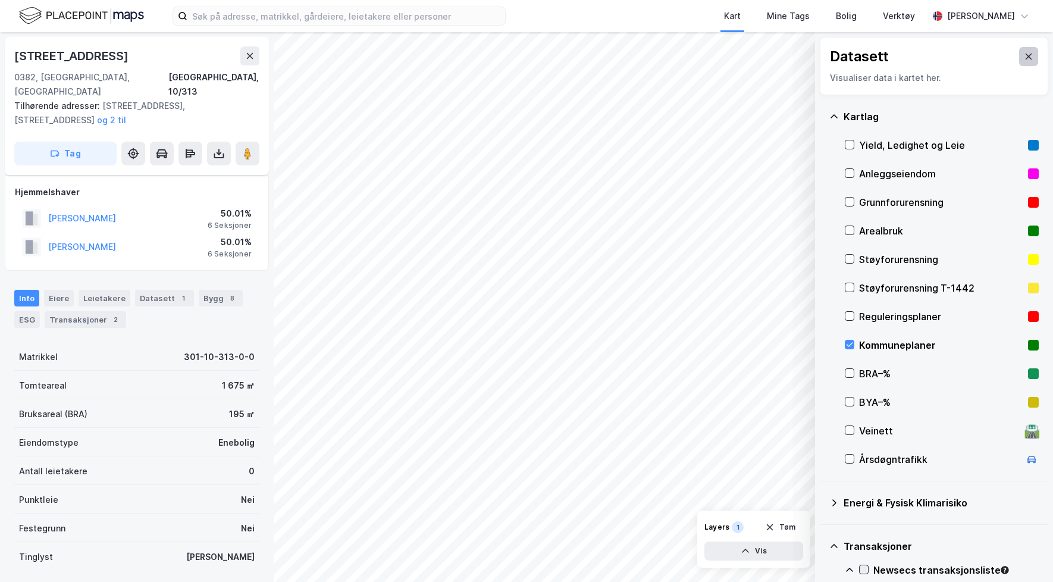
click at [1024, 58] on icon at bounding box center [1029, 57] width 10 height 10
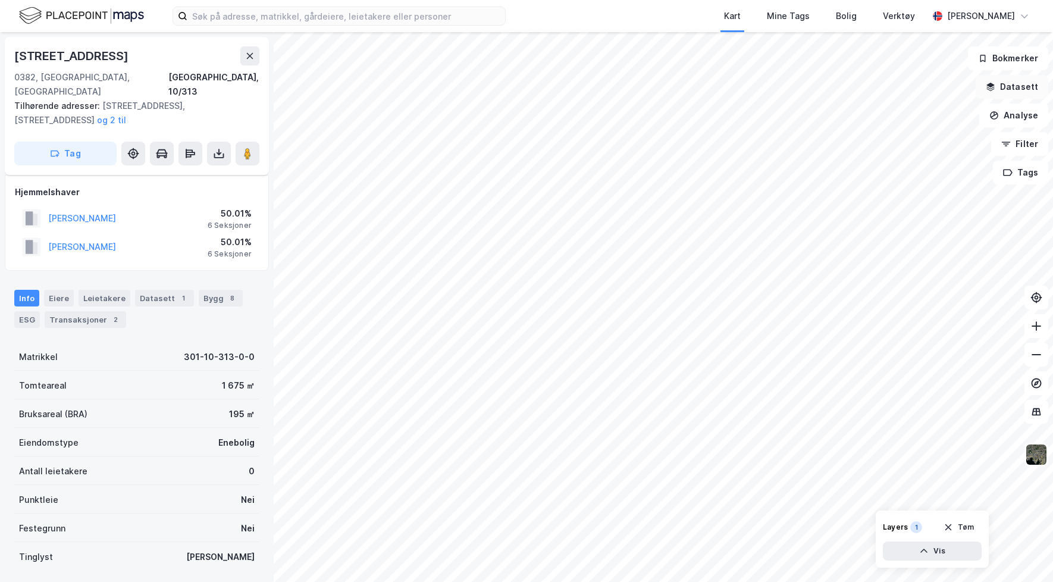
click at [1016, 88] on button "Datasett" at bounding box center [1012, 87] width 73 height 24
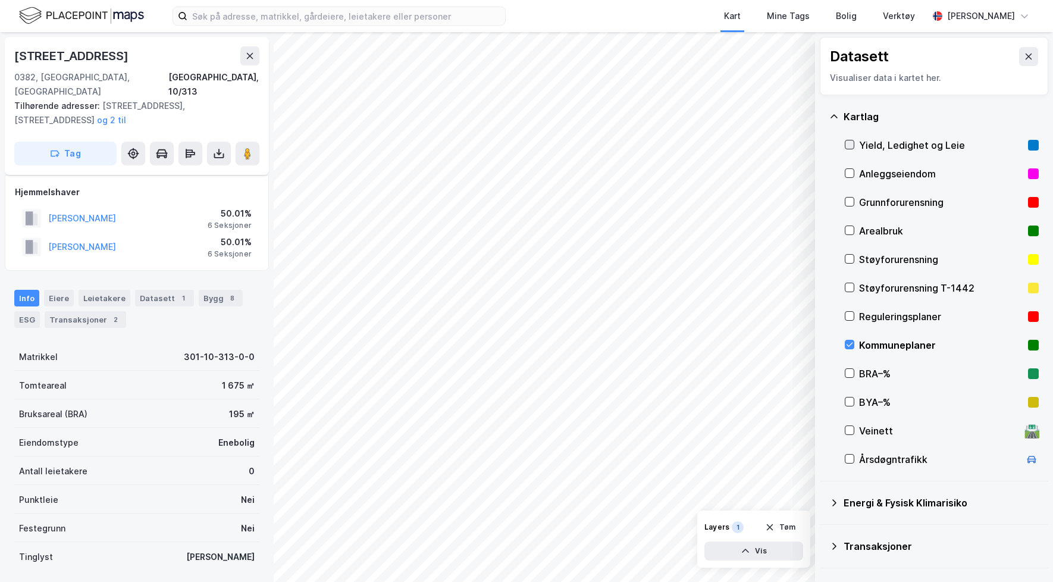
click at [854, 143] on div at bounding box center [850, 145] width 10 height 10
click at [1026, 57] on button at bounding box center [1028, 56] width 19 height 19
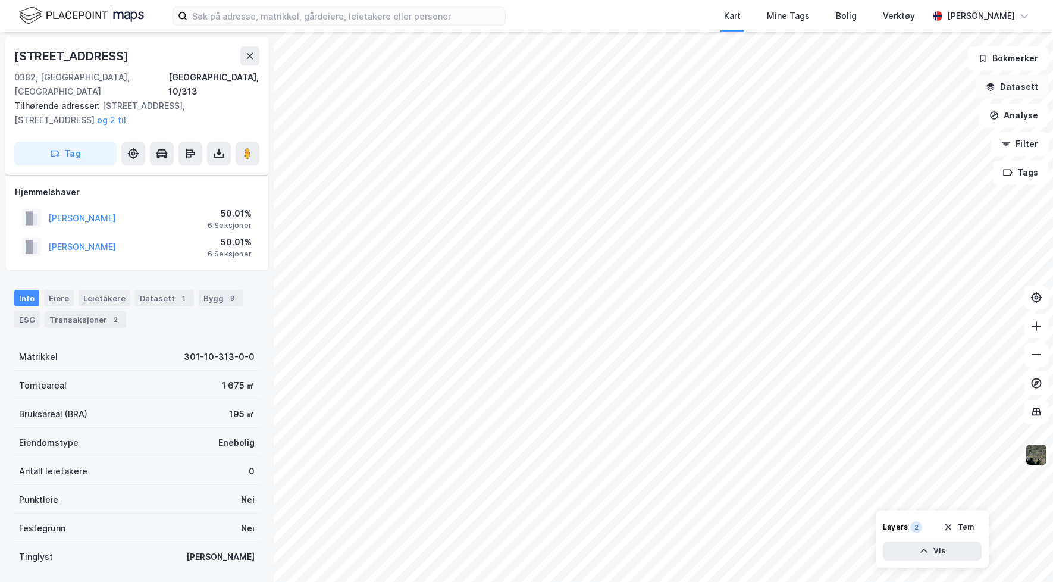
click at [1019, 89] on button "Datasett" at bounding box center [1012, 87] width 73 height 24
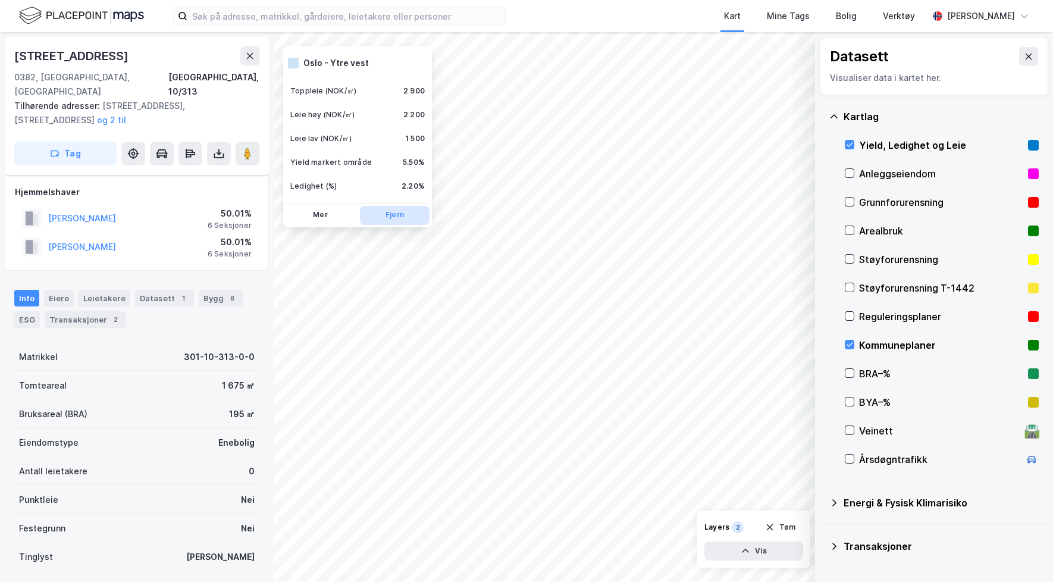
click at [386, 218] on button "Fjern" at bounding box center [395, 215] width 70 height 19
click at [852, 145] on icon at bounding box center [849, 144] width 8 height 8
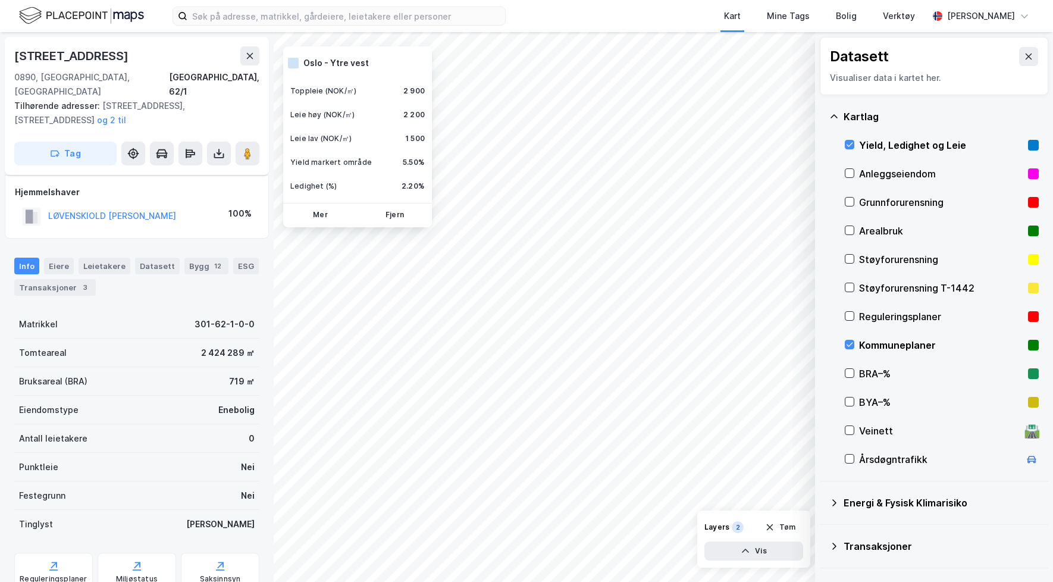
scroll to position [40, 0]
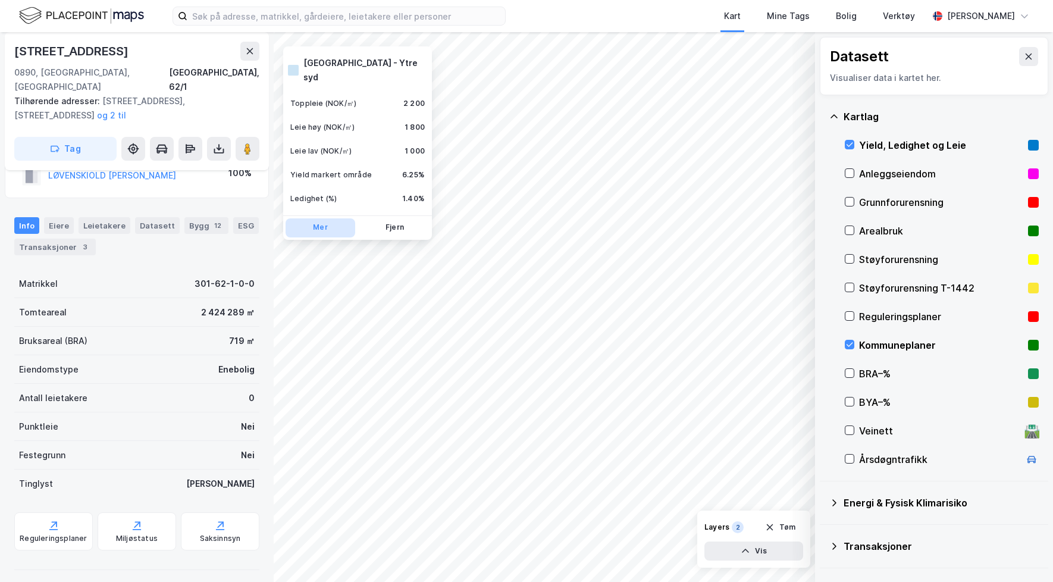
click at [336, 218] on button "Mer" at bounding box center [321, 227] width 70 height 19
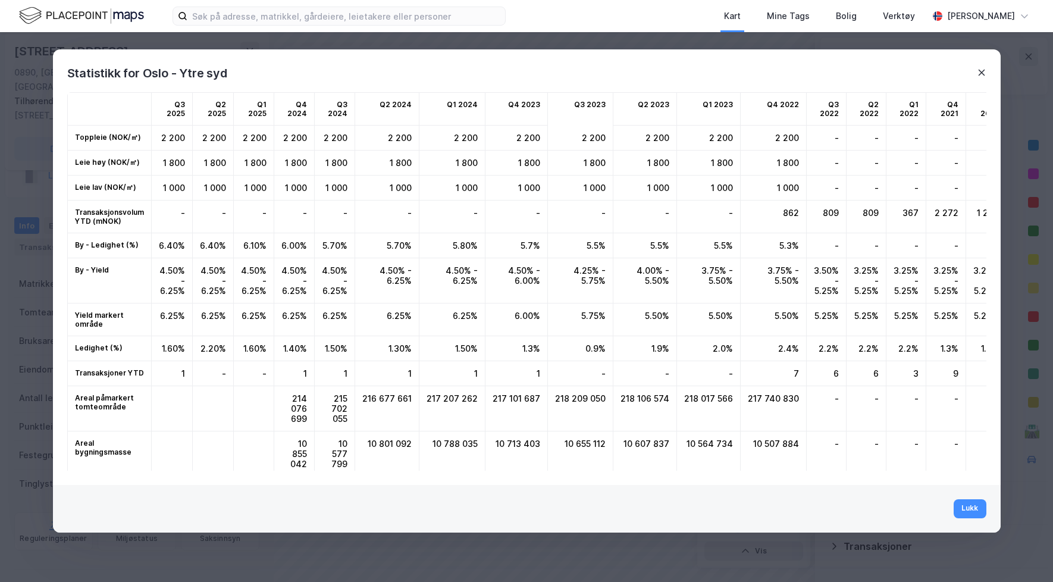
click at [986, 71] on div "Statistikk for Oslo - Ytre syd" at bounding box center [527, 65] width 948 height 33
click at [988, 68] on div "Statistikk for Oslo - Ytre syd" at bounding box center [527, 65] width 948 height 33
click at [979, 69] on icon at bounding box center [982, 73] width 10 height 10
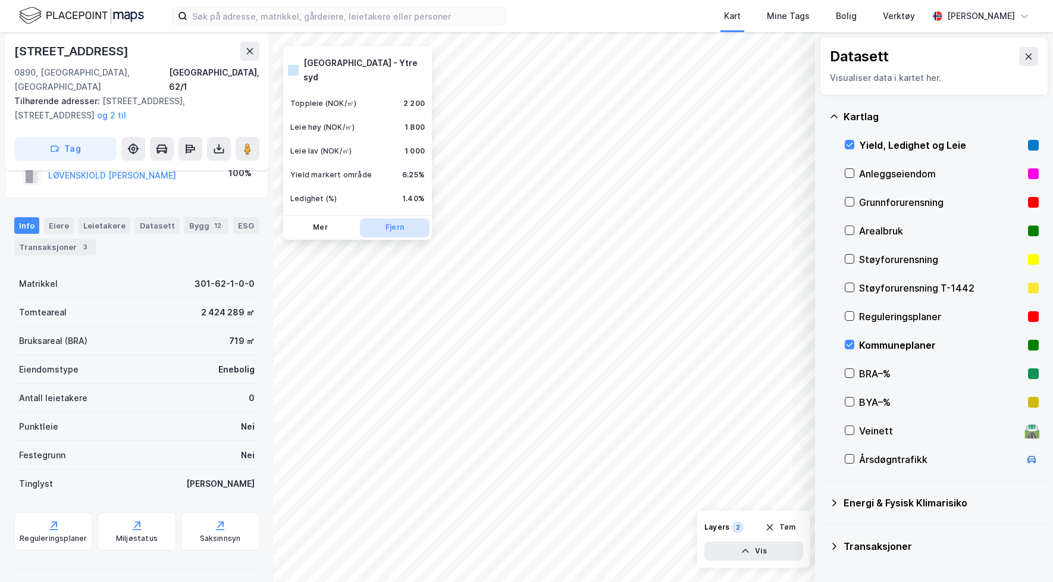
click at [383, 218] on button "Fjern" at bounding box center [395, 227] width 70 height 19
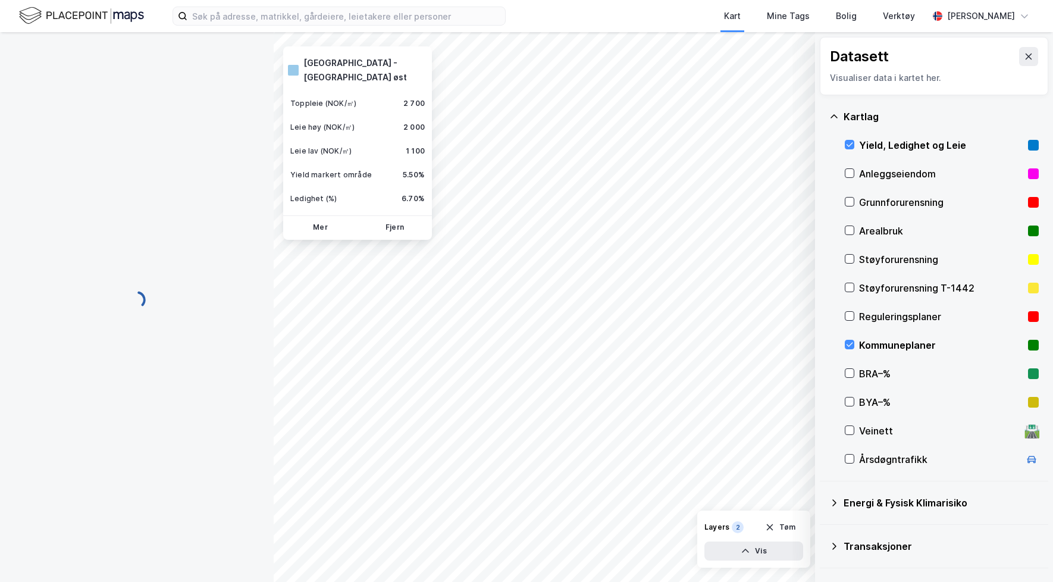
scroll to position [40, 0]
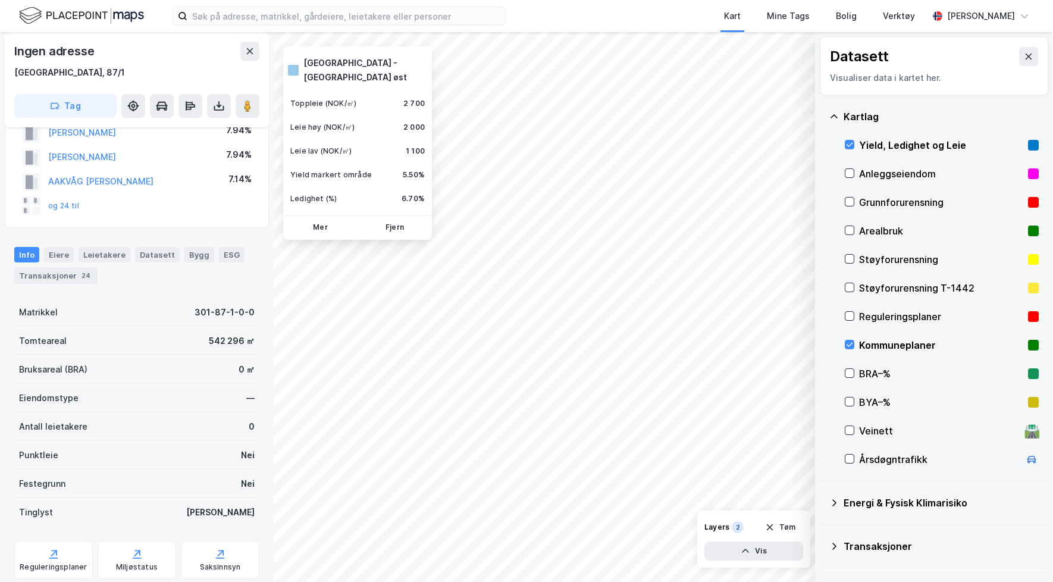
scroll to position [40, 0]
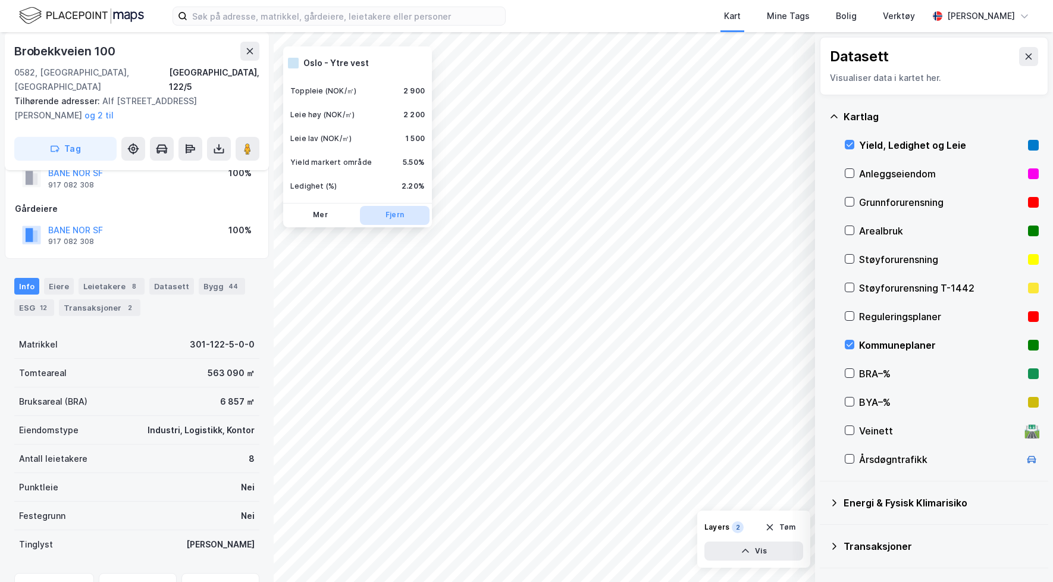
click at [400, 216] on button "Fjern" at bounding box center [395, 215] width 70 height 19
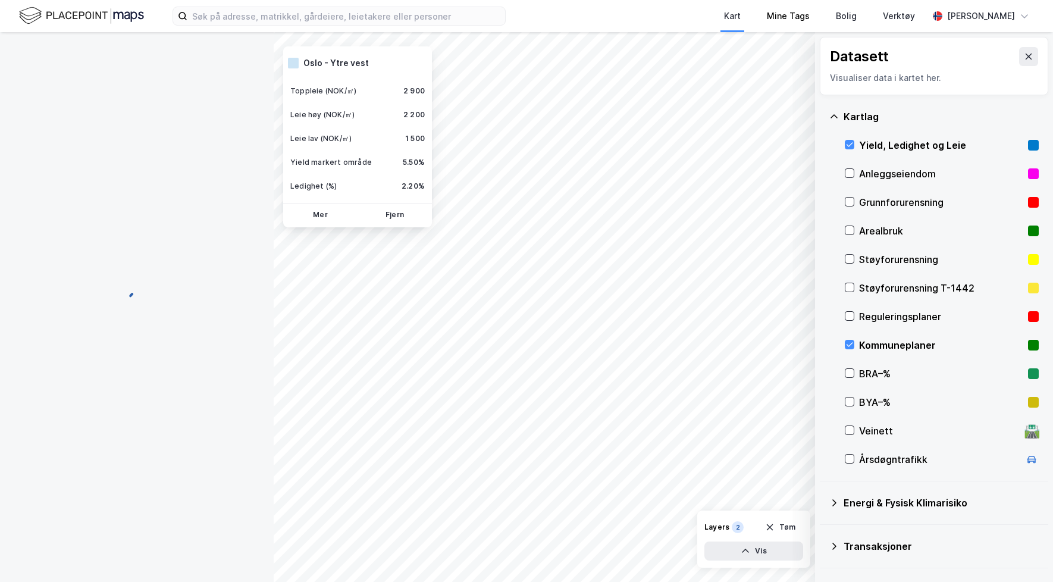
scroll to position [40, 0]
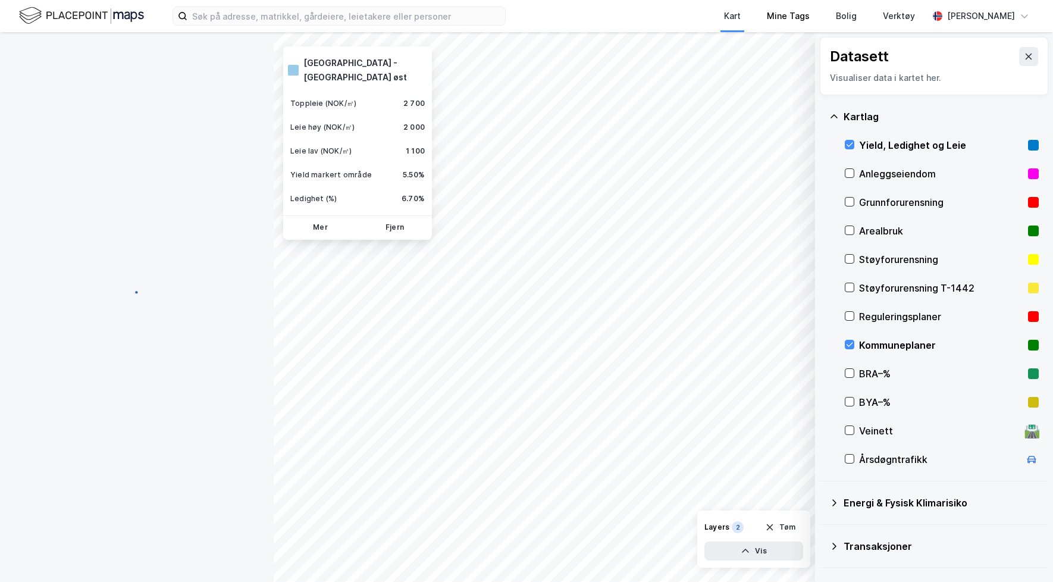
scroll to position [18, 0]
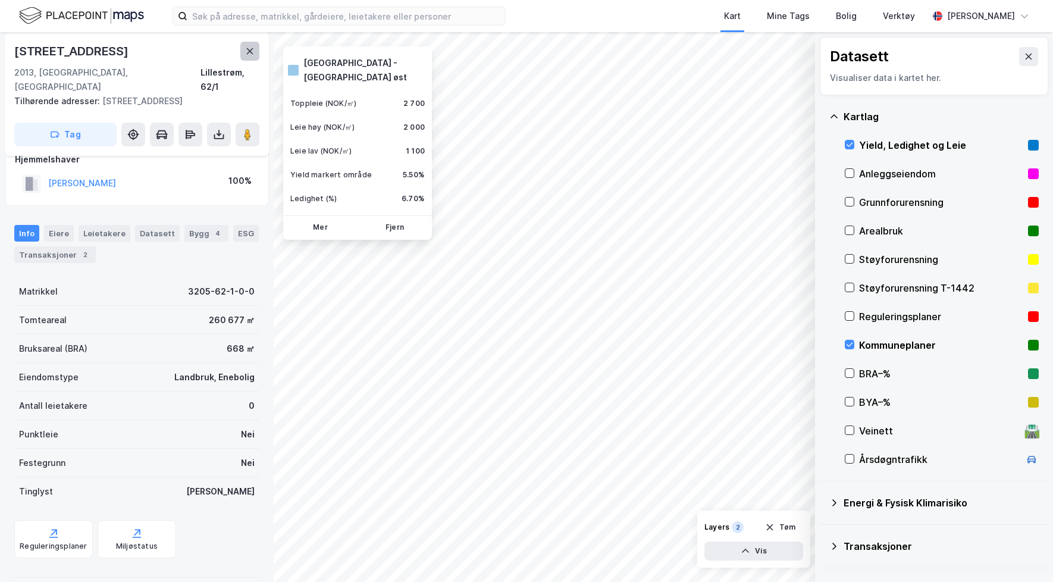
click at [249, 49] on icon at bounding box center [250, 51] width 7 height 6
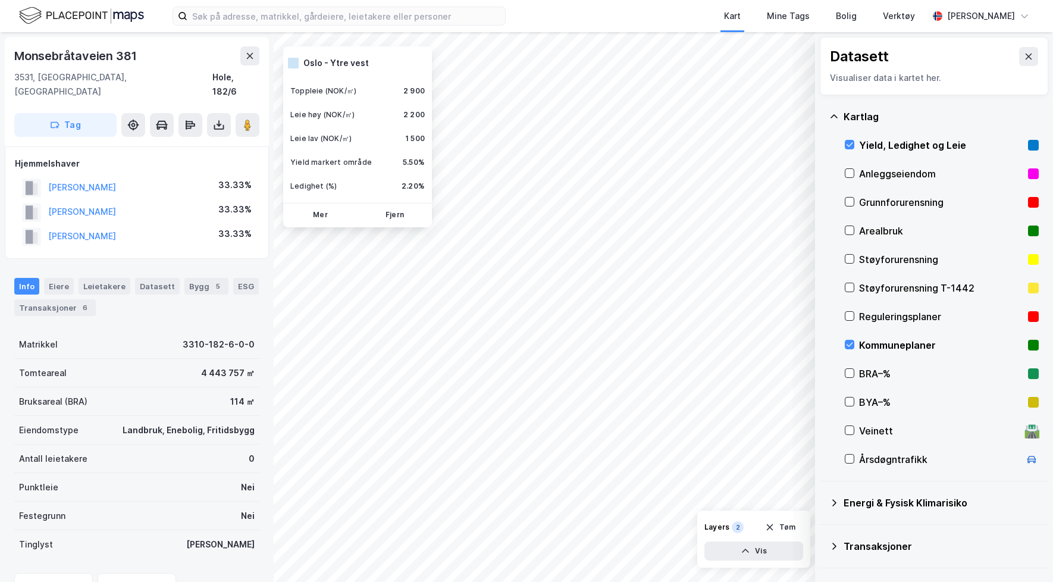
scroll to position [18, 0]
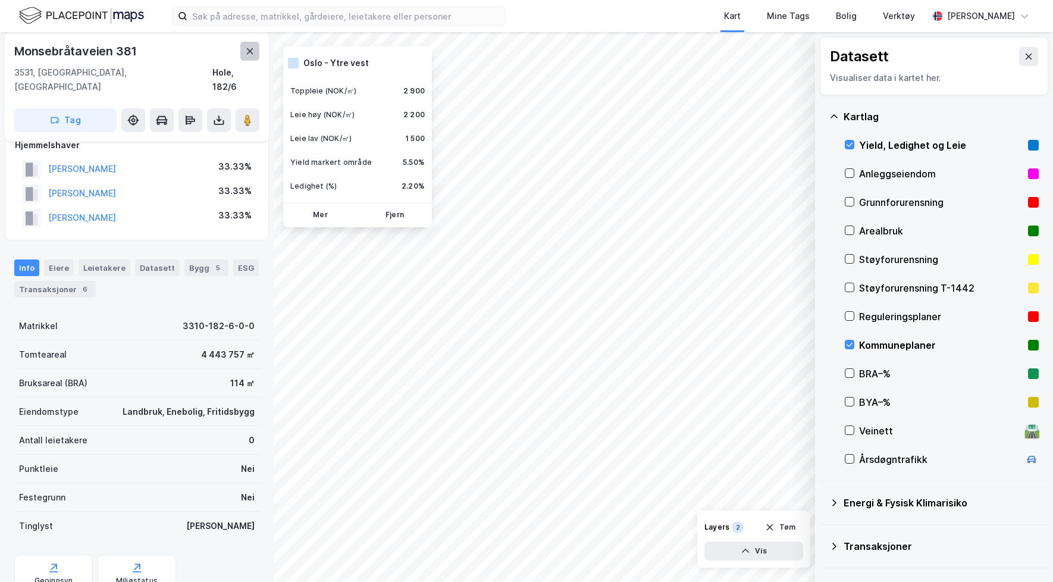
click at [243, 45] on button at bounding box center [249, 51] width 19 height 19
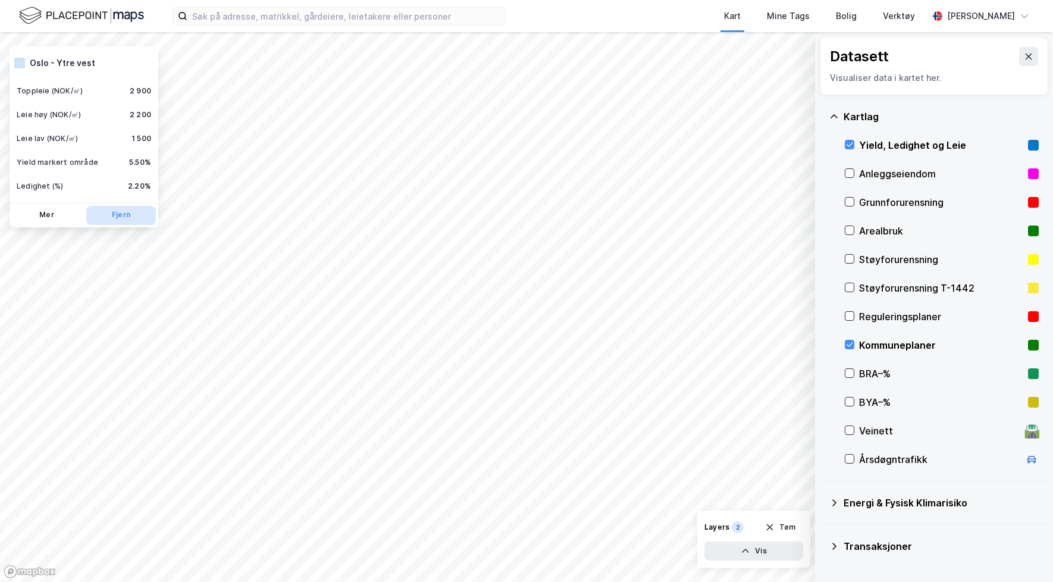
click at [143, 216] on button "Fjern" at bounding box center [121, 215] width 70 height 19
click at [1024, 59] on icon at bounding box center [1029, 57] width 10 height 10
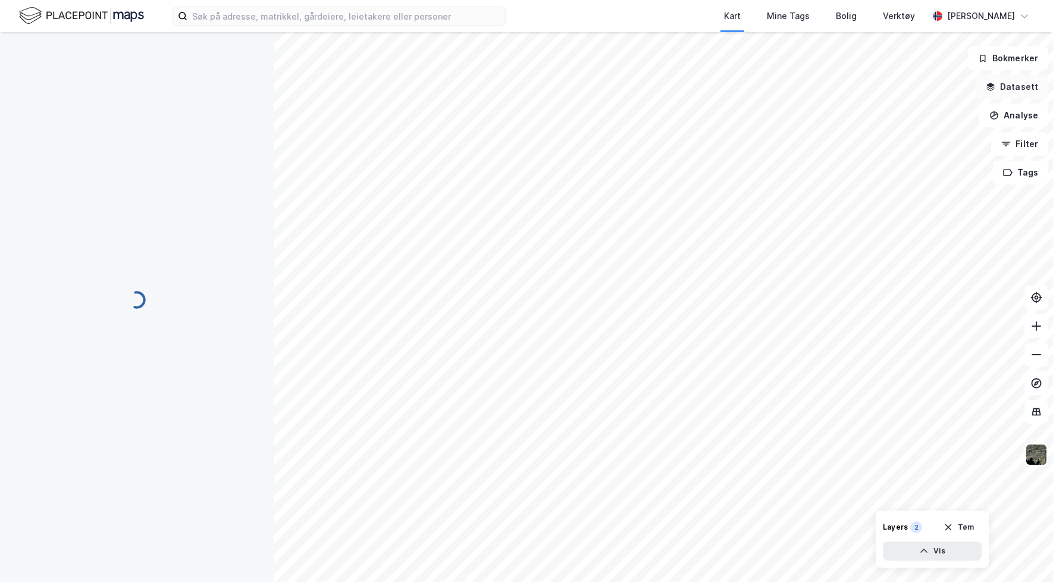
scroll to position [18, 0]
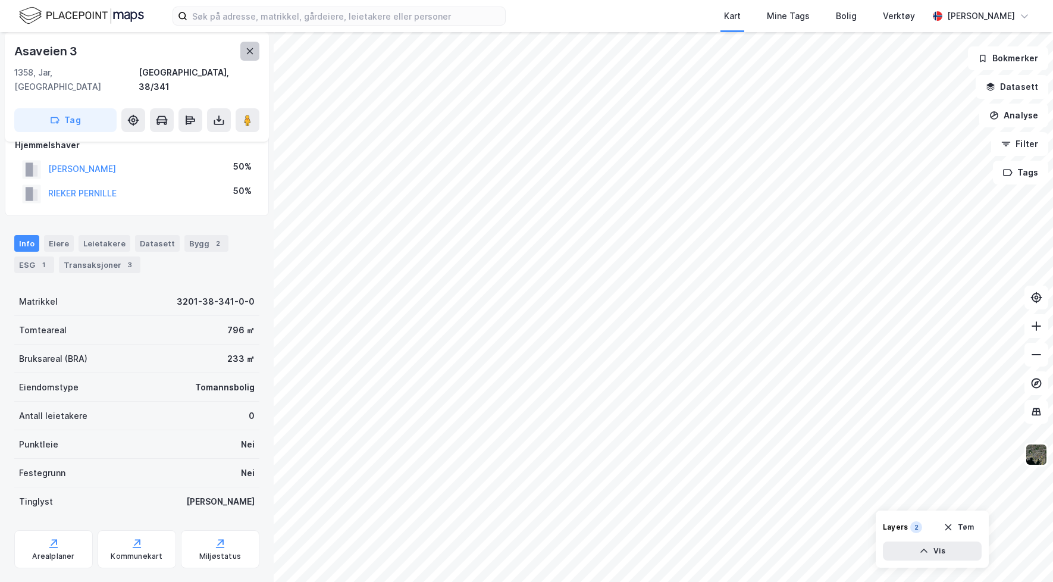
click at [247, 54] on icon at bounding box center [250, 51] width 7 height 6
